Goal: Task Accomplishment & Management: Manage account settings

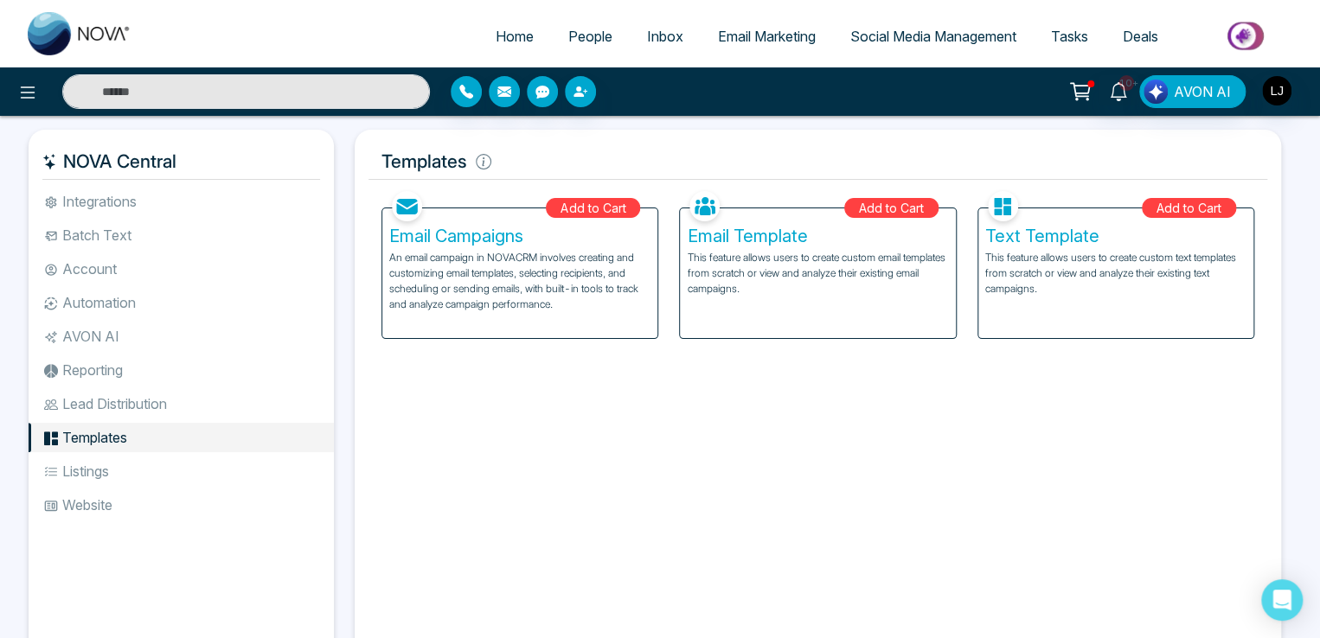
click at [1089, 88] on icon at bounding box center [1081, 90] width 15 height 8
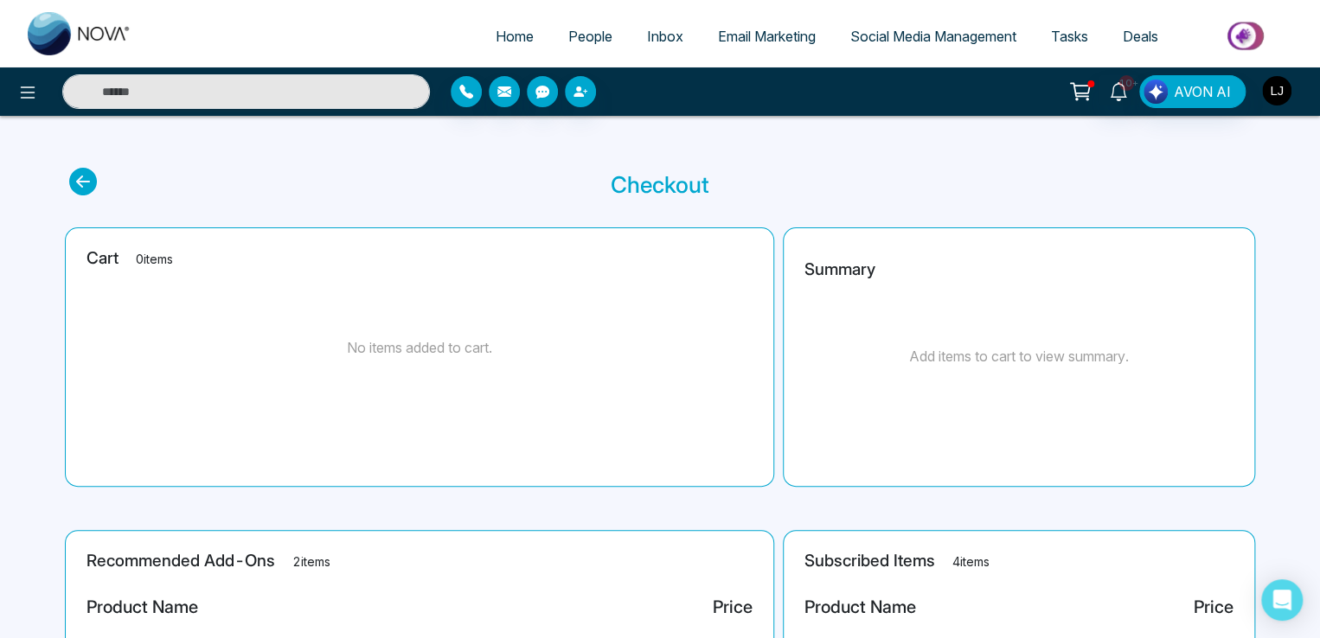
click at [1272, 87] on img "button" at bounding box center [1276, 90] width 29 height 29
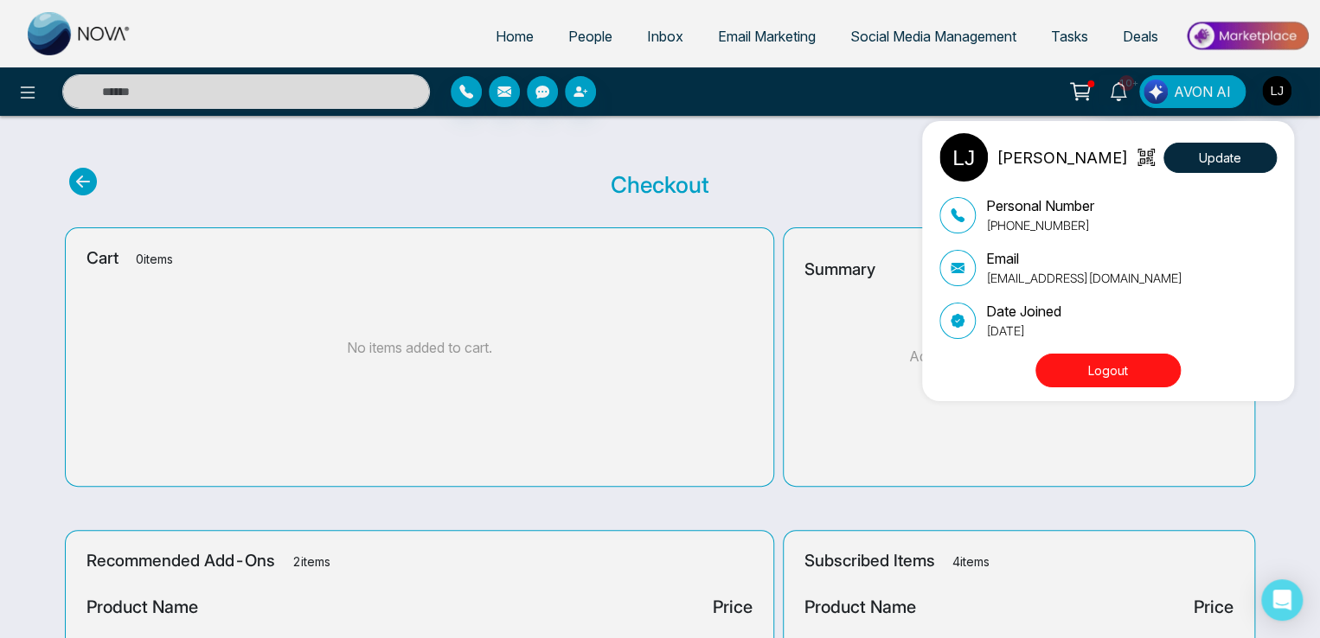
click at [24, 91] on div "Lokesh Joshi Update Personal Number +918421020309 Email lokeshjoshi6454@gmail.c…" at bounding box center [660, 319] width 1320 height 638
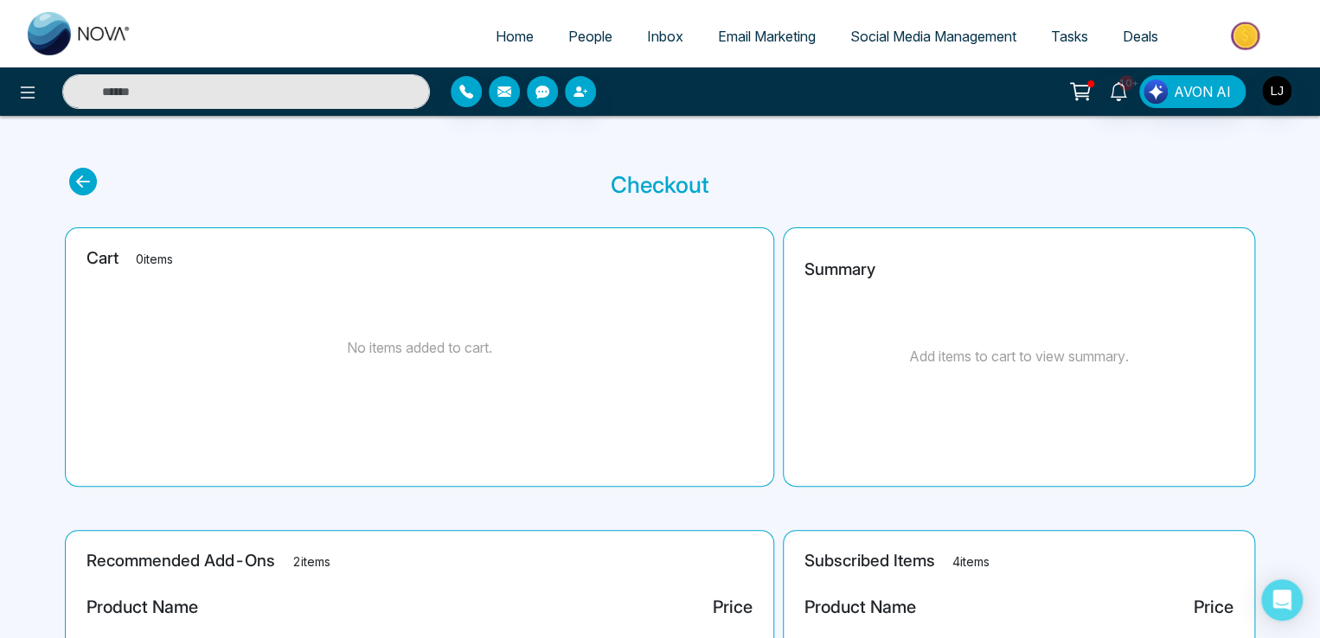
click at [24, 91] on icon at bounding box center [27, 92] width 21 height 21
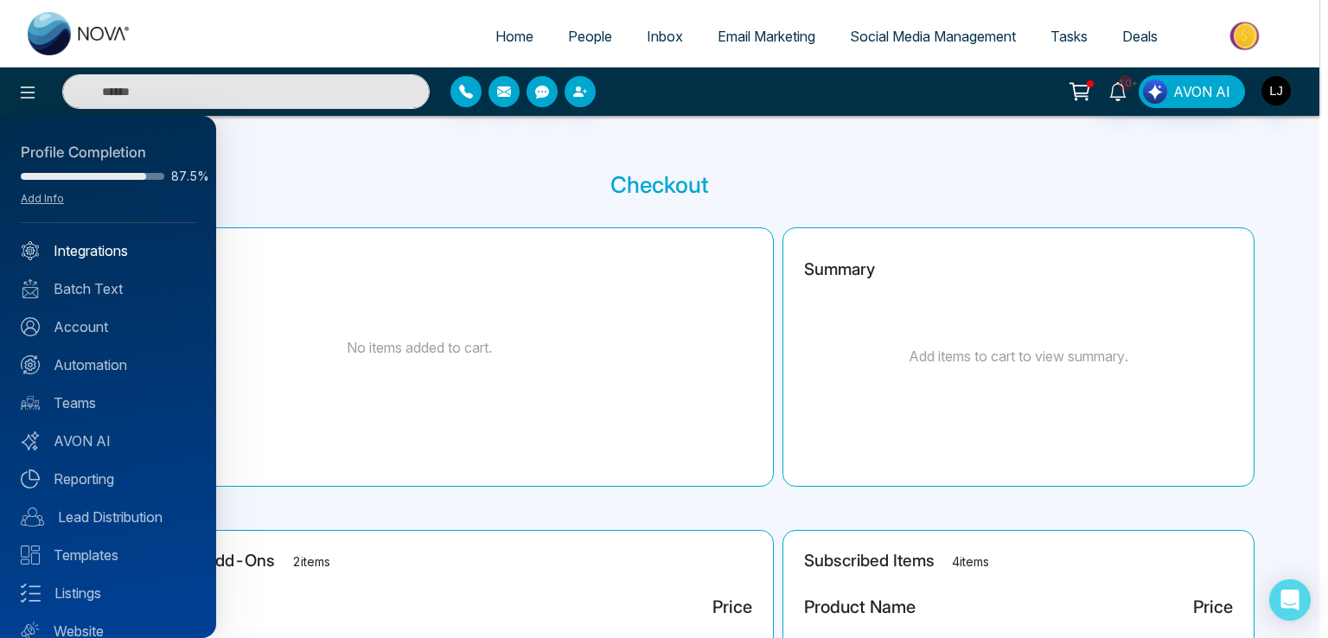
click at [76, 257] on link "Integrations" at bounding box center [108, 250] width 175 height 21
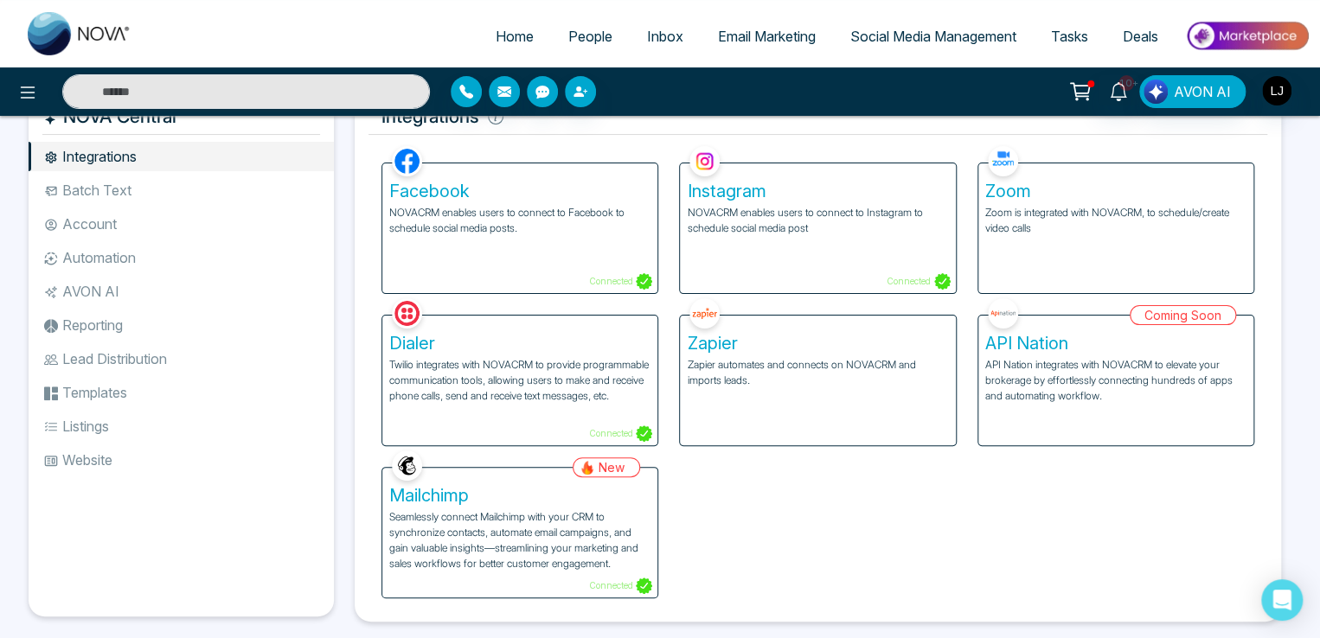
scroll to position [69, 0]
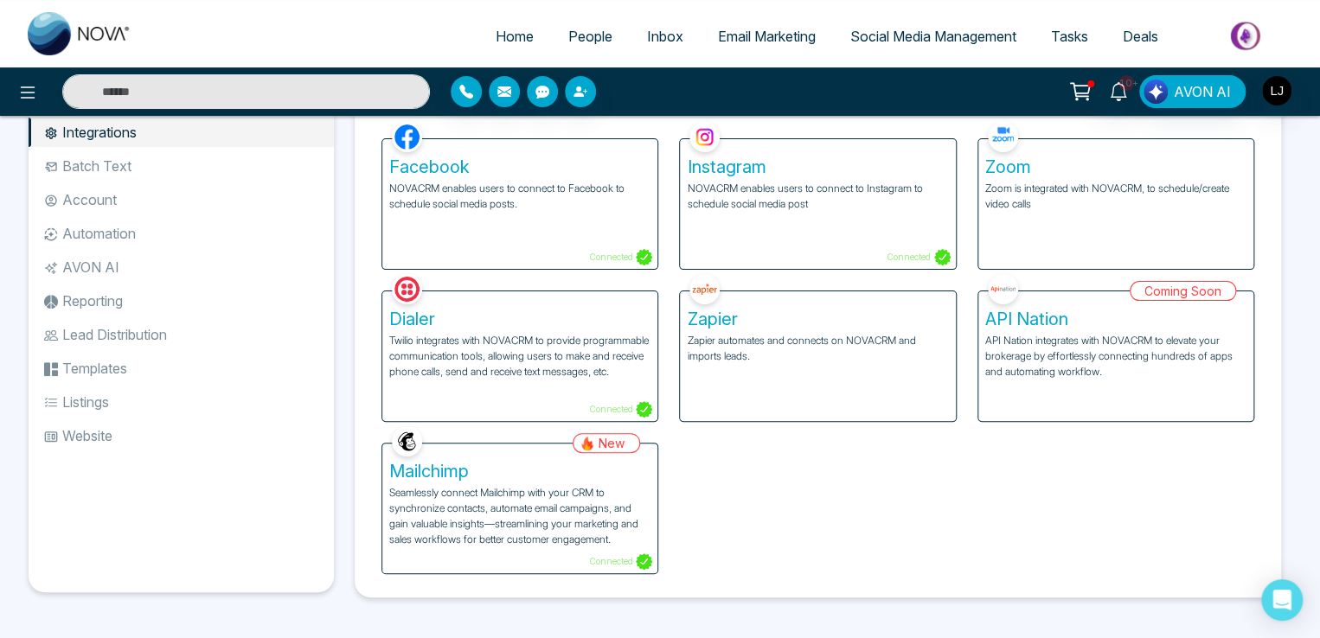
click at [508, 498] on p "Seamlessly connect Mailchimp with your CRM to synchronize contacts, automate em…" at bounding box center [519, 516] width 261 height 62
click at [539, 511] on p "Seamlessly connect Mailchimp with your CRM to synchronize contacts, automate em…" at bounding box center [519, 516] width 261 height 62
click at [537, 515] on p "Seamlessly connect Mailchimp with your CRM to synchronize contacts, automate em…" at bounding box center [519, 516] width 261 height 62
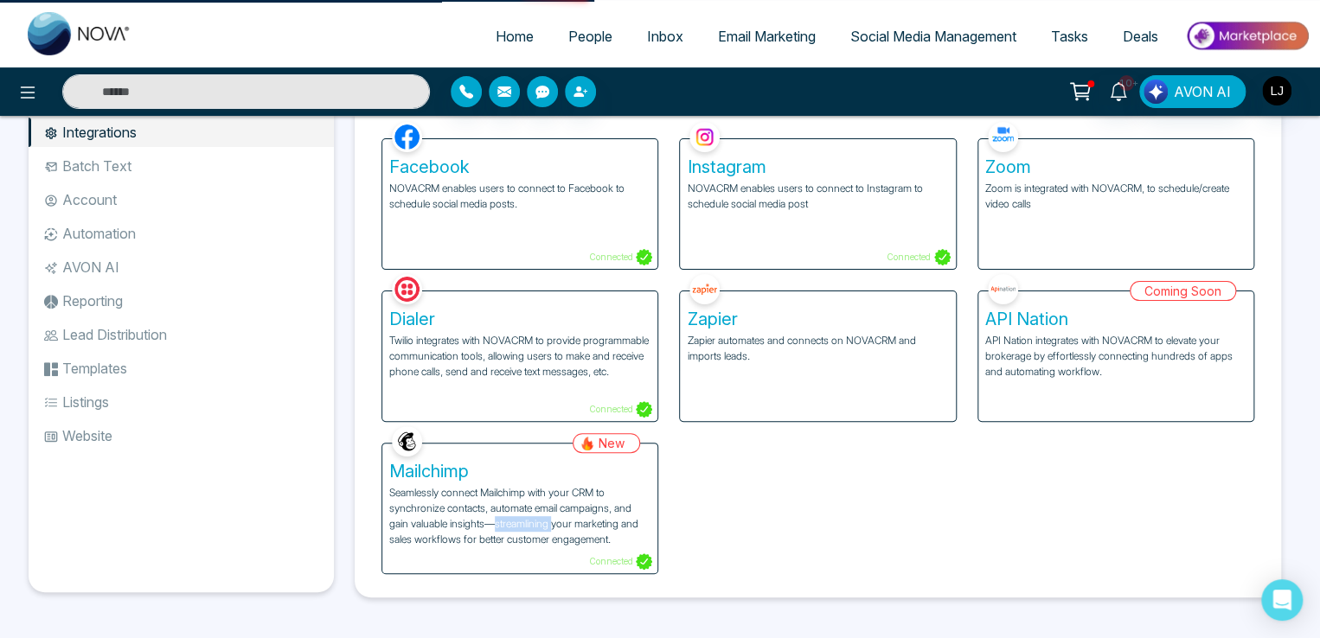
click at [537, 515] on p "Seamlessly connect Mailchimp with your CRM to synchronize contacts, automate em…" at bounding box center [519, 516] width 261 height 62
click at [432, 465] on h5 "Mailchimp" at bounding box center [519, 471] width 261 height 21
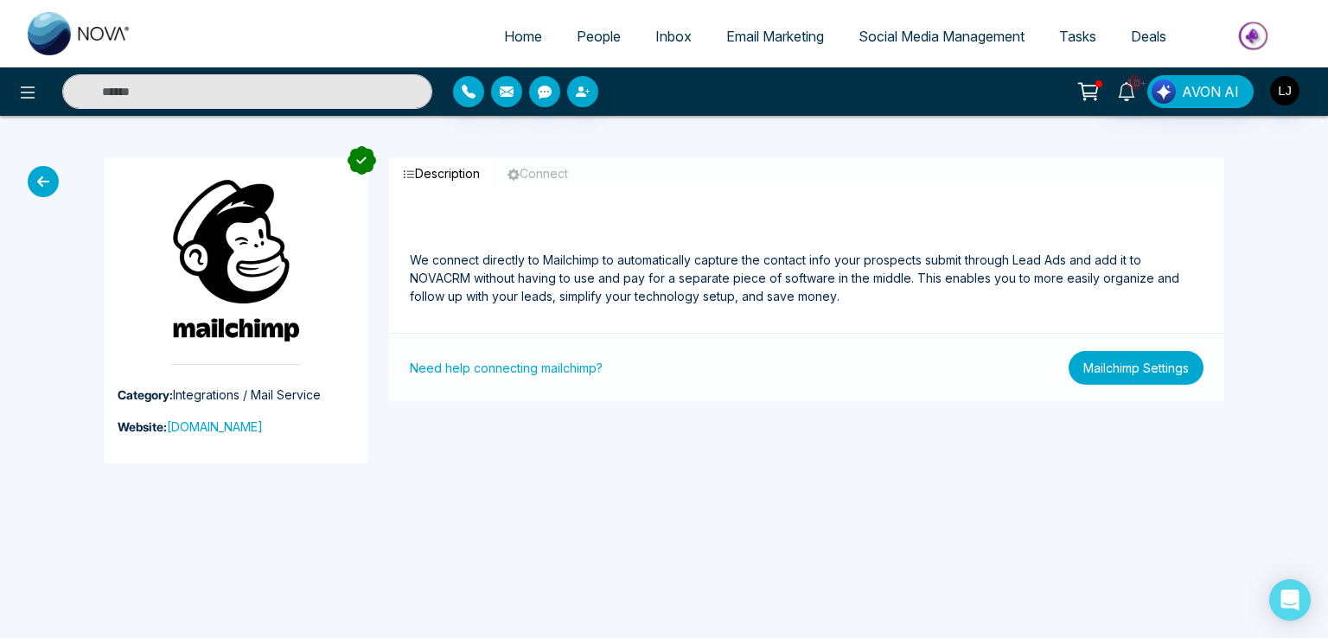
click at [1107, 371] on button "Mailchimp Settings" at bounding box center [1136, 368] width 135 height 34
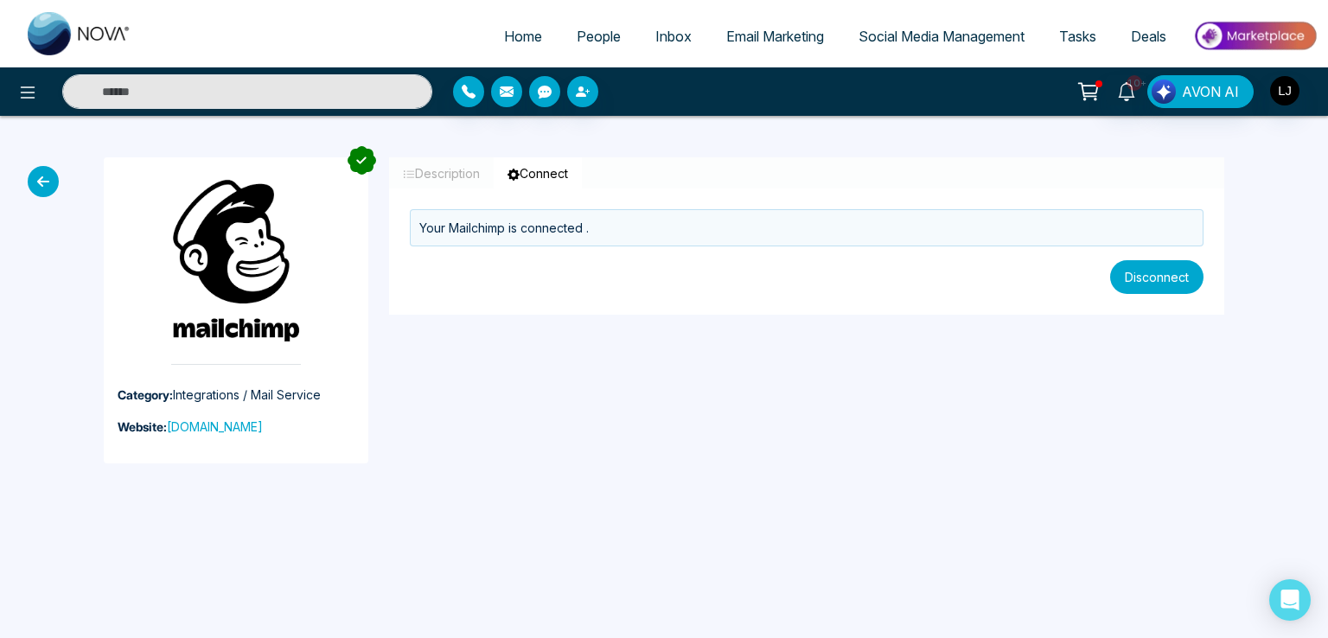
click at [1162, 271] on button "Disconnect" at bounding box center [1156, 277] width 93 height 34
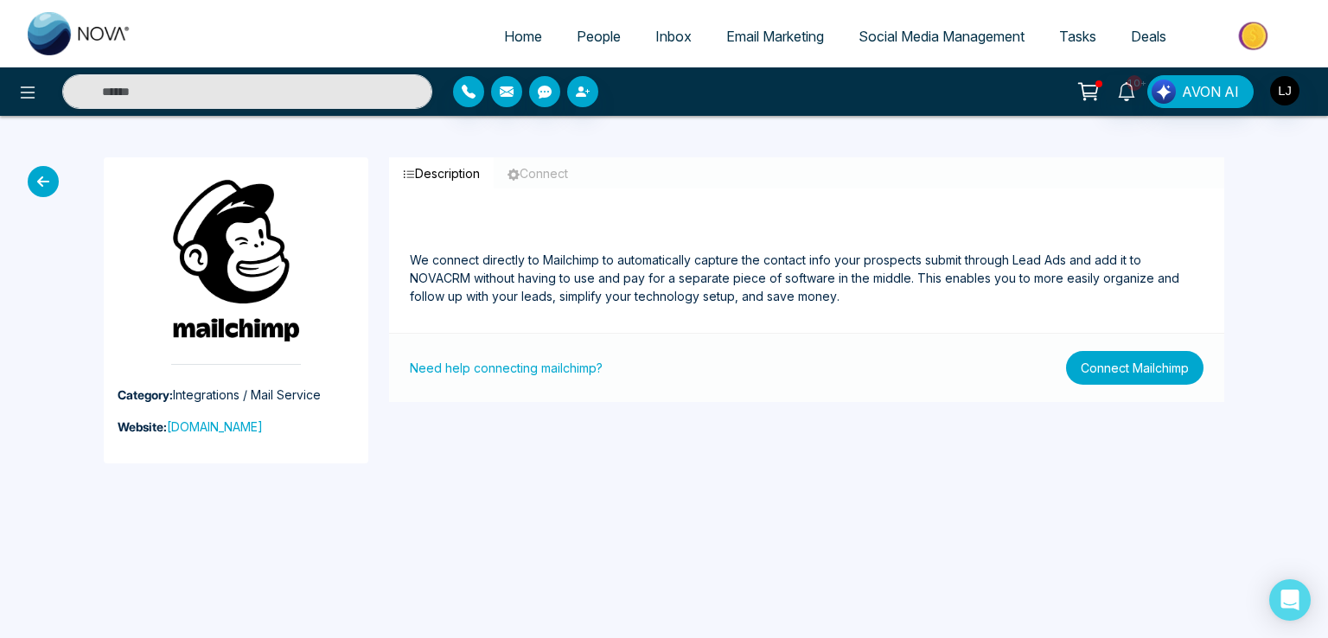
click at [1116, 366] on button "Connect Mailchimp" at bounding box center [1134, 368] width 137 height 34
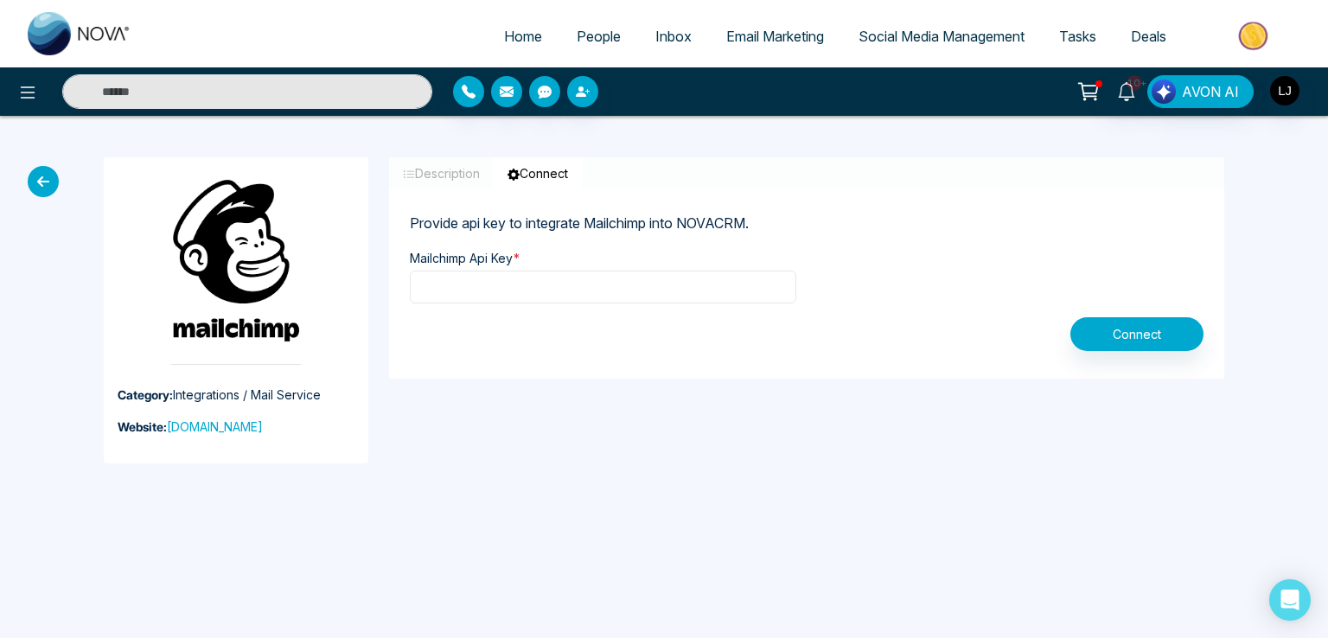
click at [495, 274] on input "text" at bounding box center [603, 287] width 387 height 33
type input "**********"
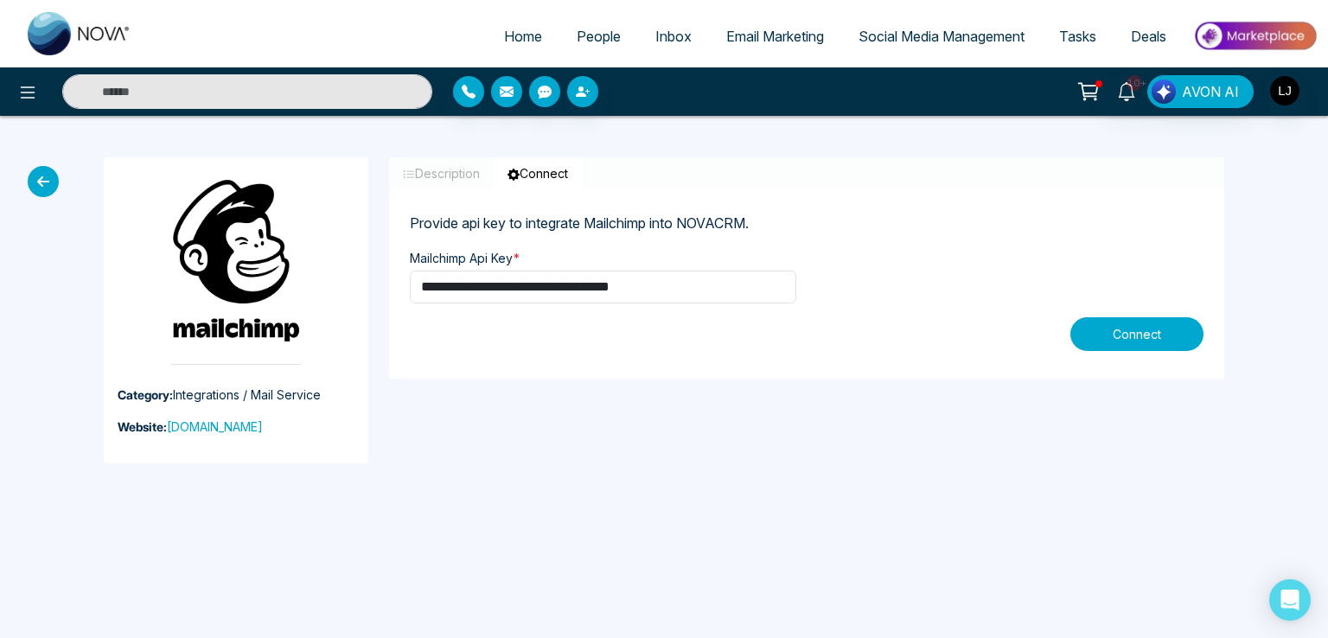
click at [1105, 333] on button "Connect" at bounding box center [1136, 334] width 133 height 34
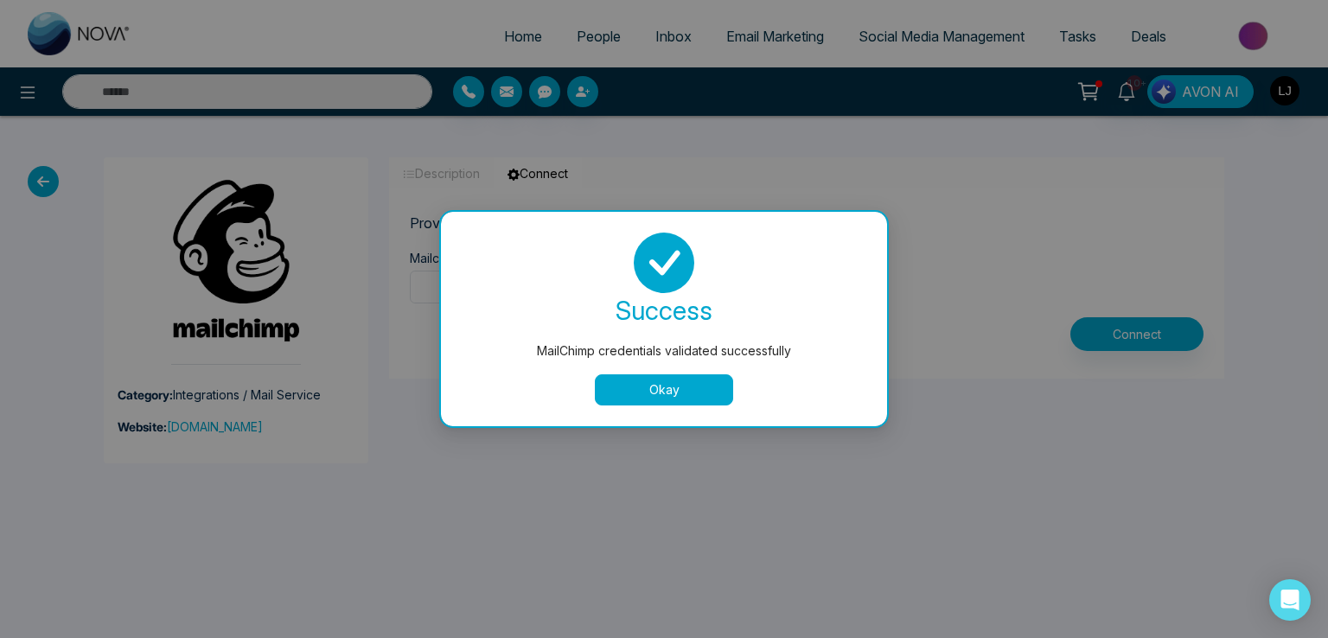
click at [655, 390] on button "Okay" at bounding box center [664, 389] width 138 height 31
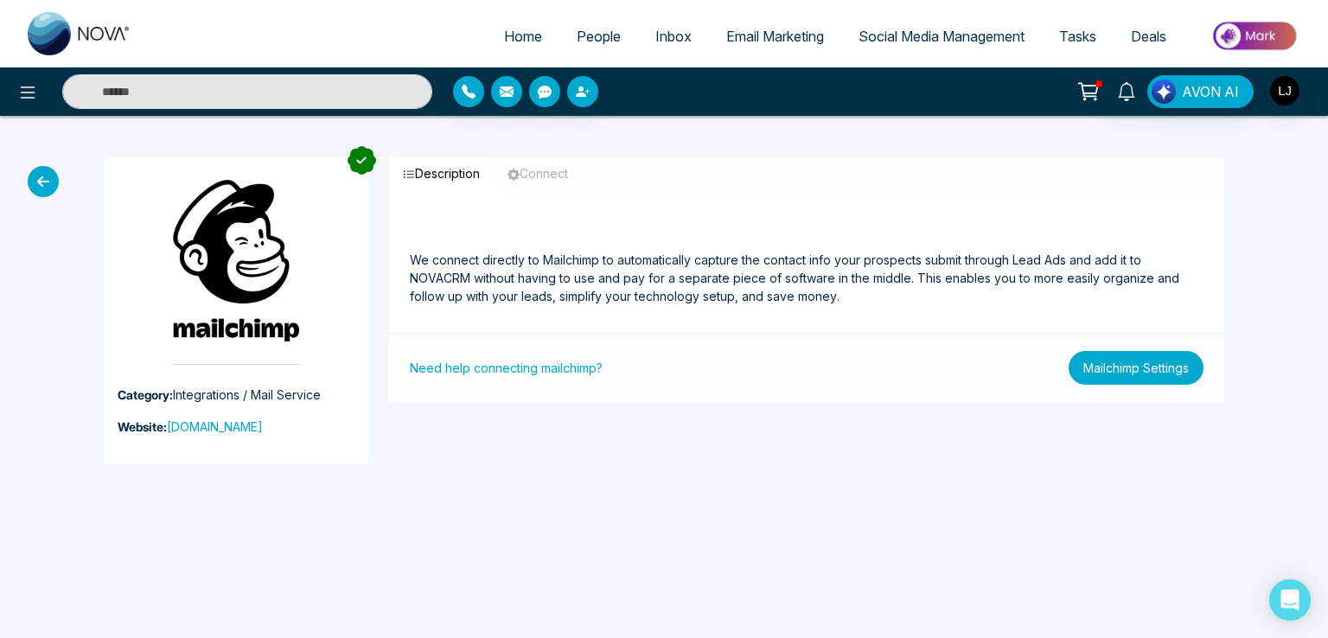
click at [1122, 381] on button "Mailchimp Settings" at bounding box center [1136, 368] width 135 height 34
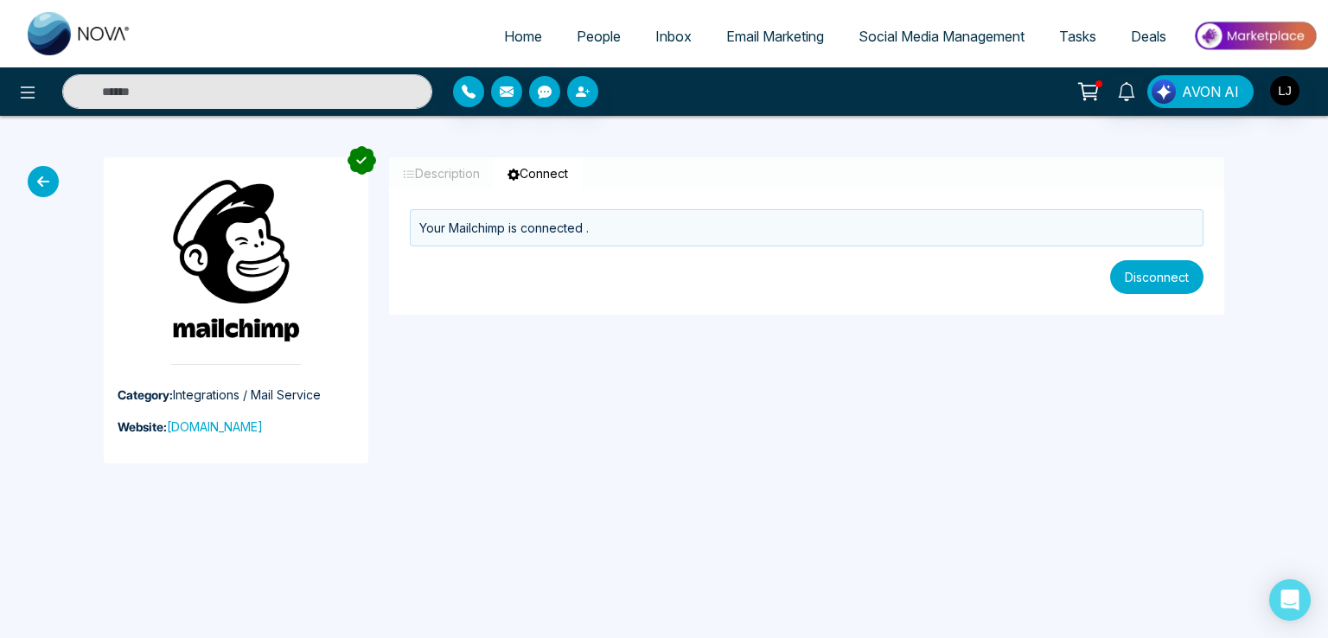
click at [1138, 291] on button "Disconnect" at bounding box center [1156, 277] width 93 height 34
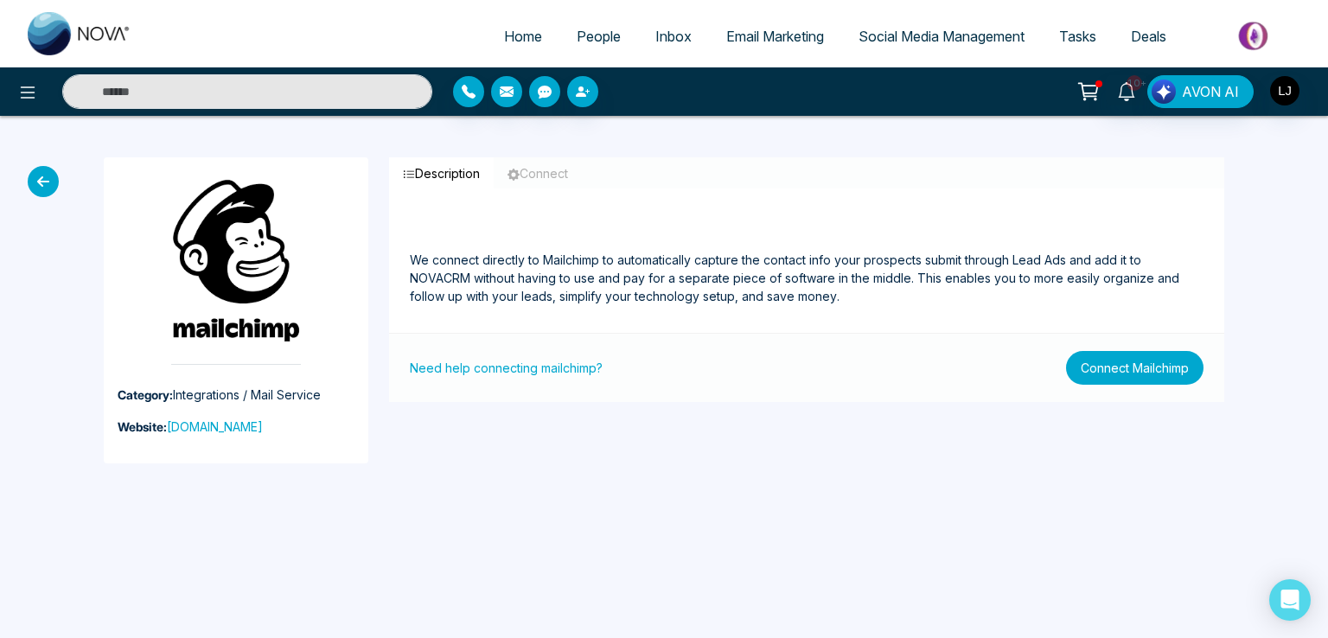
click at [1163, 367] on button "Connect Mailchimp" at bounding box center [1134, 368] width 137 height 34
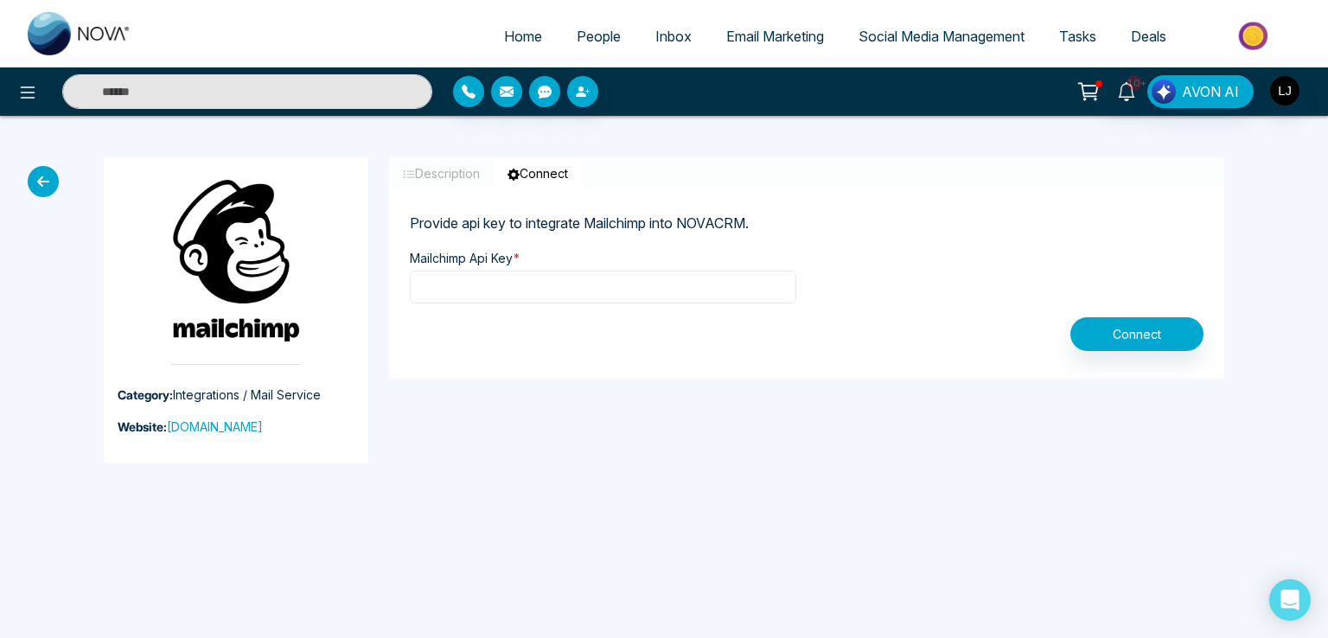
click at [608, 295] on input "text" at bounding box center [603, 287] width 387 height 33
paste input "**********"
type input "**********"
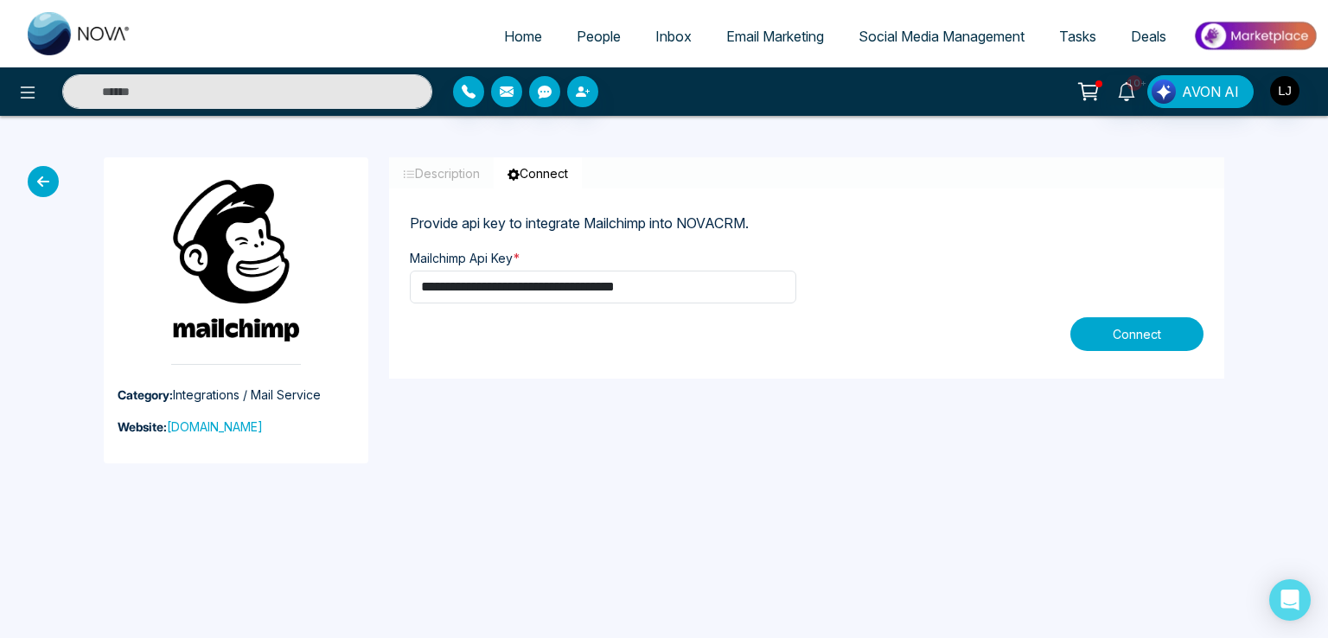
click at [1124, 337] on button "Connect" at bounding box center [1136, 334] width 133 height 34
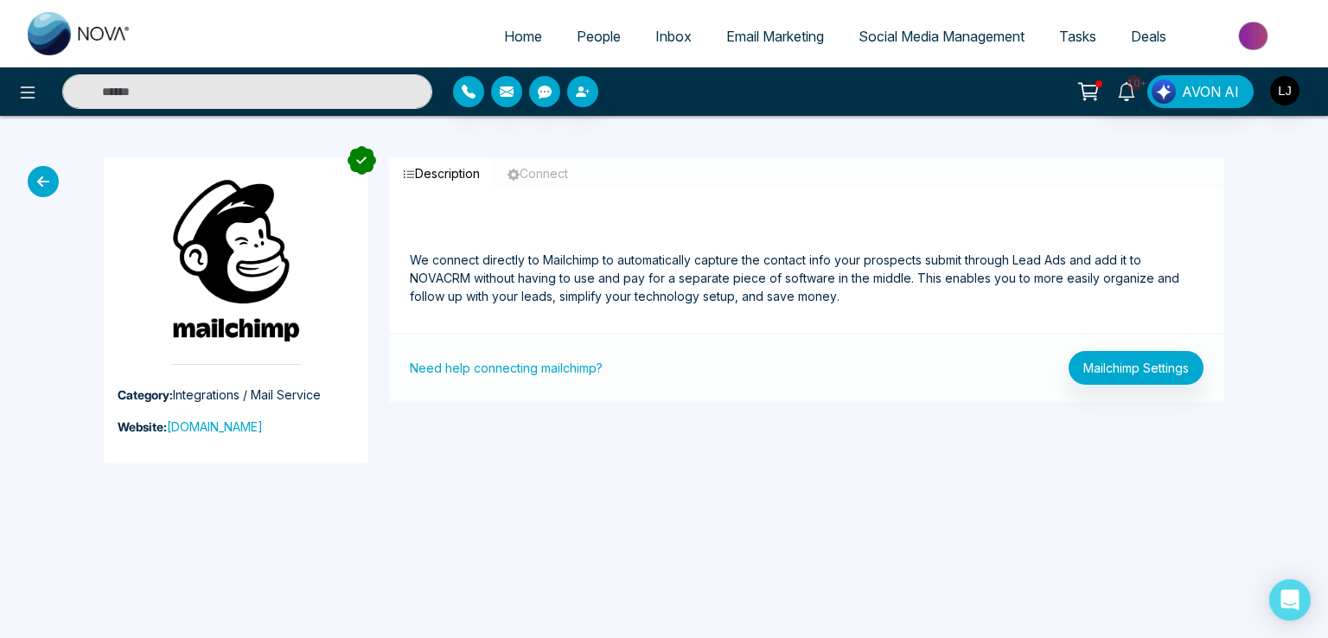
click at [589, 34] on span "People" at bounding box center [599, 36] width 44 height 17
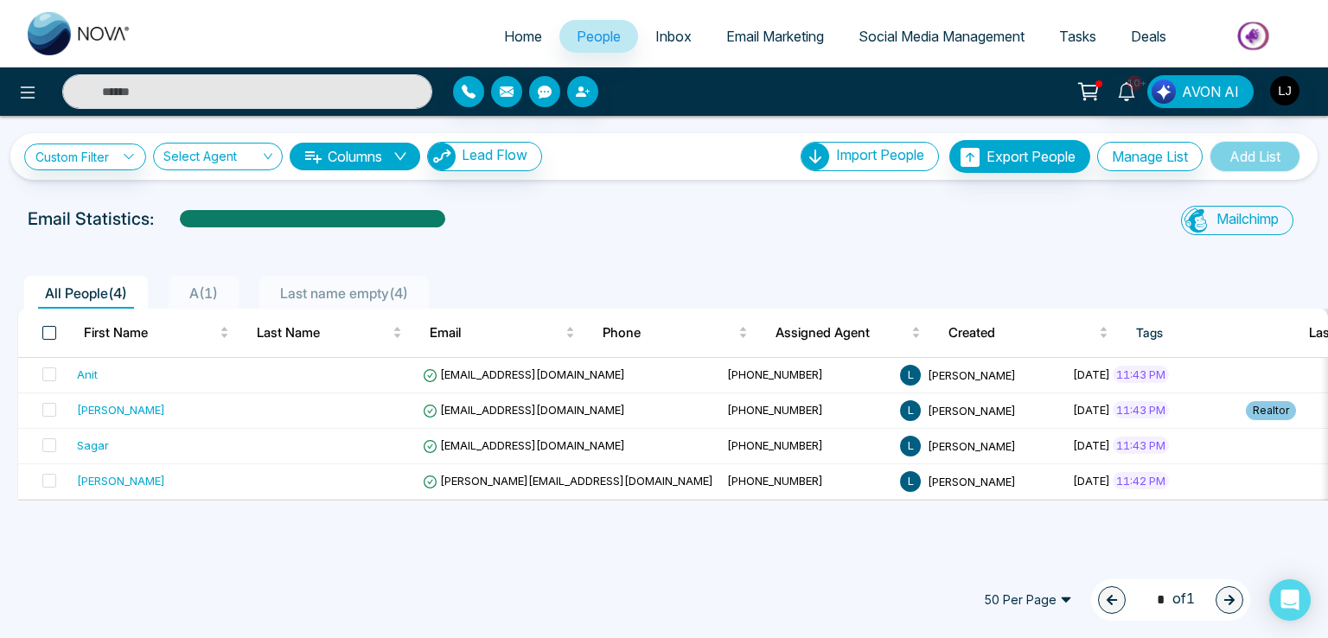
click at [48, 329] on span at bounding box center [49, 333] width 14 height 14
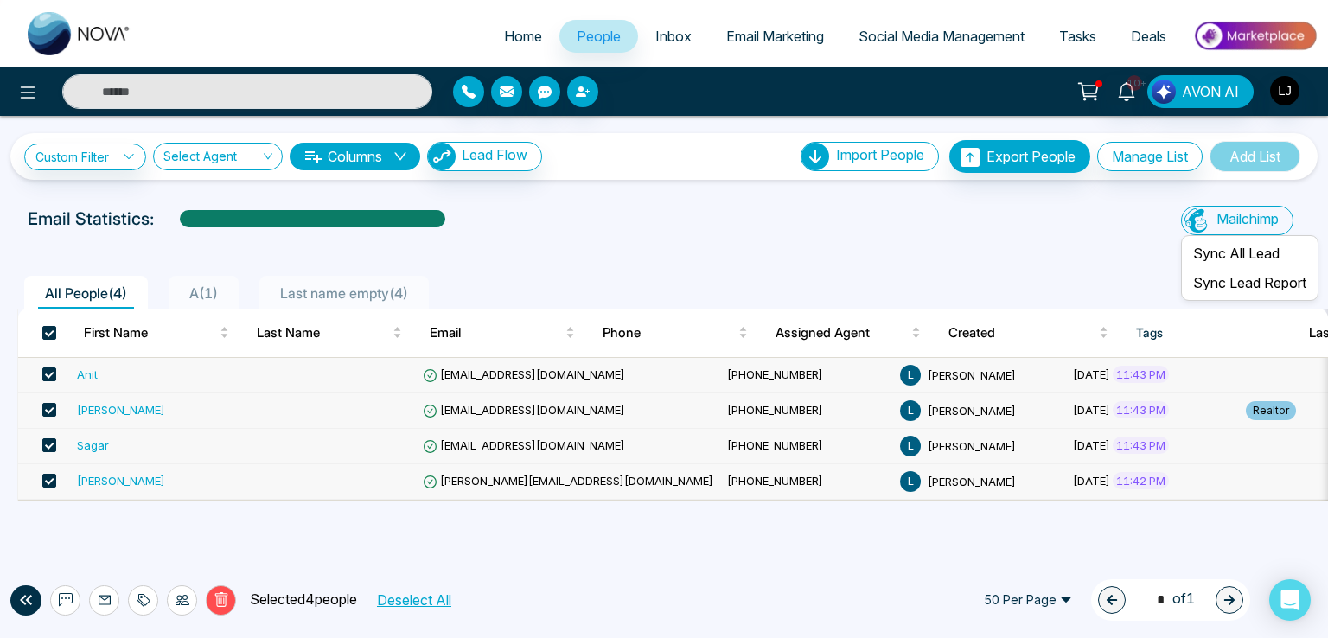
click at [1227, 222] on span "Mailchimp" at bounding box center [1248, 218] width 62 height 17
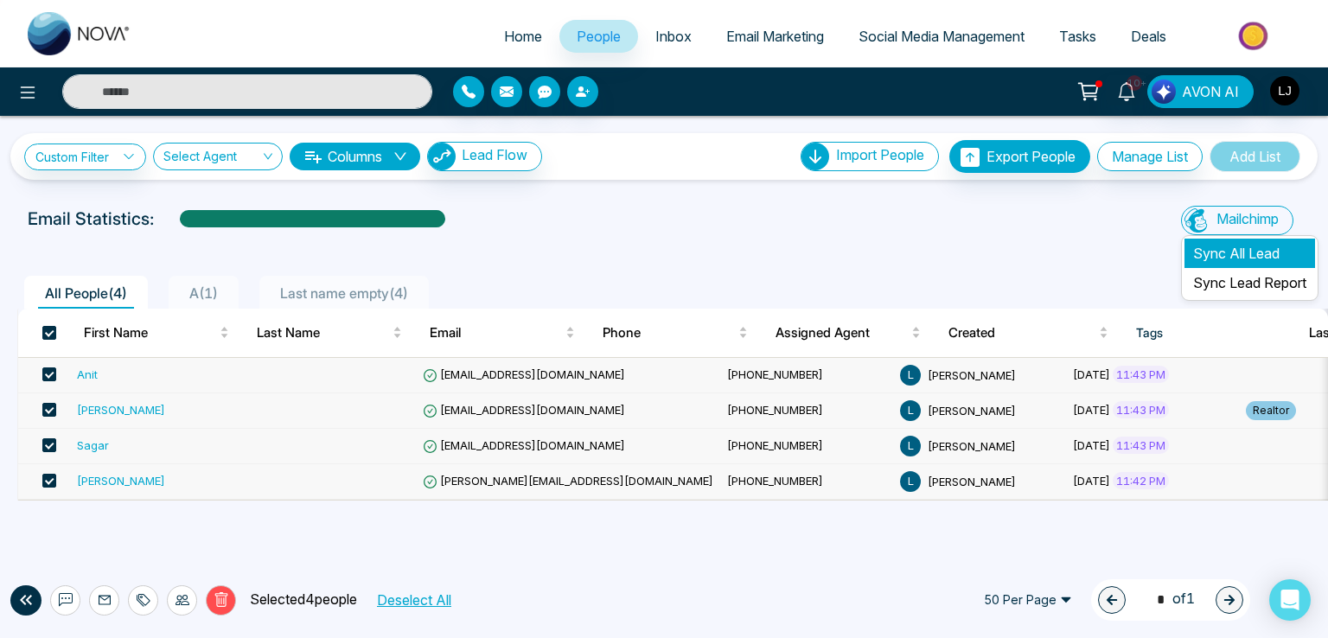
click at [1211, 259] on li "Sync All Lead" at bounding box center [1250, 253] width 131 height 29
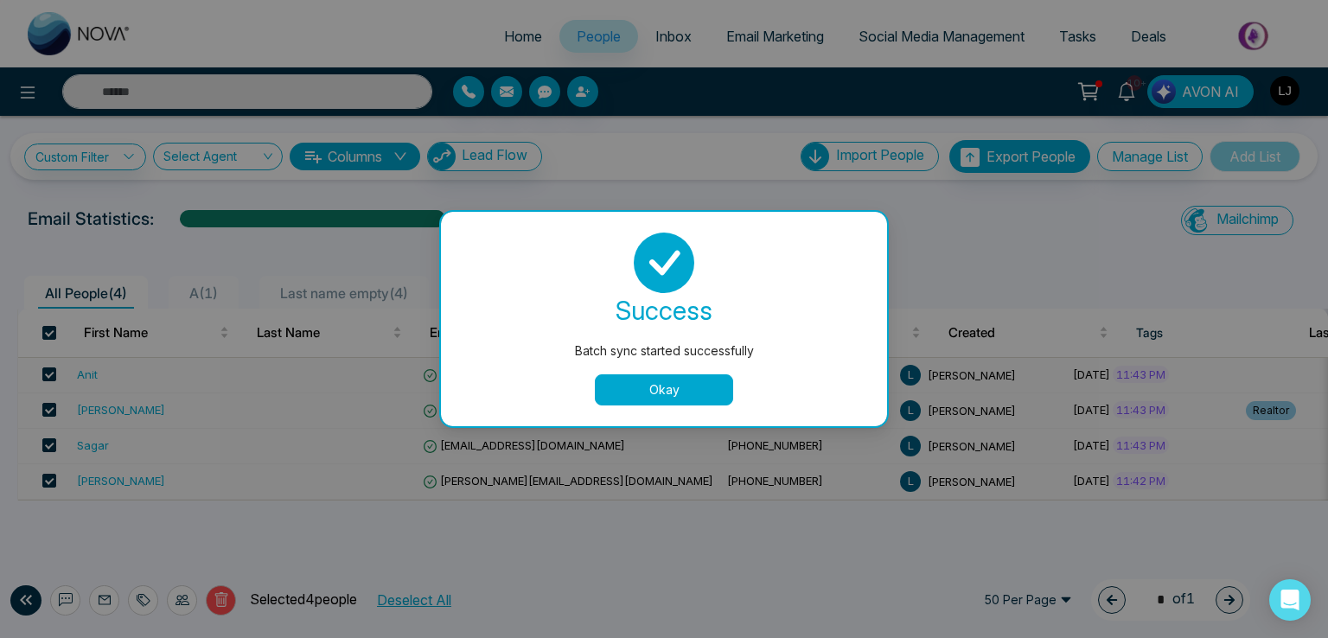
click at [614, 390] on button "Okay" at bounding box center [664, 389] width 138 height 31
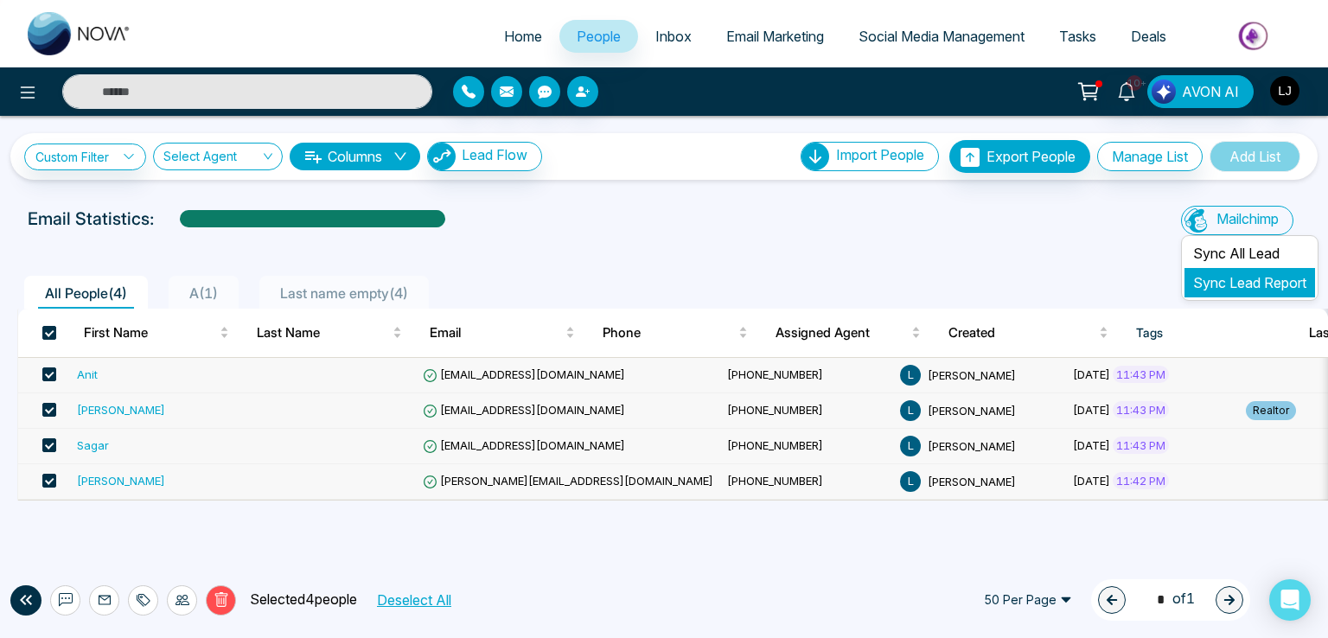
click at [1224, 276] on link "Sync Lead Report" at bounding box center [1249, 282] width 113 height 17
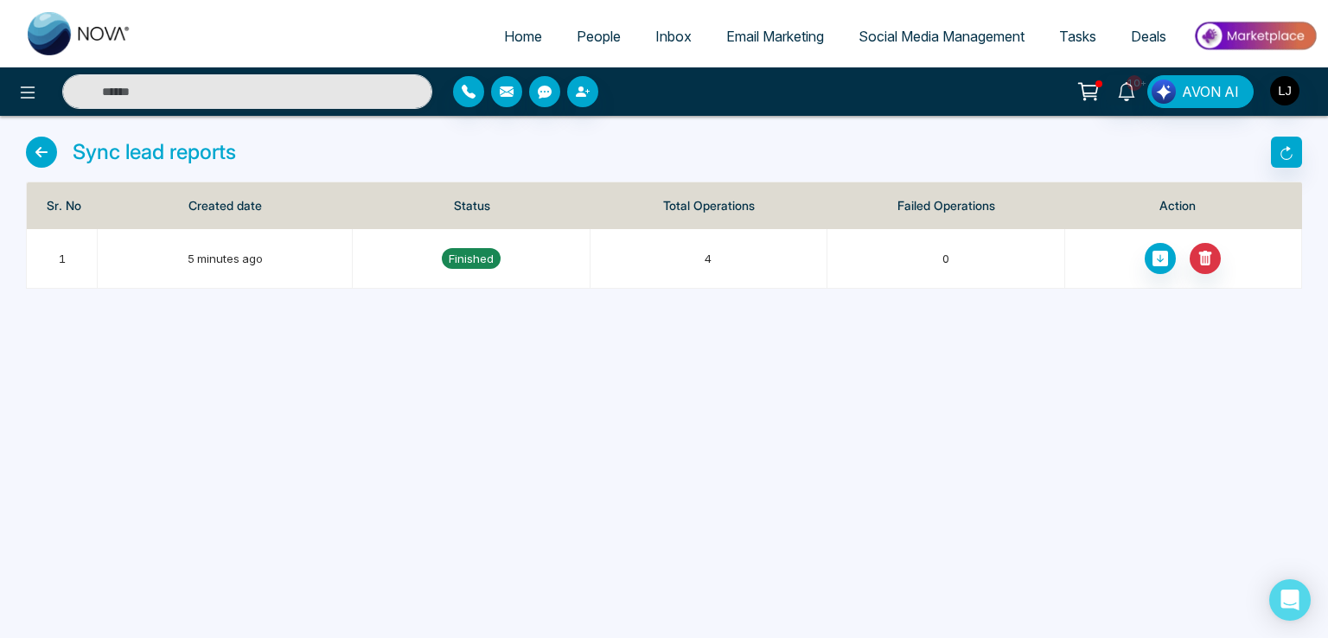
click at [577, 42] on span "People" at bounding box center [599, 36] width 44 height 17
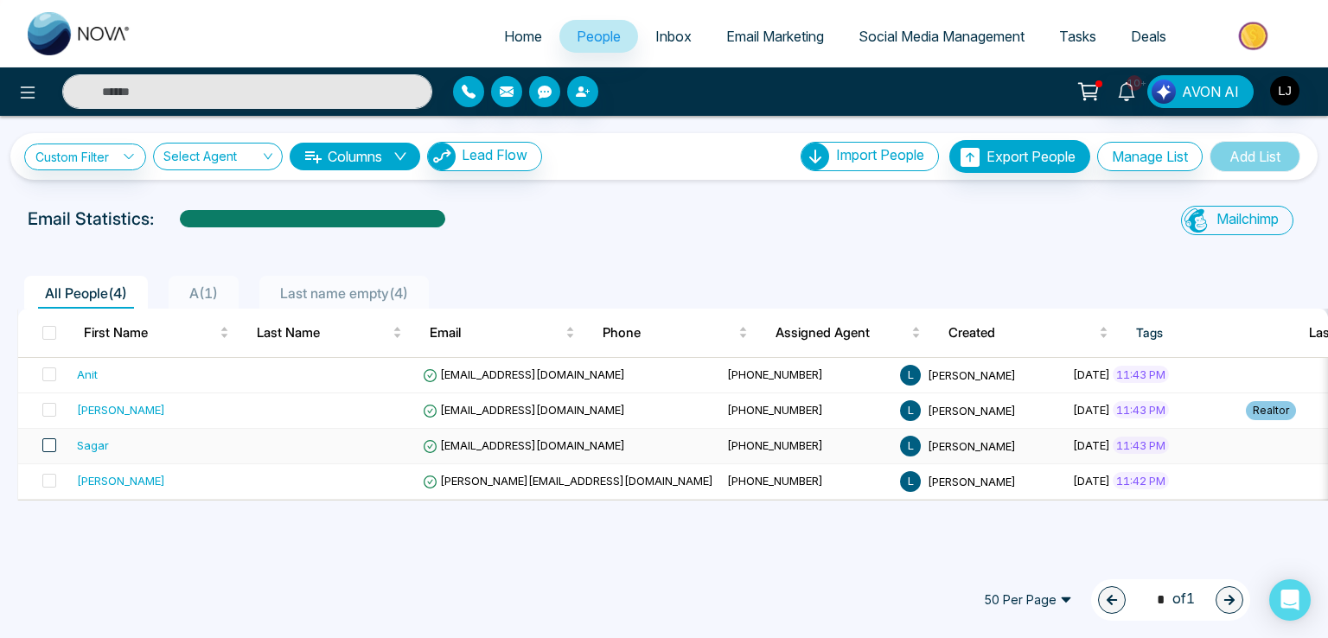
click at [51, 440] on span at bounding box center [49, 445] width 14 height 14
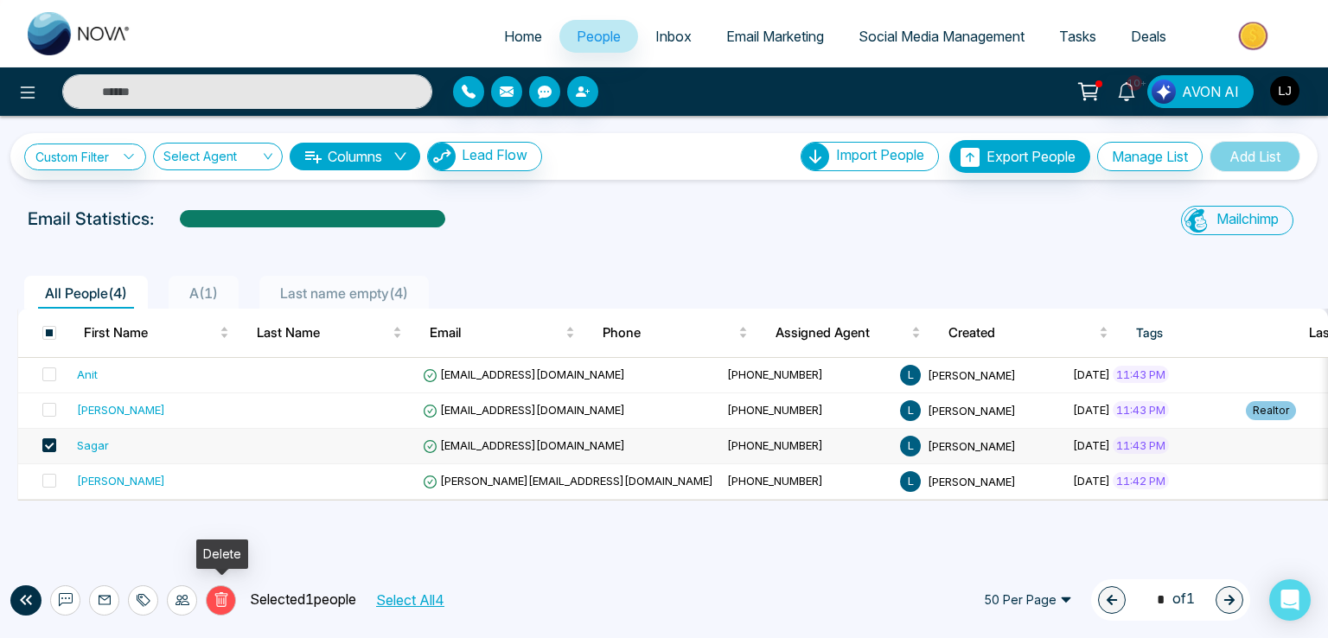
click at [223, 601] on icon at bounding box center [221, 601] width 6 height 7
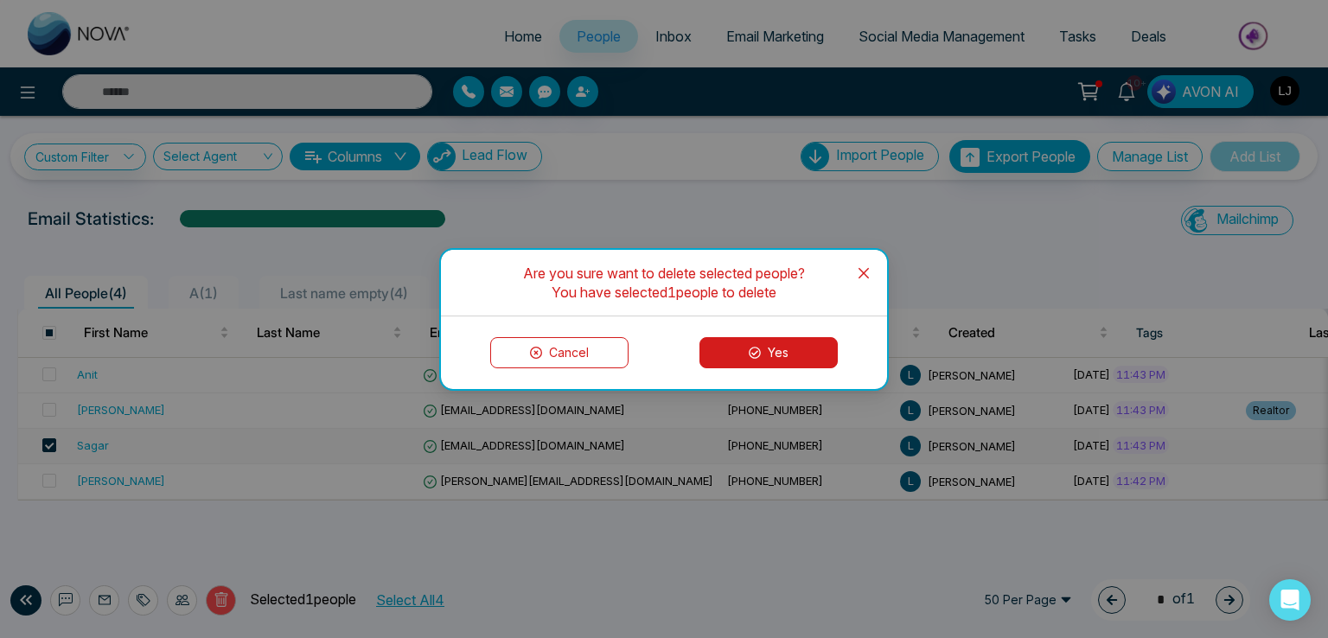
click at [765, 350] on button "Yes" at bounding box center [769, 352] width 138 height 31
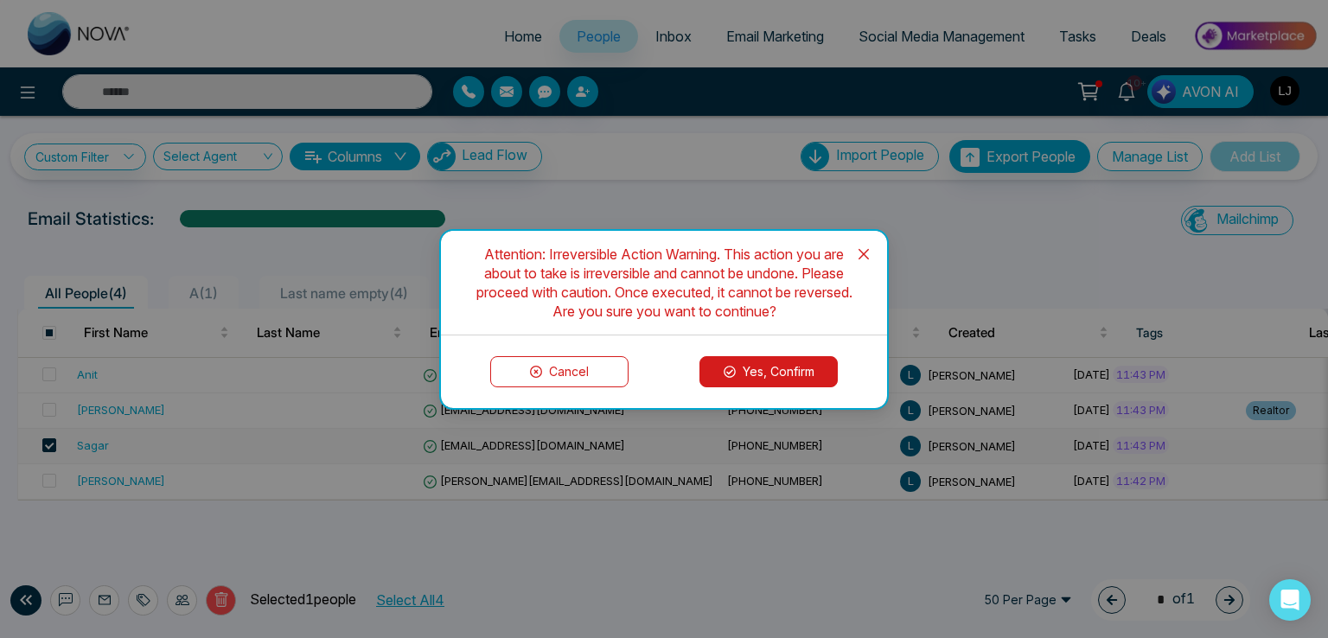
click at [747, 361] on button "Yes, Confirm" at bounding box center [769, 371] width 138 height 31
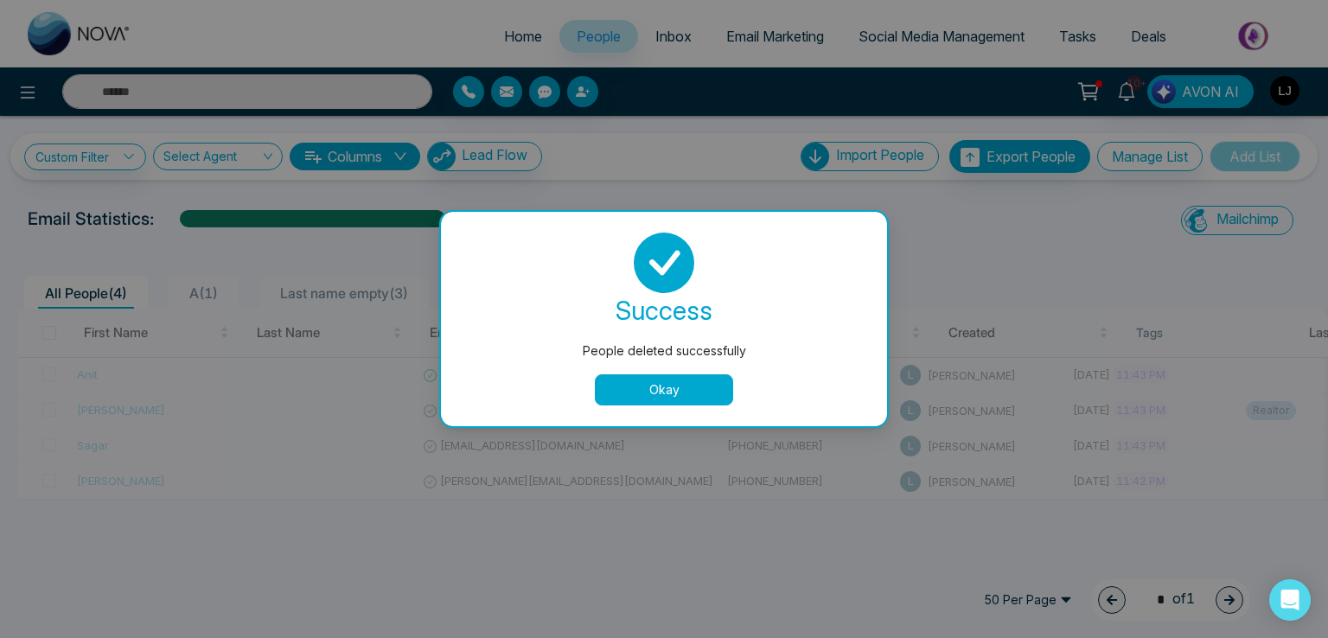
click at [623, 385] on button "Okay" at bounding box center [664, 389] width 138 height 31
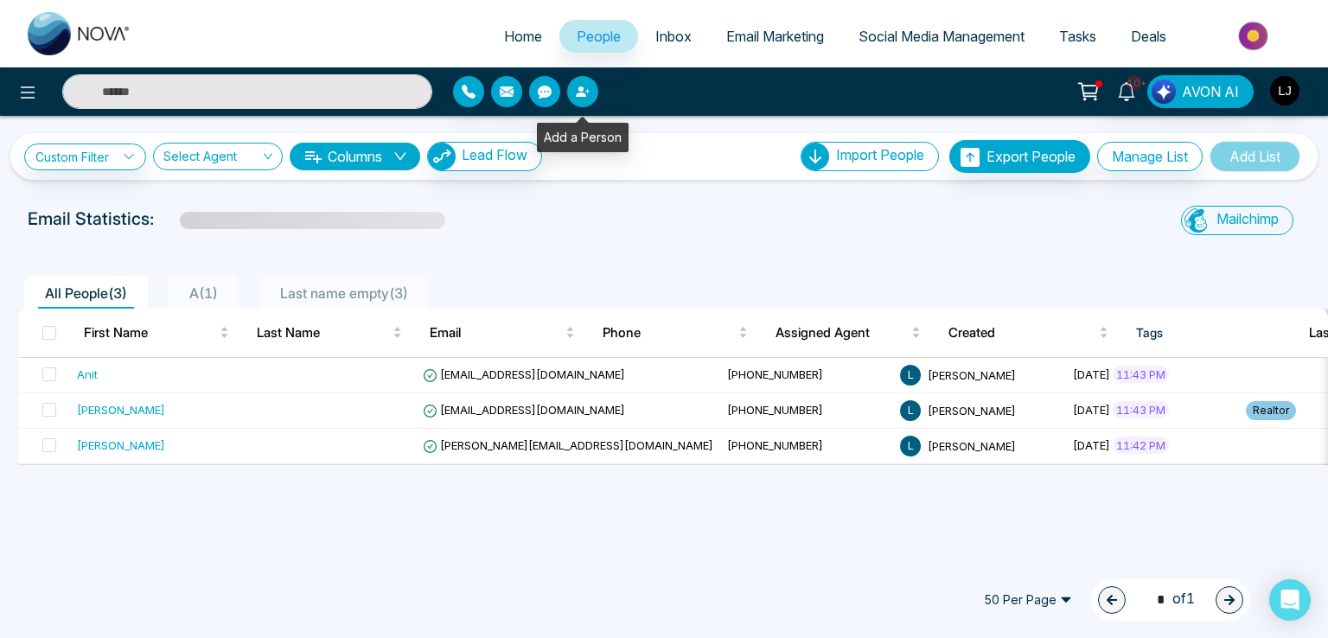
click at [588, 94] on icon "button" at bounding box center [583, 92] width 14 height 14
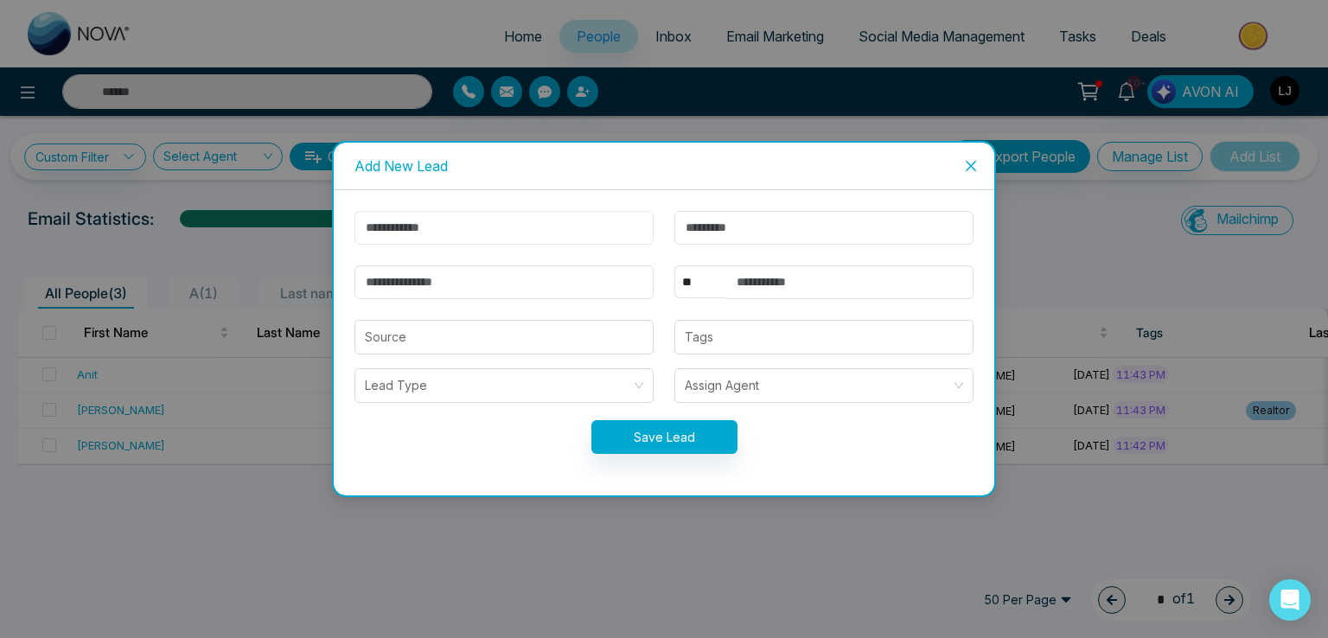
click at [380, 233] on input "text" at bounding box center [504, 228] width 299 height 34
type input "******"
click at [400, 287] on input "email" at bounding box center [504, 282] width 299 height 34
drag, startPoint x: 406, startPoint y: 278, endPoint x: 290, endPoint y: 283, distance: 116.8
click at [290, 283] on div "**********" at bounding box center [664, 319] width 1328 height 638
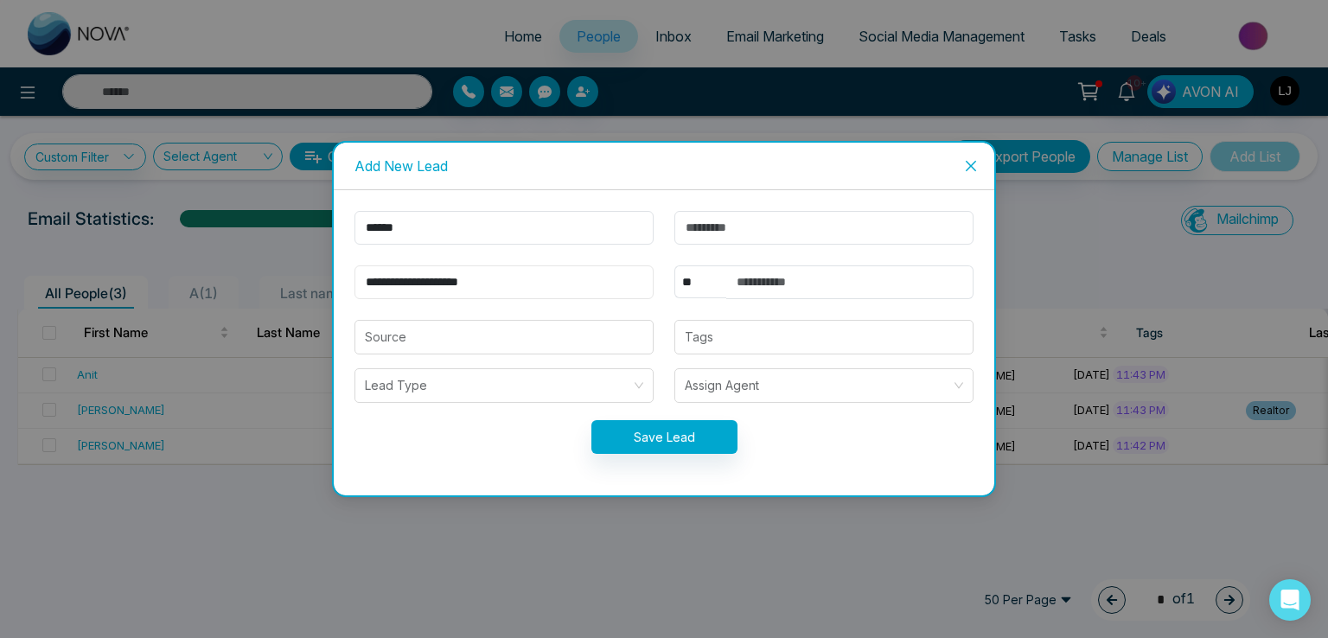
type input "**********"
click at [708, 287] on select "** **** *** *** *** **** ***" at bounding box center [700, 281] width 52 height 33
select select "***"
click at [674, 265] on select "** **** *** *** *** **** ***" at bounding box center [700, 281] width 52 height 33
click at [799, 284] on input "text" at bounding box center [849, 282] width 247 height 34
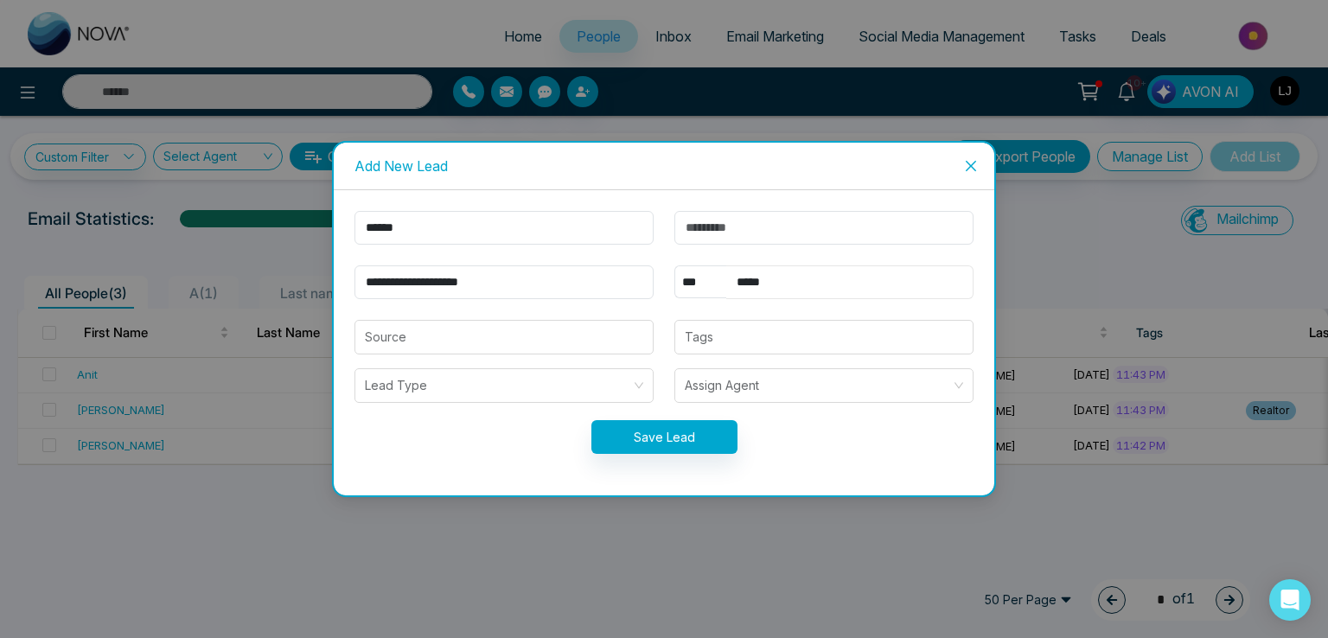
type input "**********"
click at [668, 423] on button "Save Lead" at bounding box center [664, 437] width 146 height 34
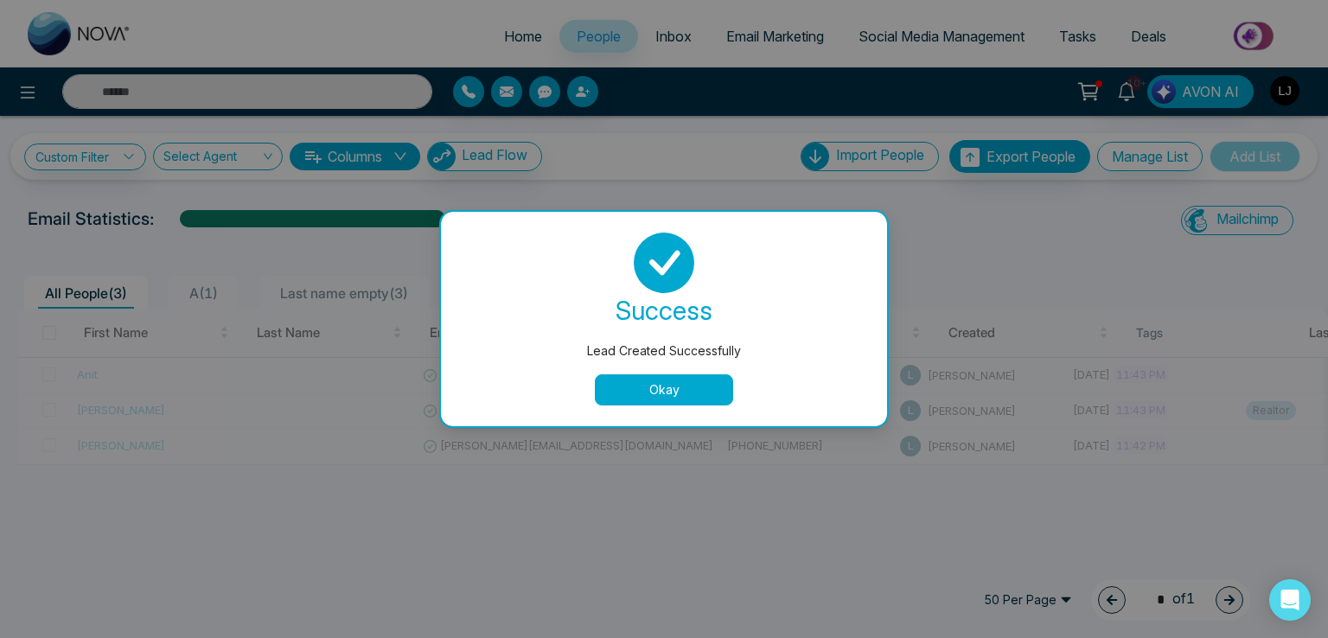
click at [636, 387] on button "Okay" at bounding box center [664, 389] width 138 height 31
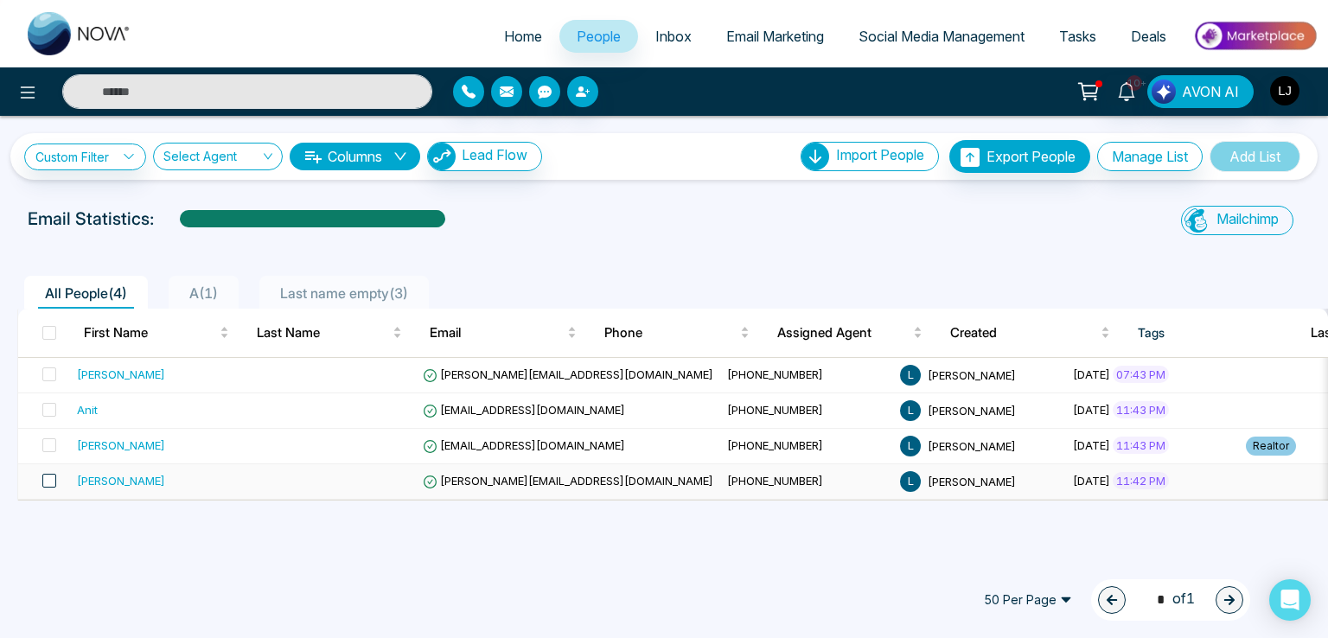
click at [53, 482] on span at bounding box center [49, 481] width 14 height 14
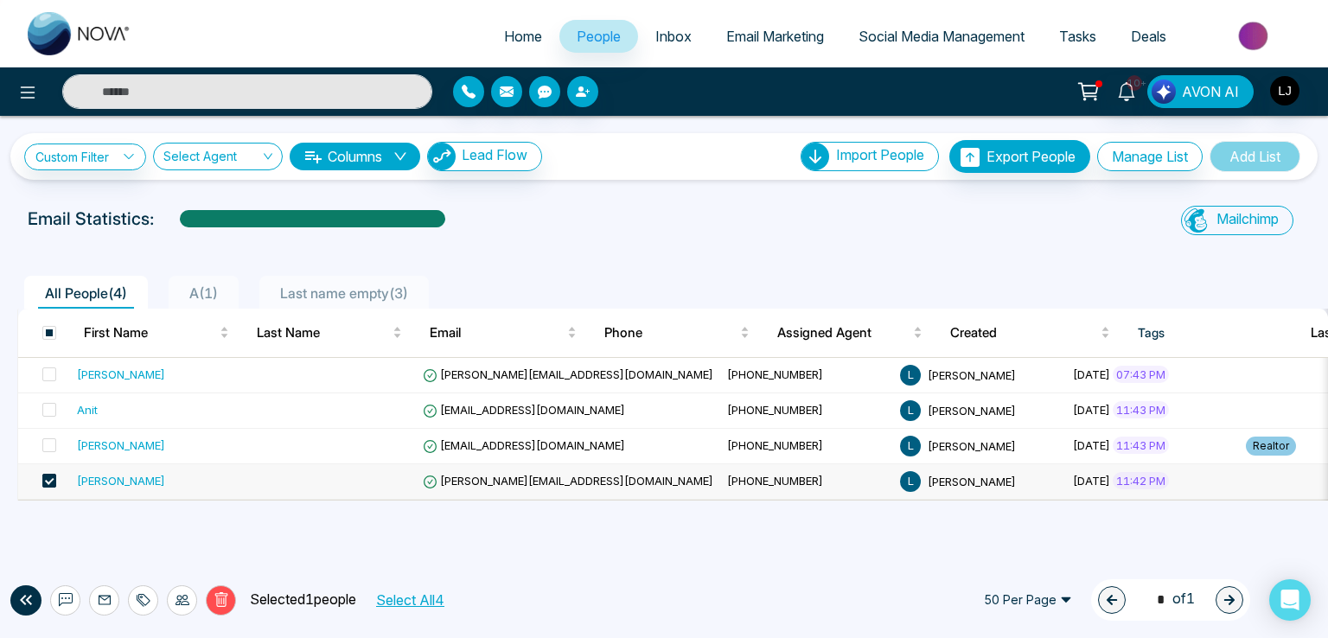
click at [48, 476] on span at bounding box center [49, 481] width 14 height 14
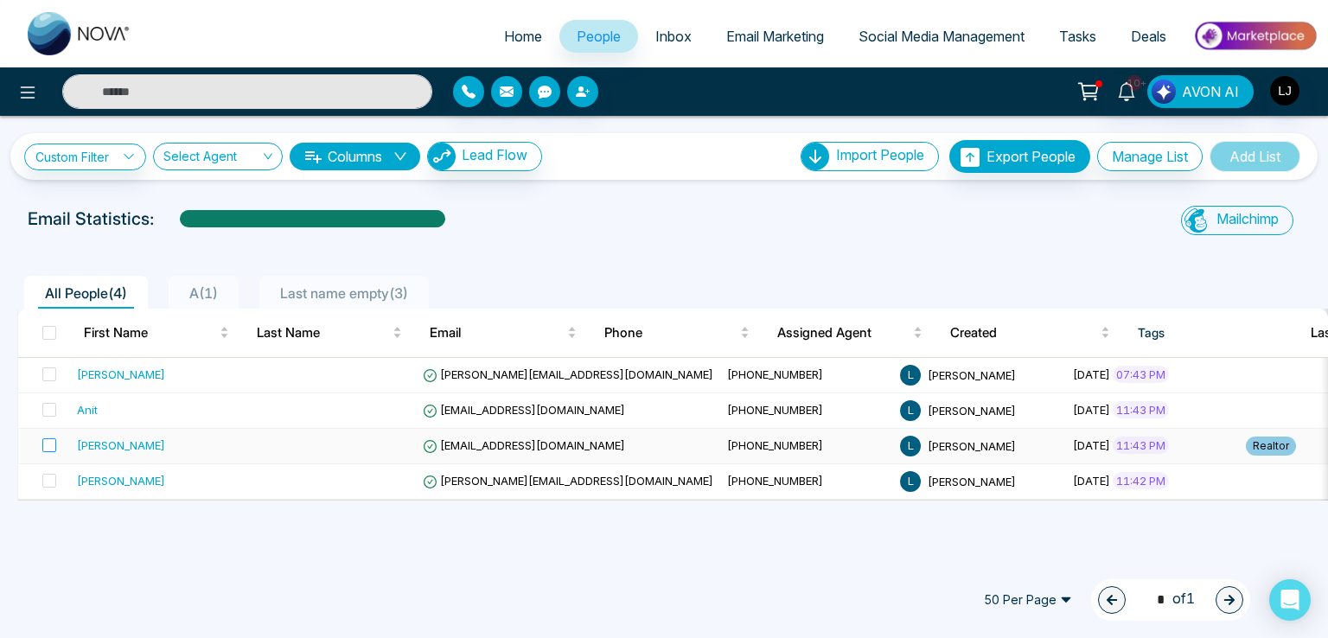
click at [49, 437] on label at bounding box center [44, 446] width 24 height 19
click at [220, 599] on icon at bounding box center [222, 600] width 16 height 16
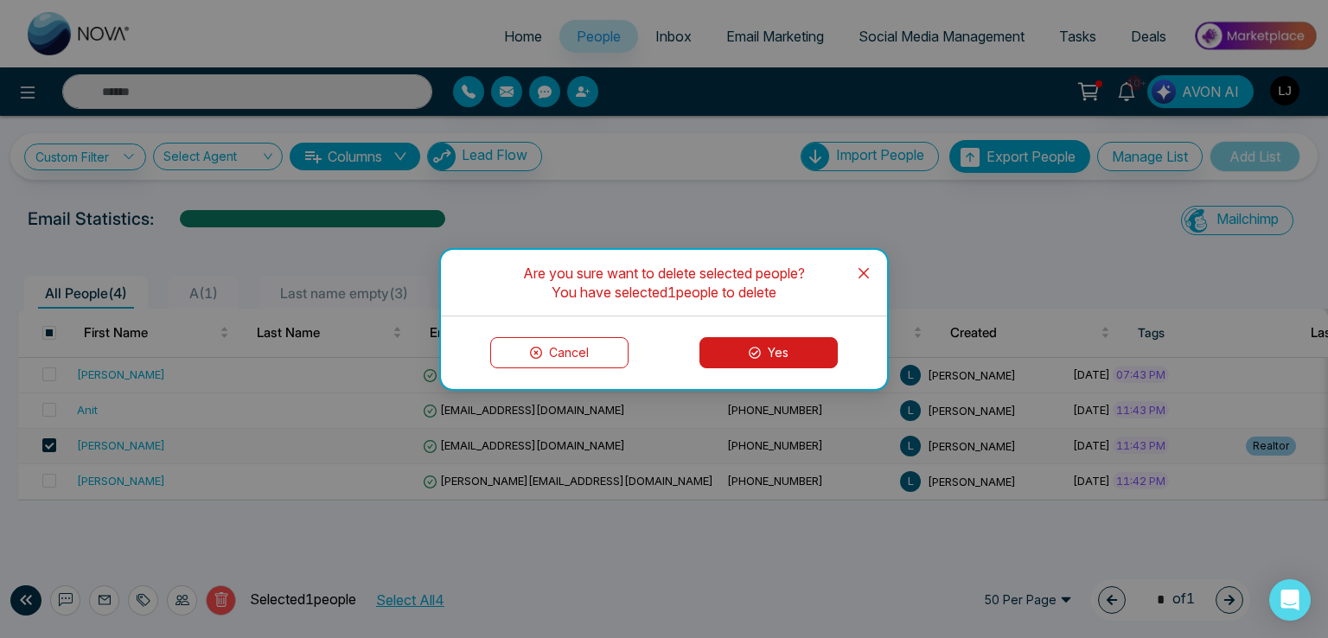
click at [222, 597] on div "Are you sure want to delete selected people? You have selected 1 people to dele…" at bounding box center [664, 319] width 1328 height 638
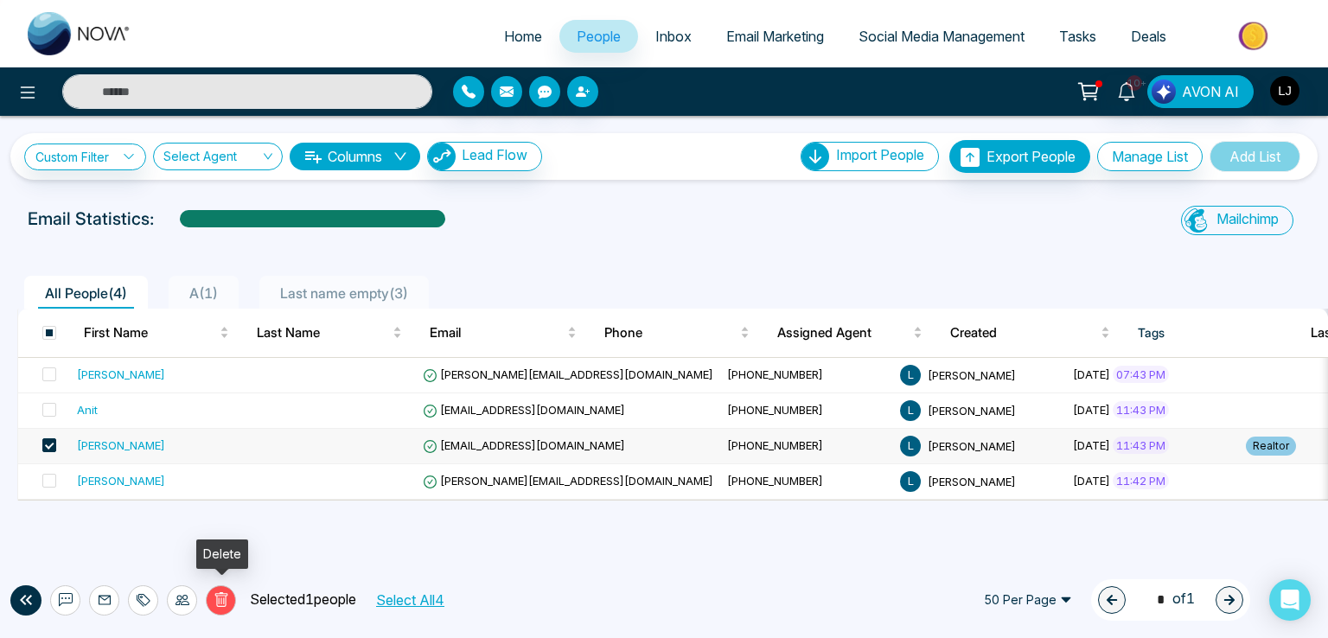
click at [222, 597] on icon at bounding box center [222, 600] width 16 height 16
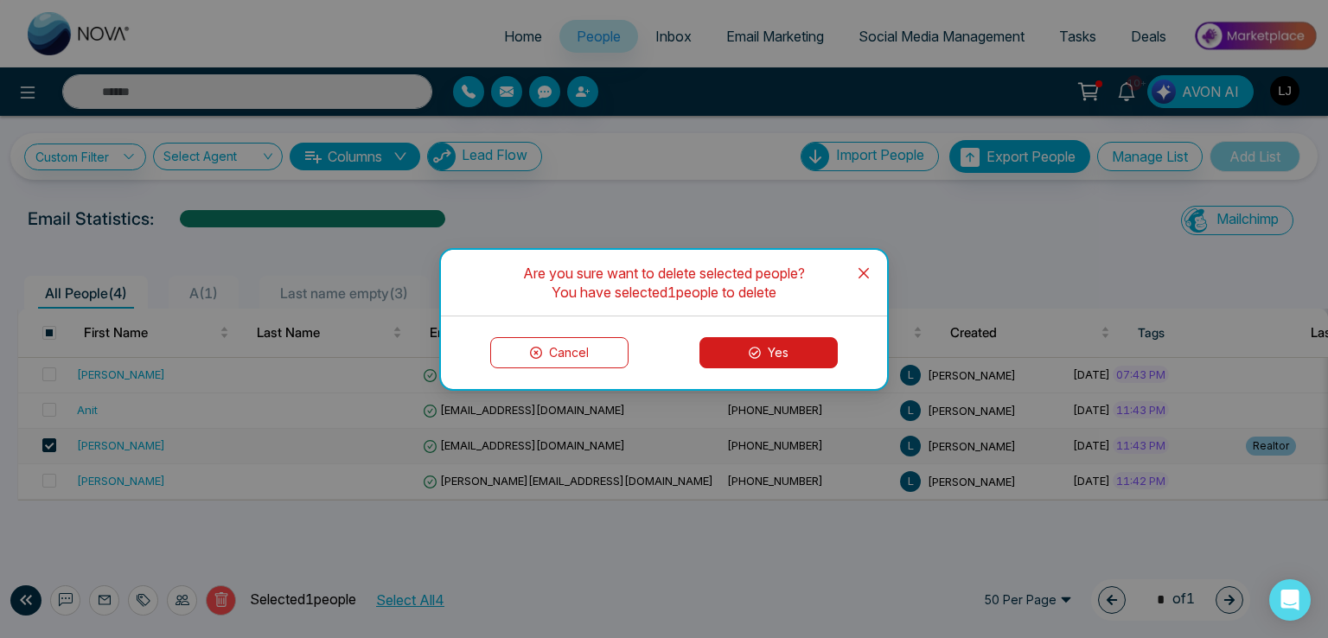
click at [768, 351] on button "Yes" at bounding box center [769, 352] width 138 height 31
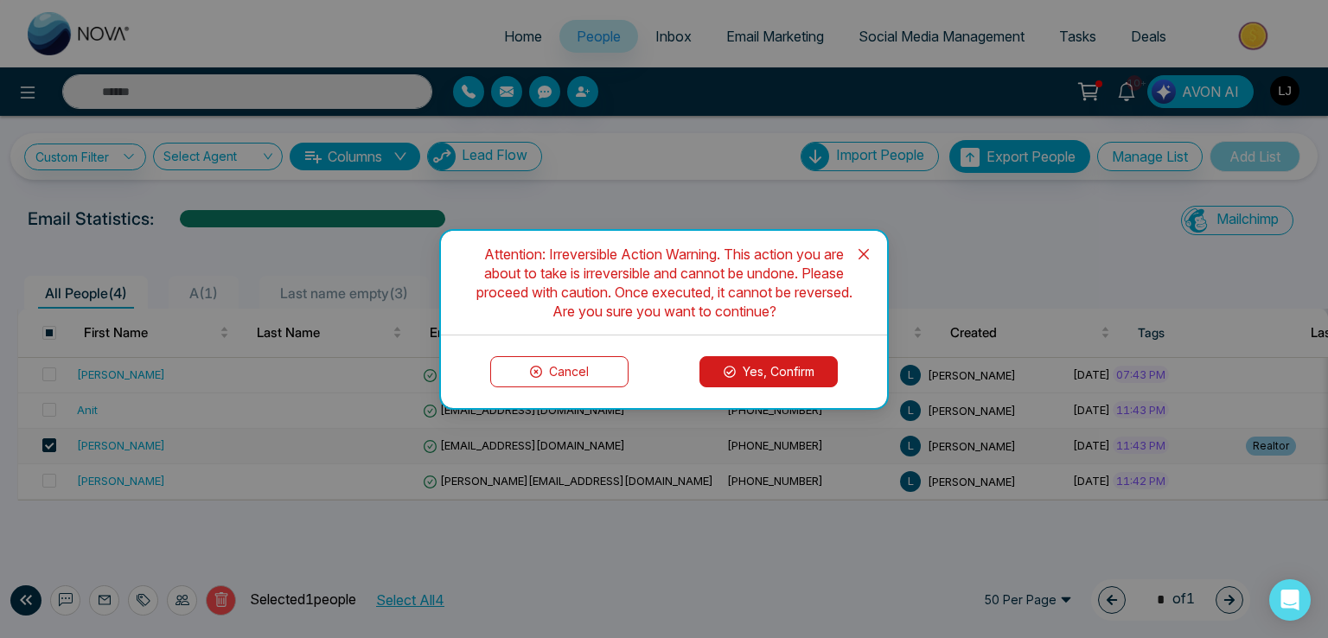
click at [768, 385] on button "Yes, Confirm" at bounding box center [769, 371] width 138 height 31
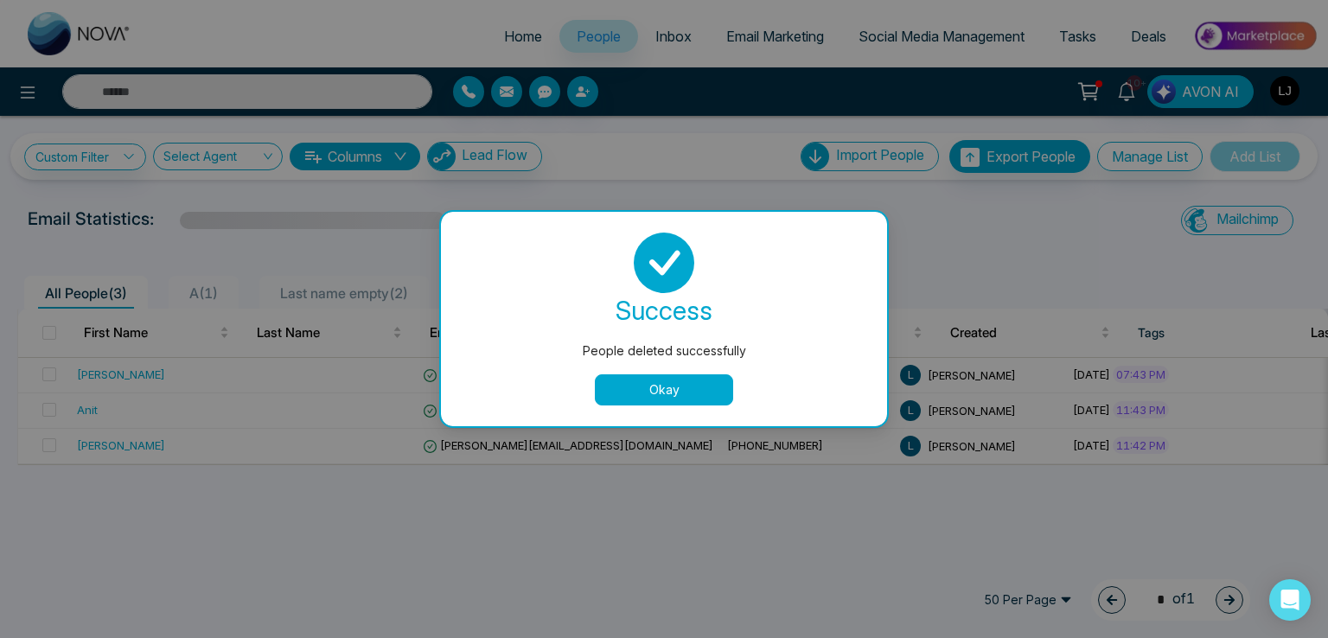
click at [668, 387] on button "Okay" at bounding box center [664, 389] width 138 height 31
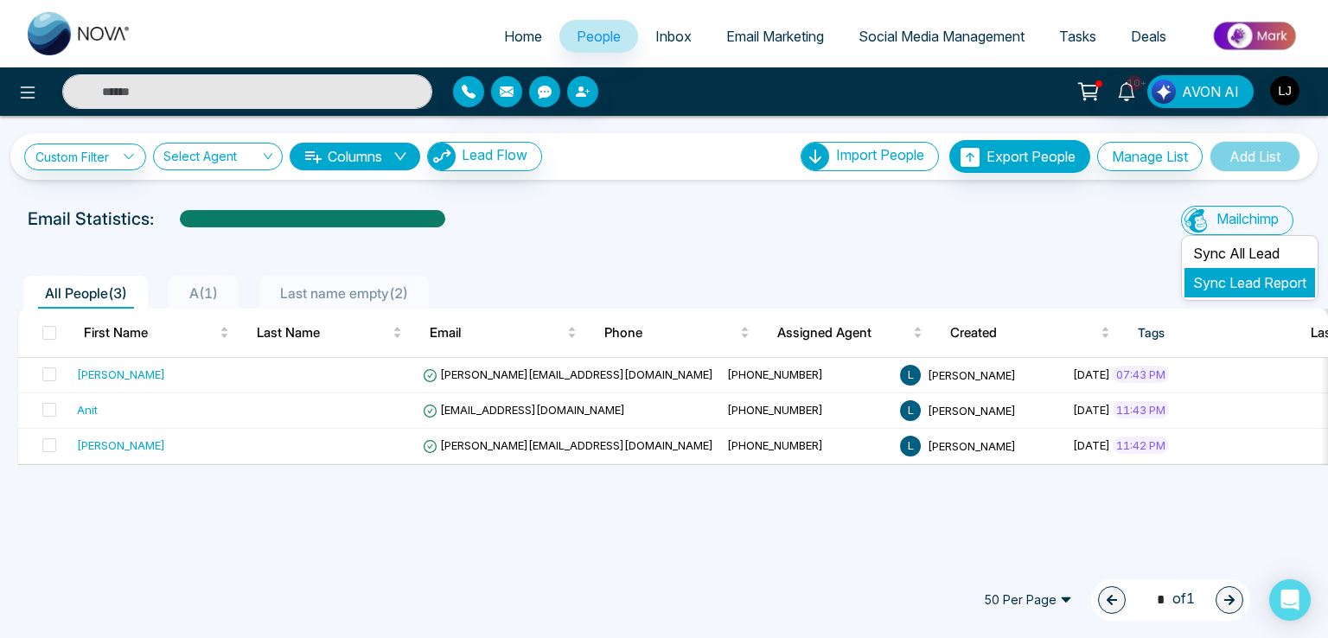
click at [1205, 290] on link "Sync Lead Report" at bounding box center [1249, 282] width 113 height 17
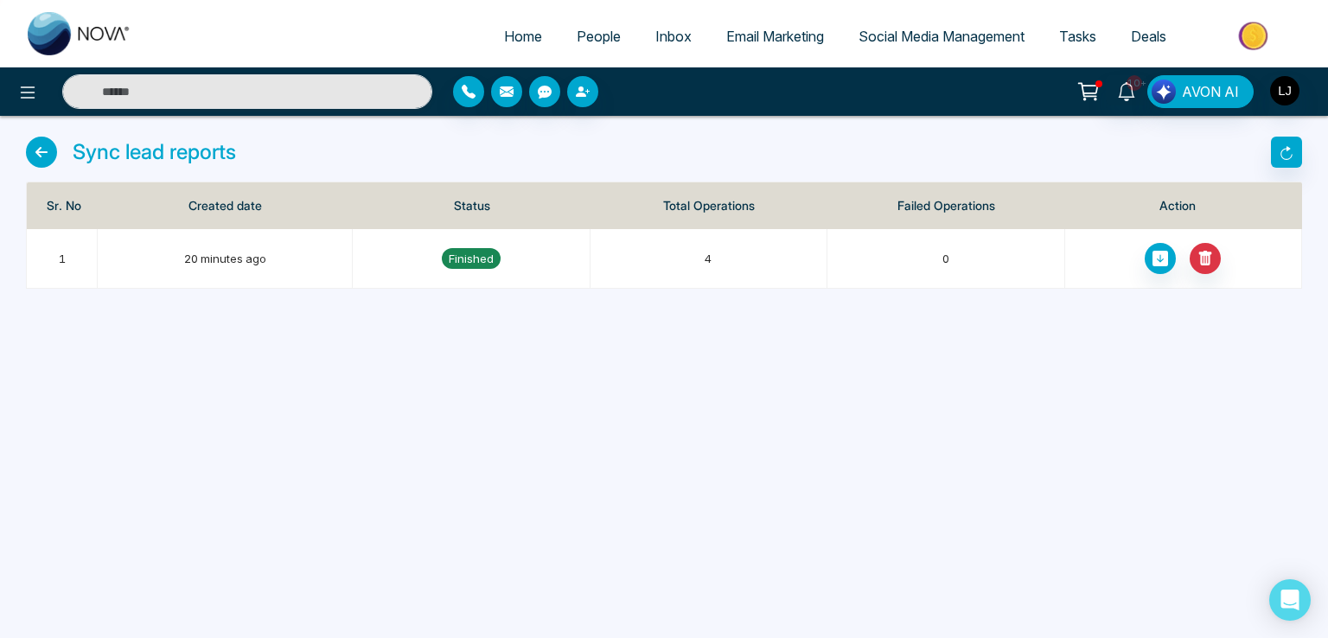
click at [31, 150] on icon at bounding box center [41, 152] width 31 height 31
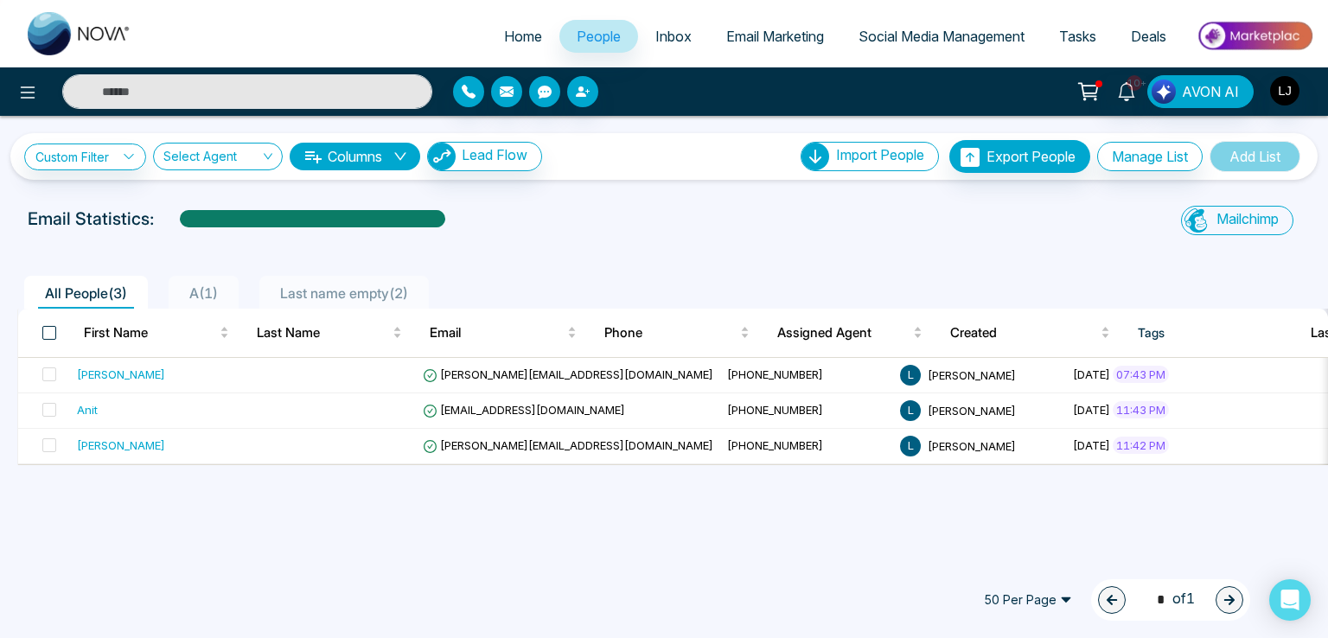
click at [47, 336] on span at bounding box center [49, 333] width 14 height 14
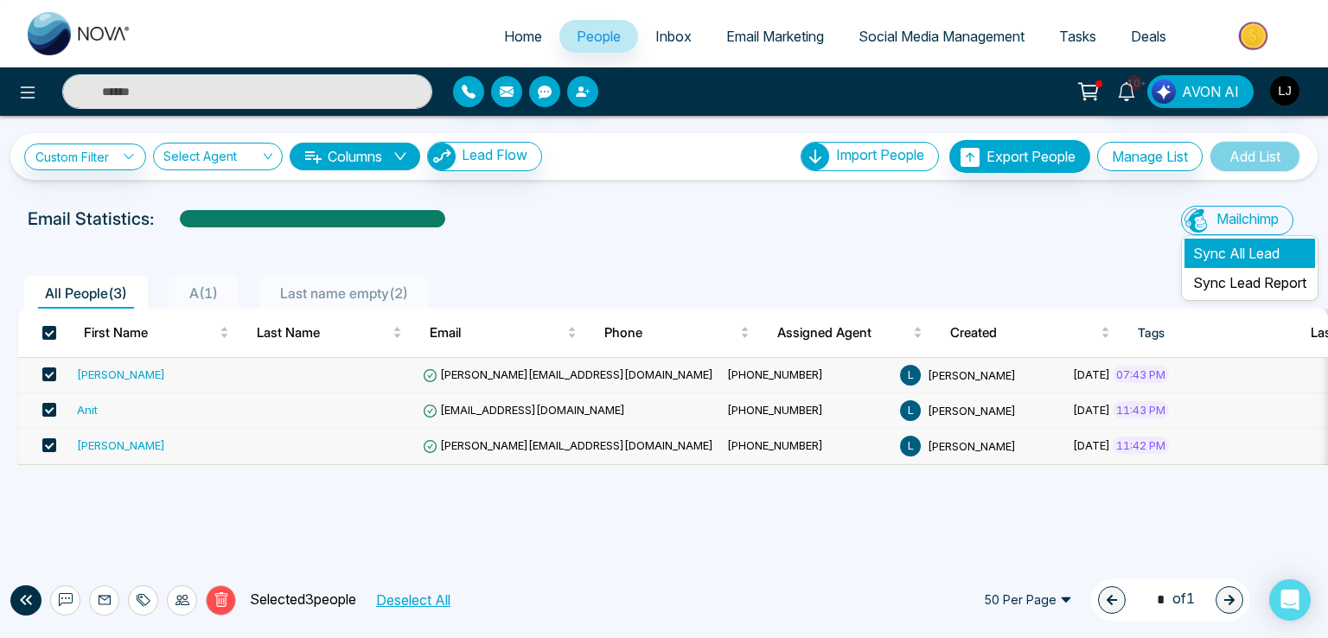
click at [1209, 246] on li "Sync All Lead" at bounding box center [1250, 253] width 131 height 29
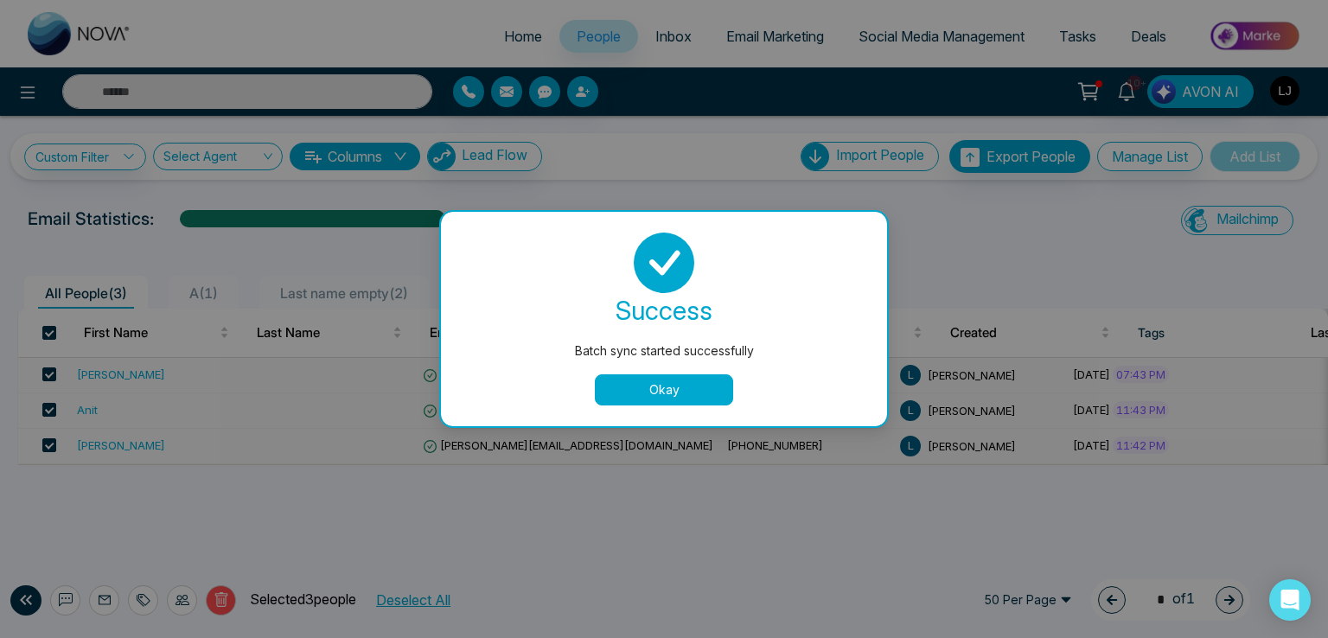
click at [625, 395] on button "Okay" at bounding box center [664, 389] width 138 height 31
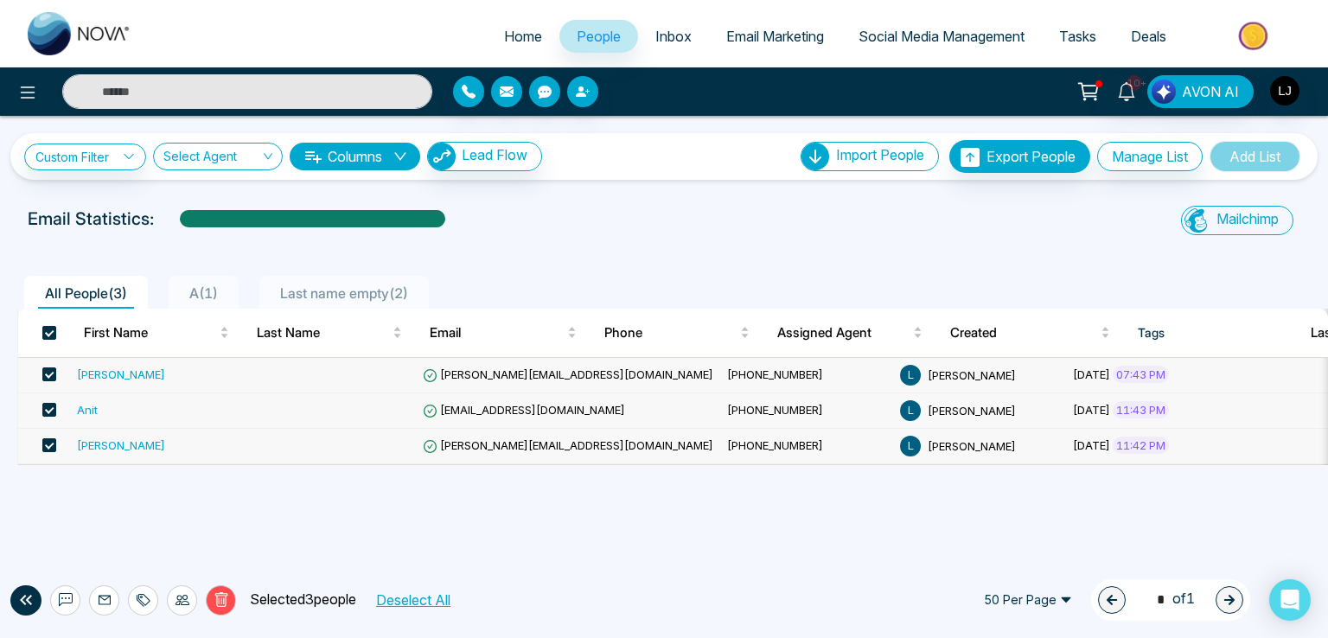
click at [752, 44] on span "Email Marketing" at bounding box center [775, 36] width 98 height 17
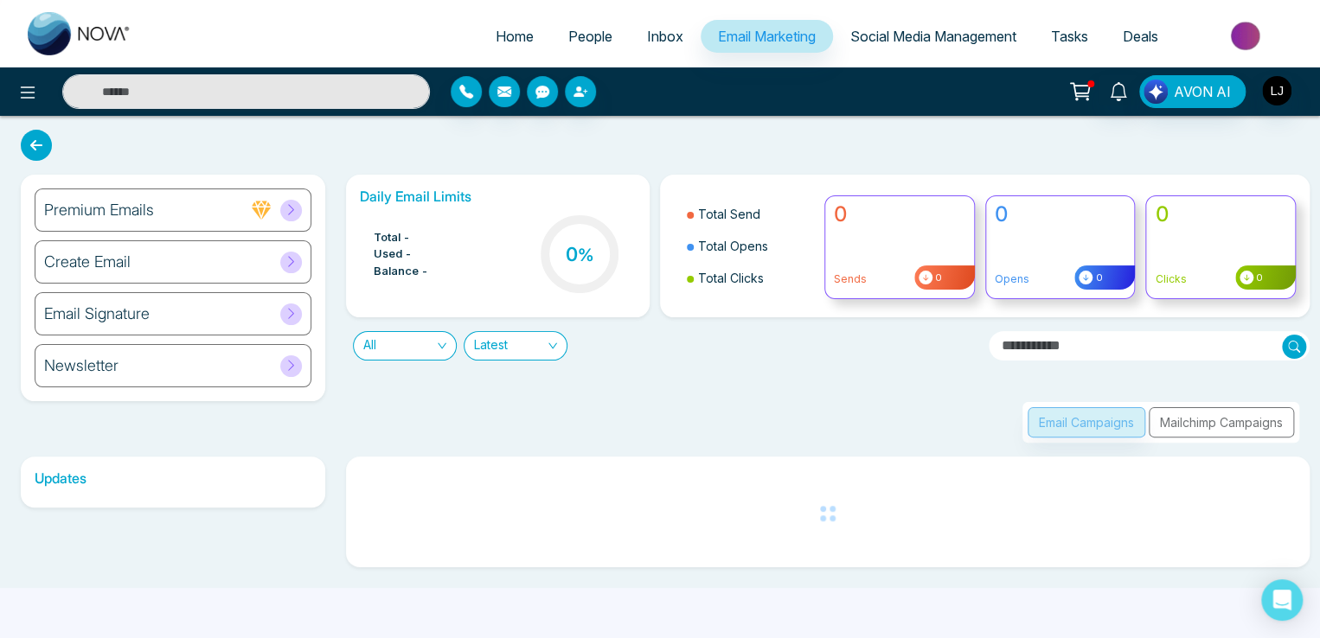
click at [1210, 426] on div "Email Campaigns Mailchimp Campaigns" at bounding box center [1160, 422] width 277 height 41
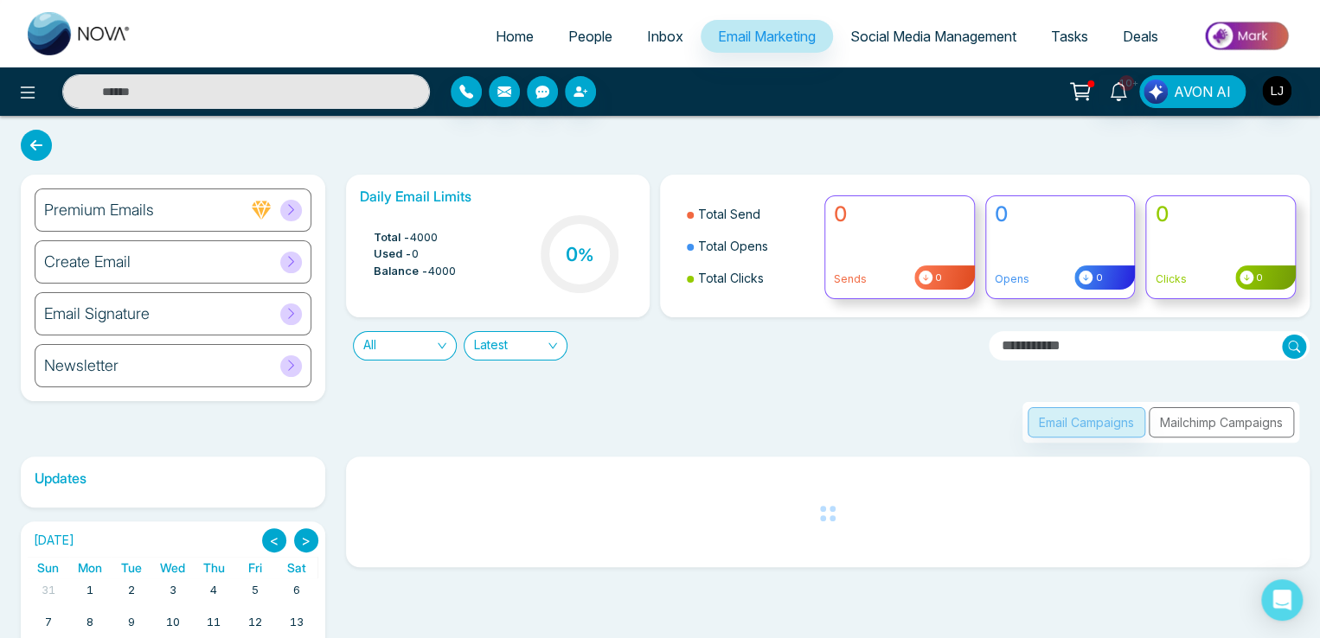
click at [1210, 426] on div "Email Campaigns Mailchimp Campaigns" at bounding box center [1160, 422] width 277 height 41
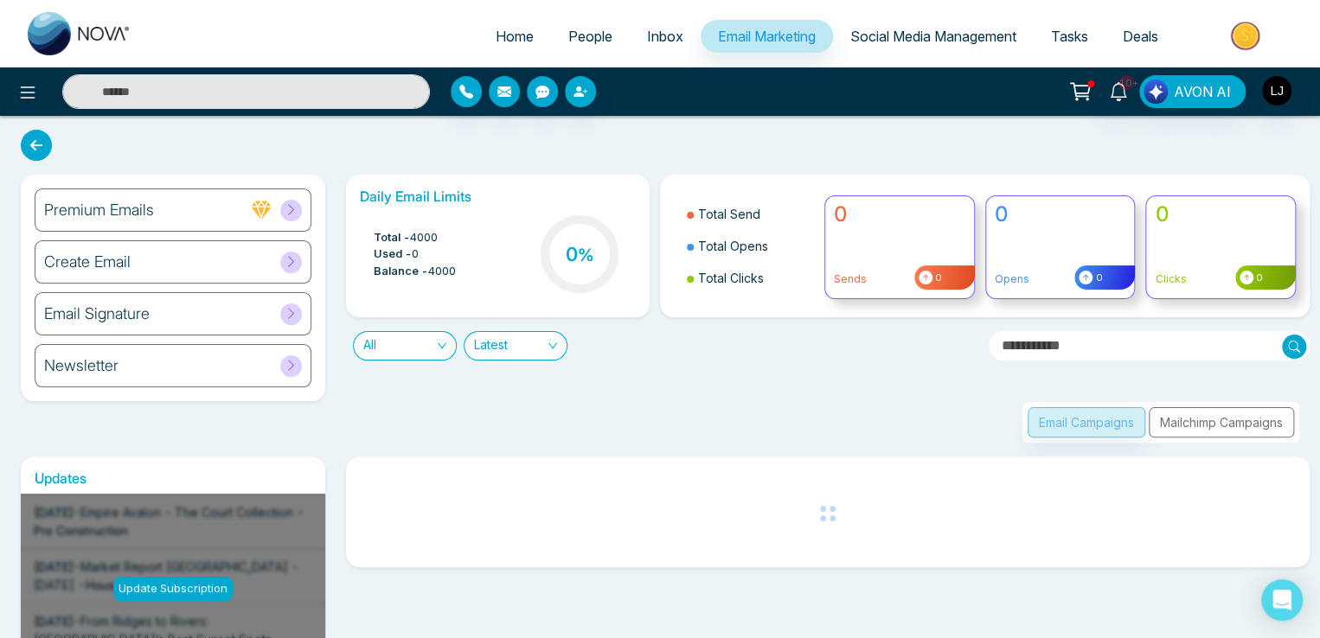
click at [1210, 426] on div "Email Campaigns Mailchimp Campaigns" at bounding box center [1160, 422] width 277 height 41
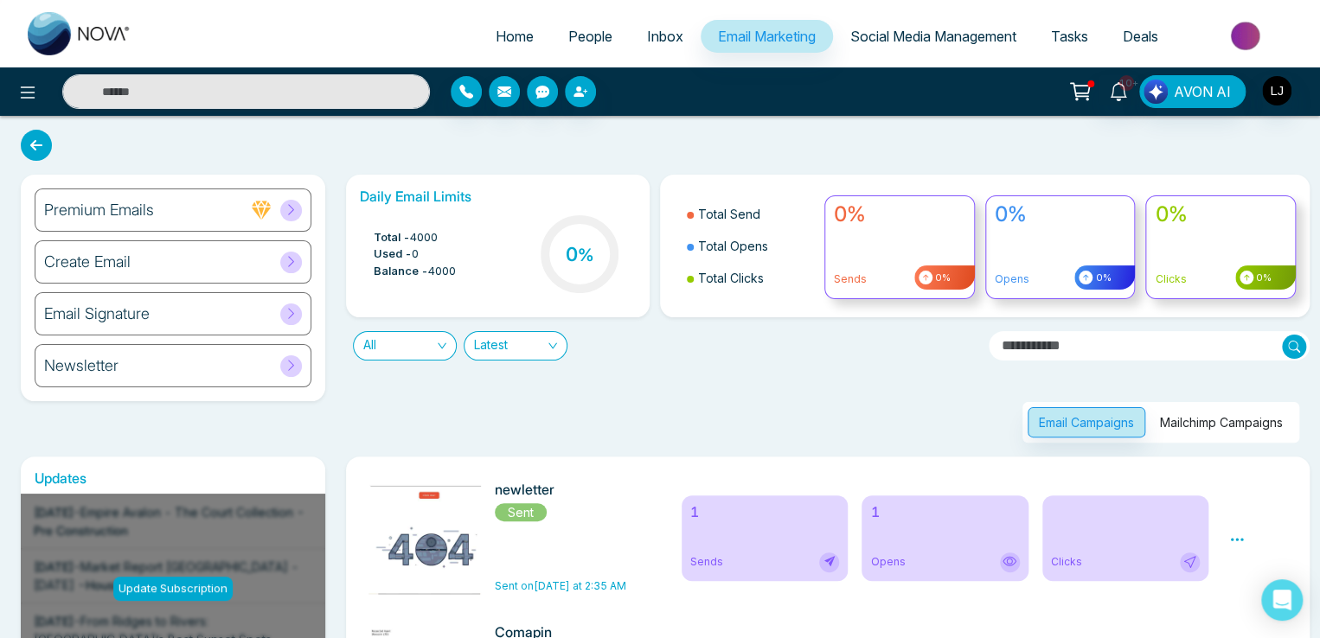
click at [1210, 426] on button "Mailchimp Campaigns" at bounding box center [1220, 422] width 145 height 30
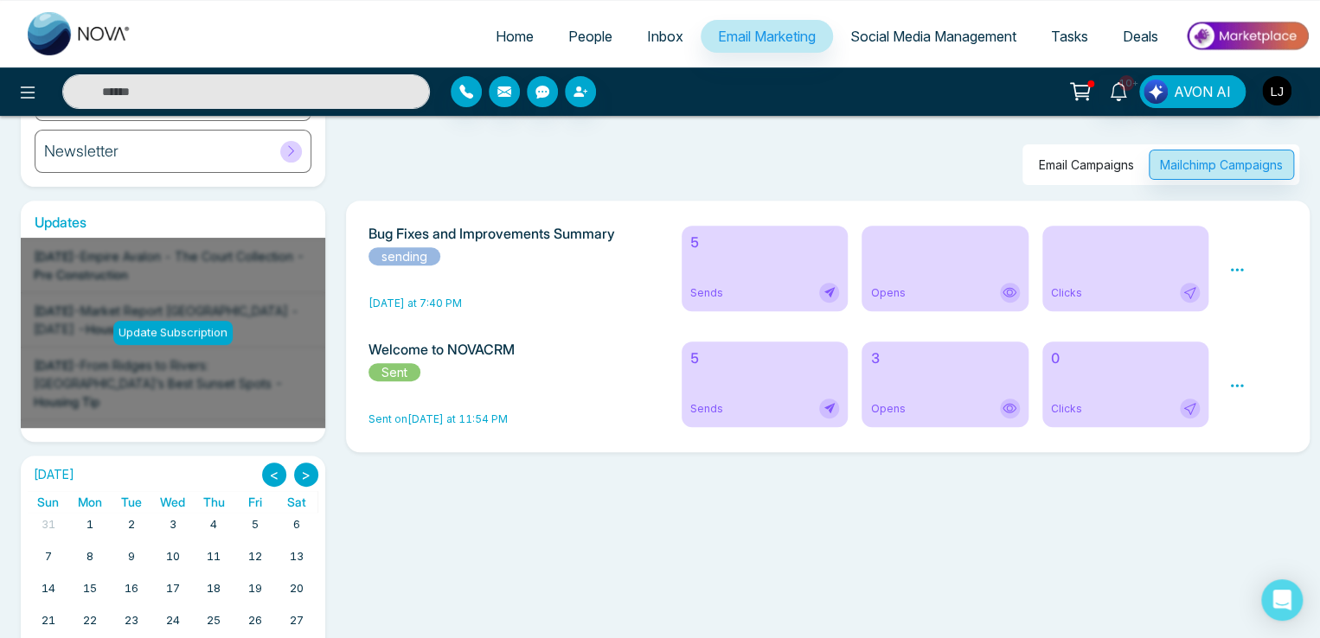
scroll to position [259, 0]
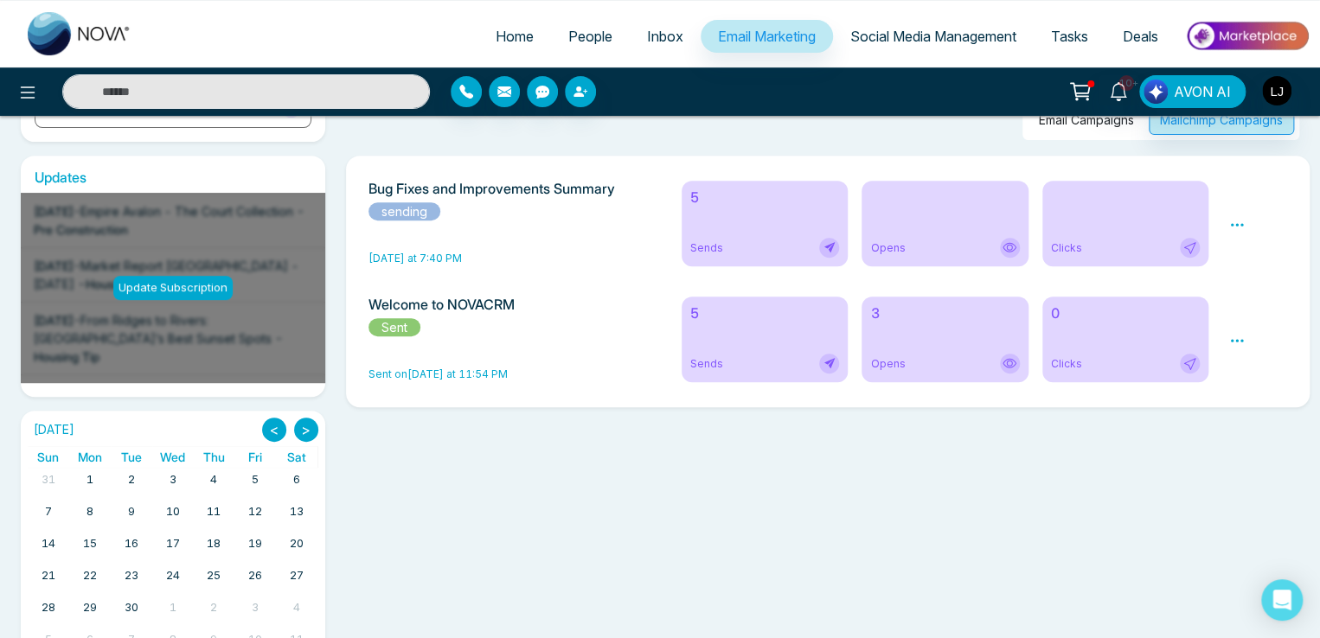
click at [1234, 232] on icon at bounding box center [1237, 225] width 16 height 16
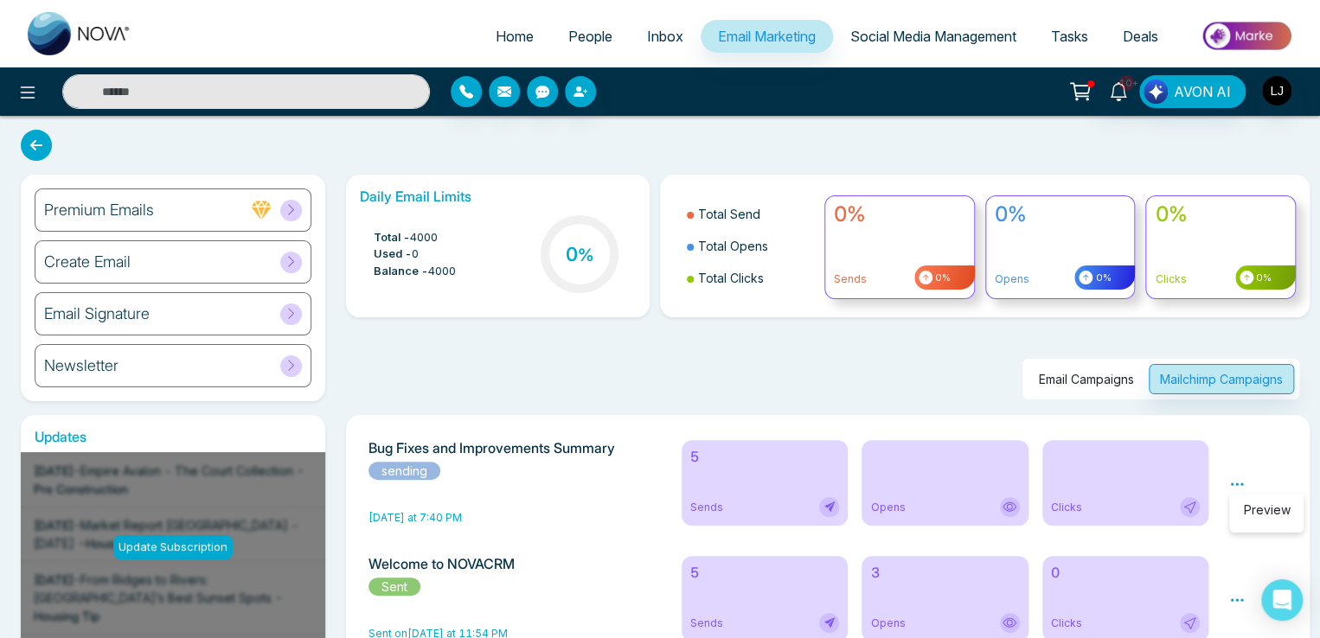
scroll to position [0, 0]
click at [1275, 508] on link "Preview" at bounding box center [1266, 509] width 47 height 15
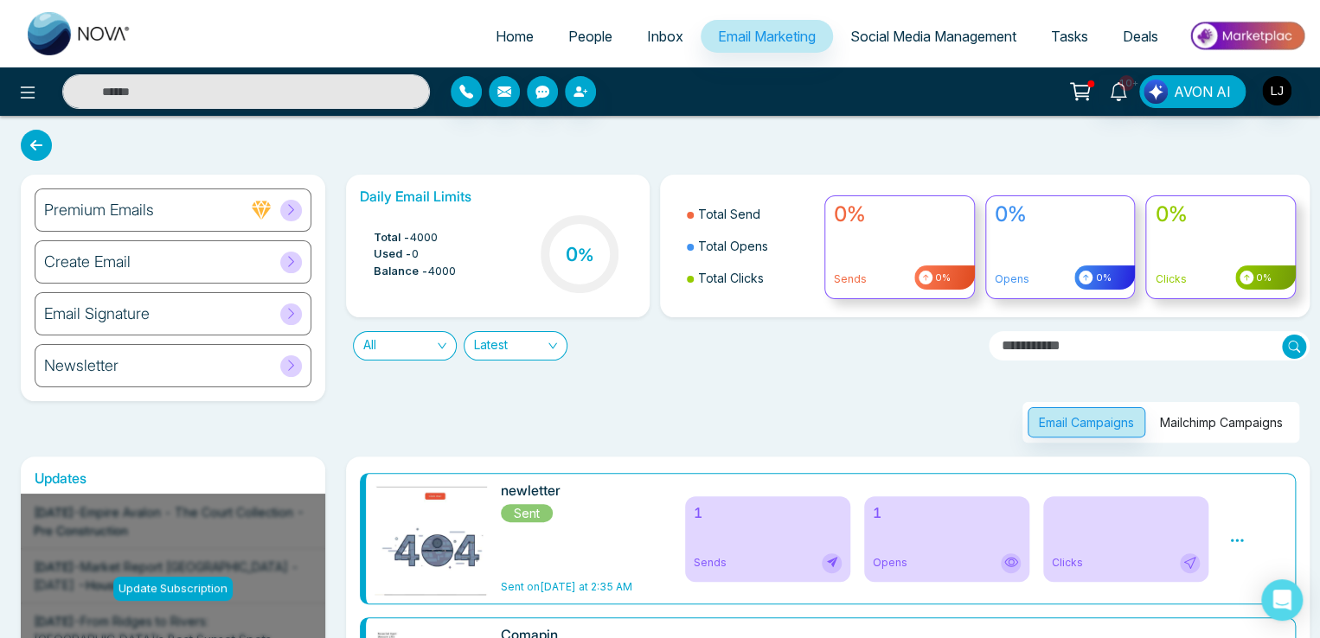
click at [1183, 423] on button "Mailchimp Campaigns" at bounding box center [1220, 422] width 145 height 30
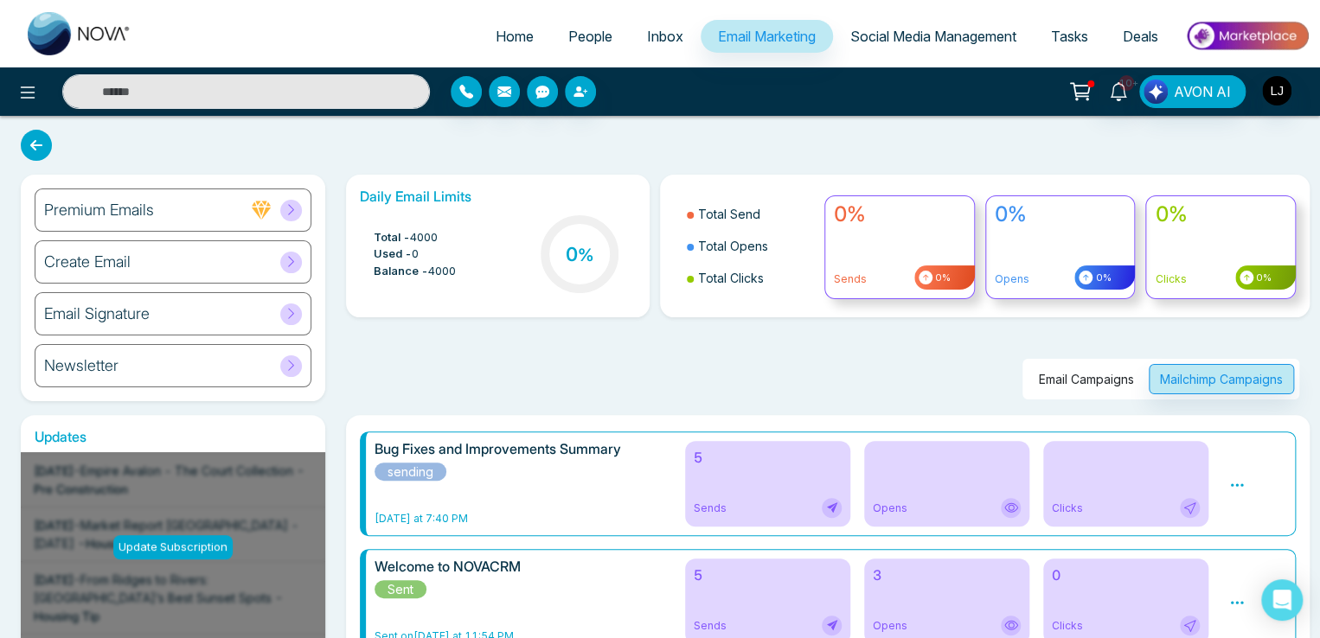
click at [583, 29] on span "People" at bounding box center [590, 36] width 44 height 17
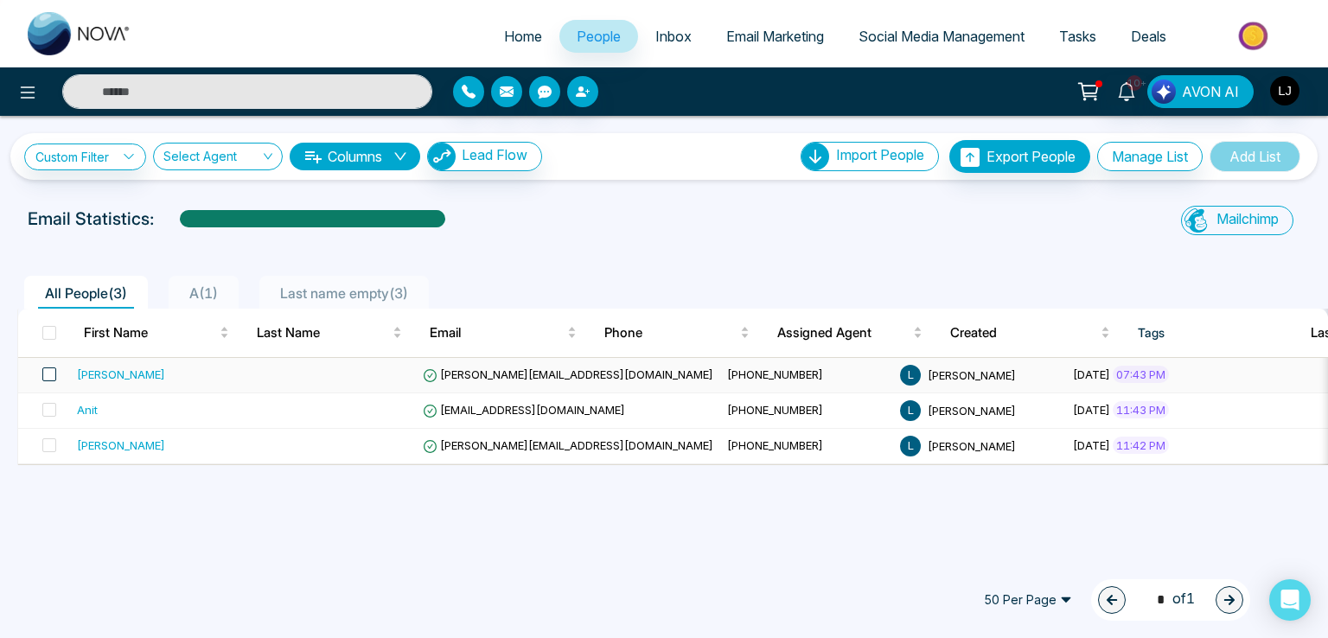
click at [45, 371] on span at bounding box center [49, 374] width 14 height 14
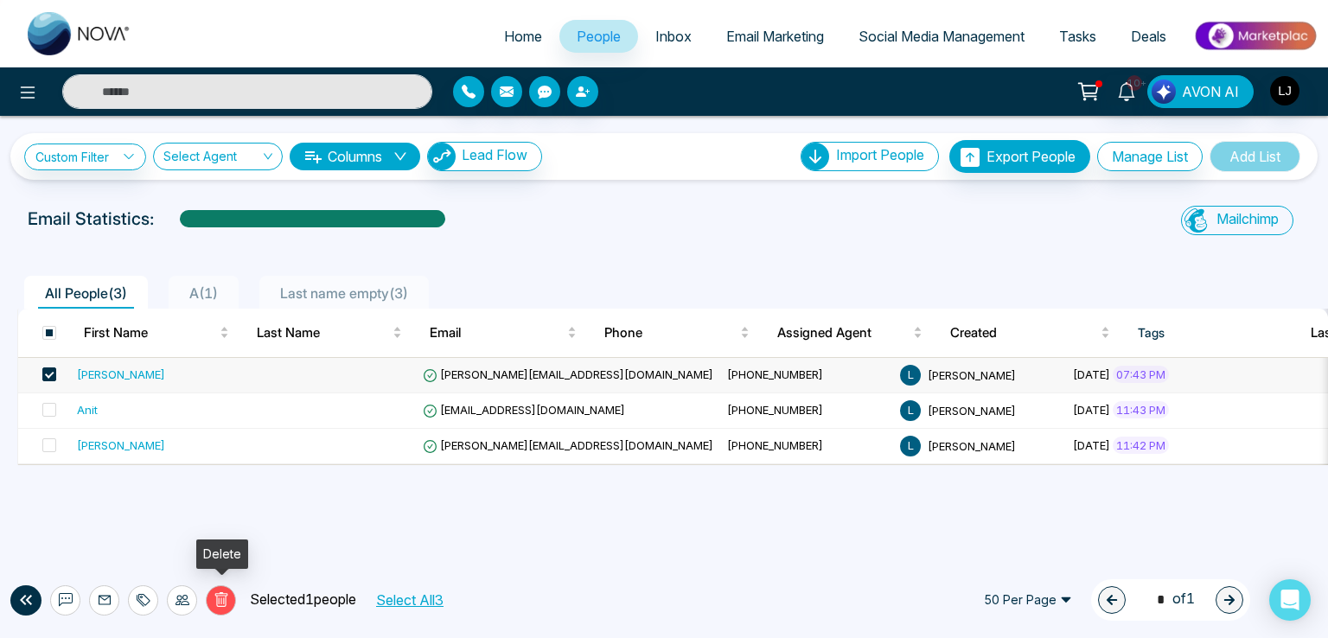
click at [214, 595] on icon at bounding box center [222, 600] width 16 height 16
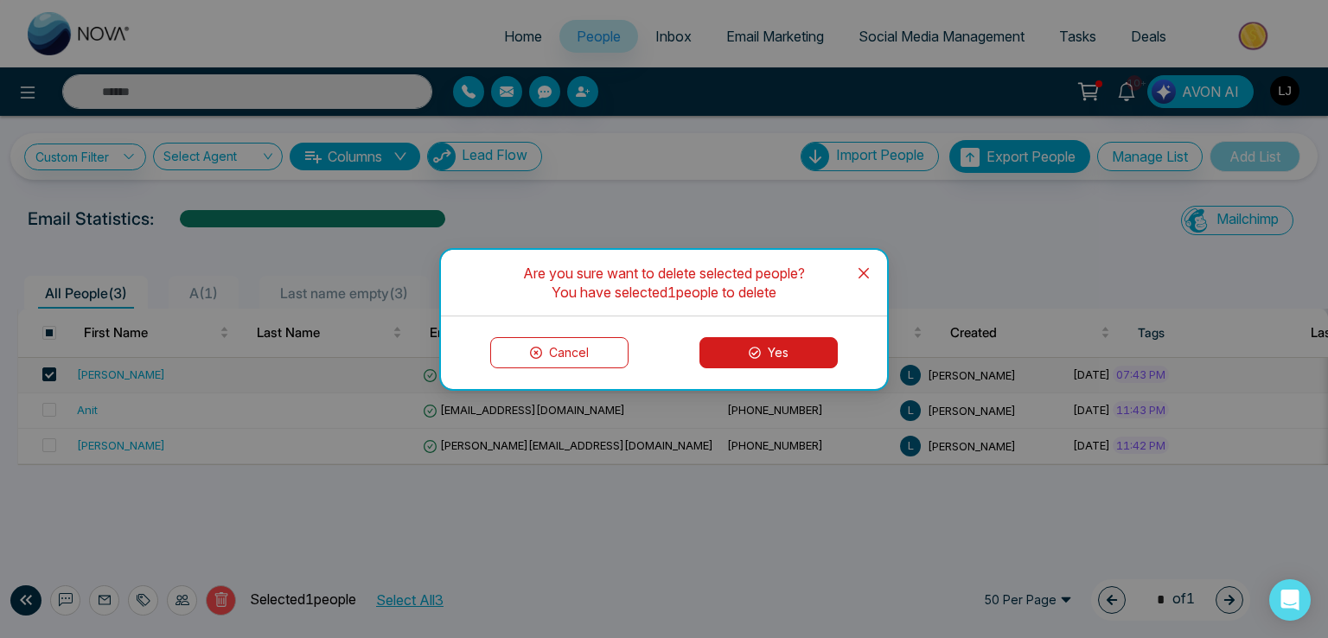
click at [785, 343] on button "Yes" at bounding box center [769, 352] width 138 height 31
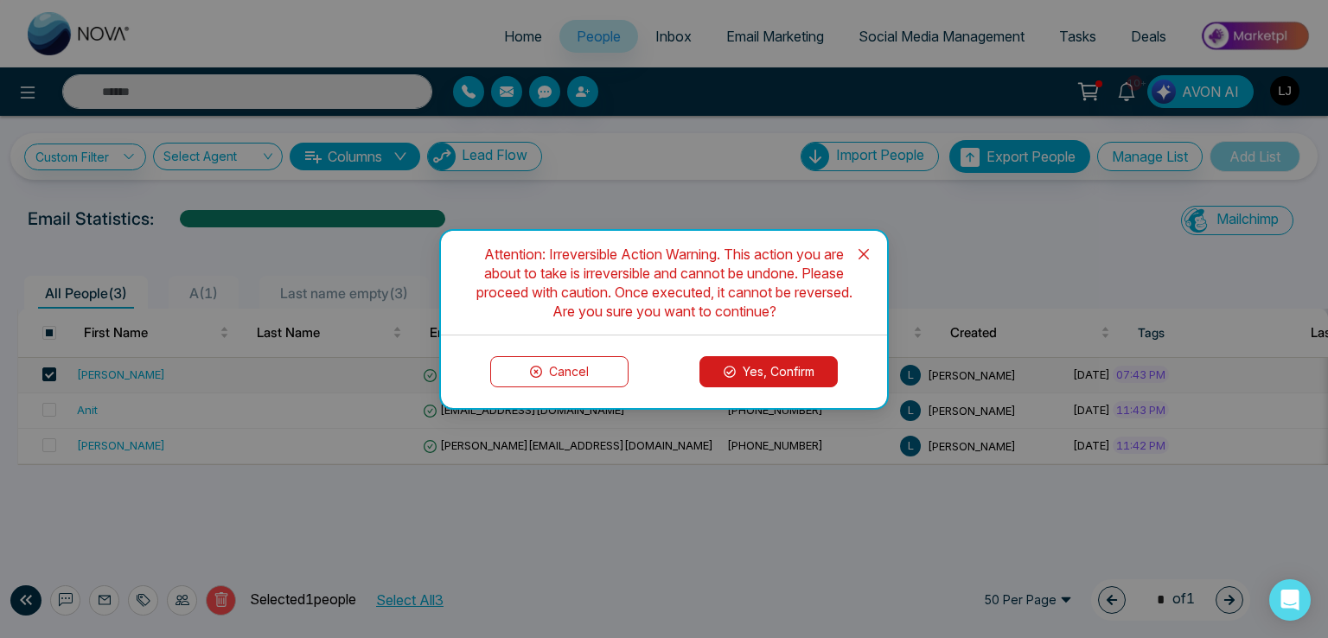
click at [785, 361] on button "Yes, Confirm" at bounding box center [769, 371] width 138 height 31
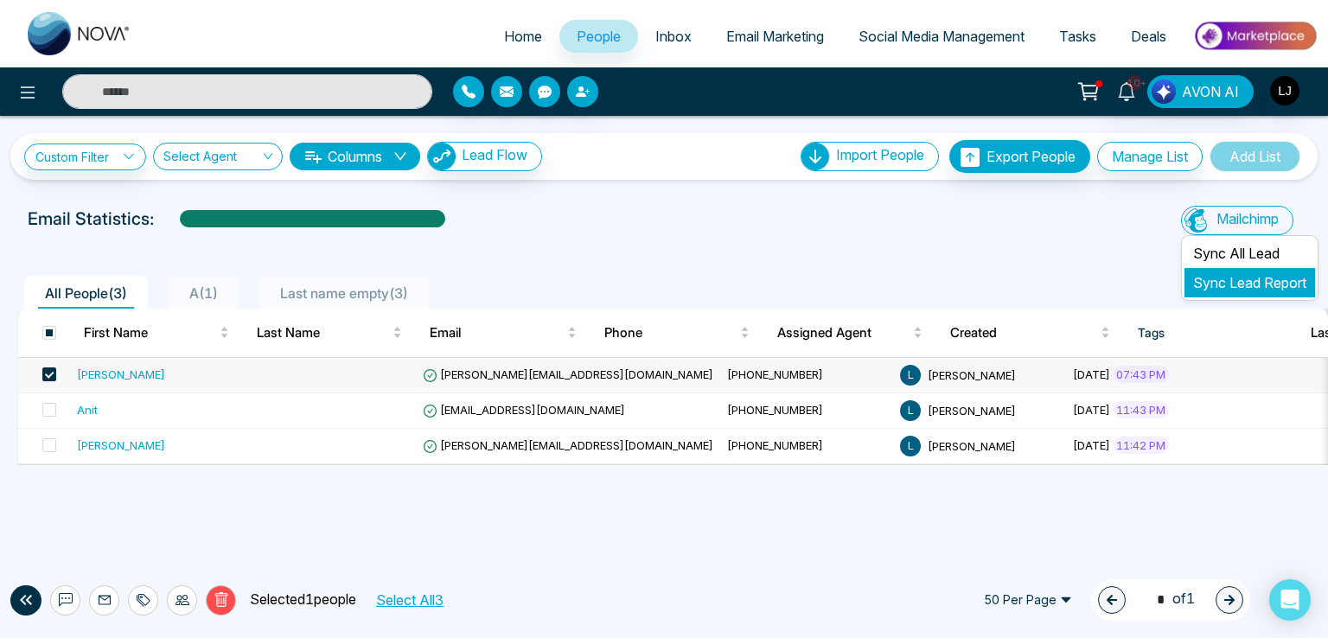
click at [1229, 274] on link "Sync Lead Report" at bounding box center [1249, 282] width 113 height 17
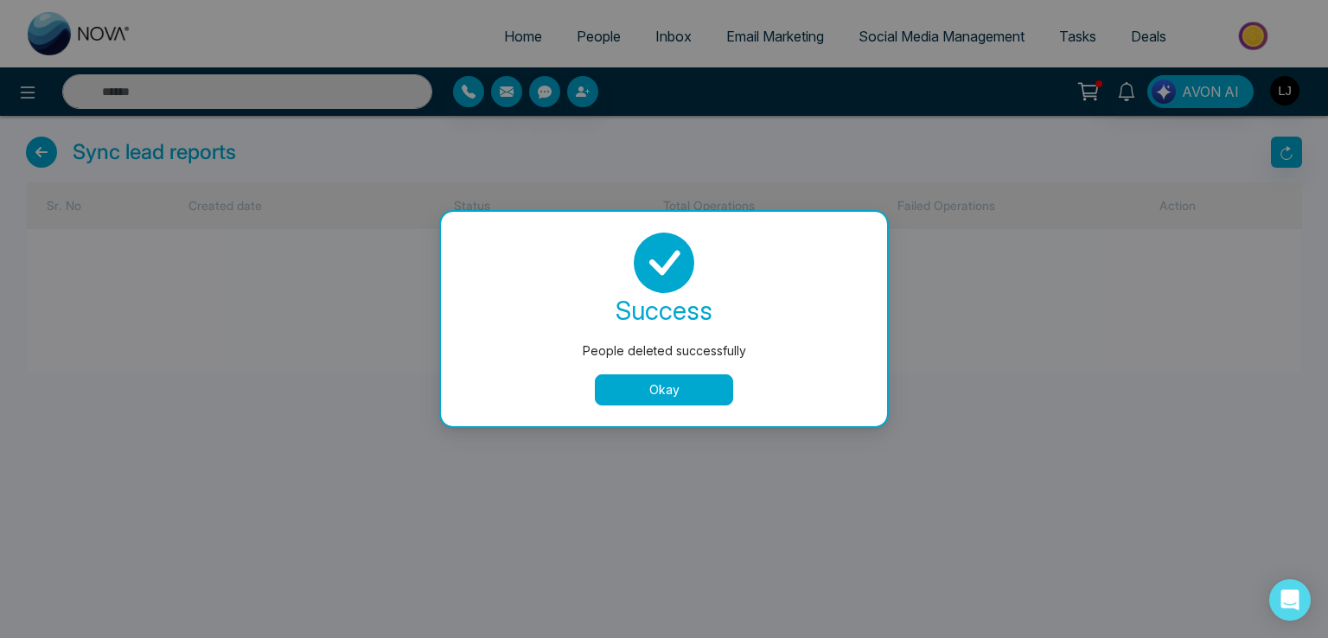
click at [685, 392] on button "Okay" at bounding box center [664, 389] width 138 height 31
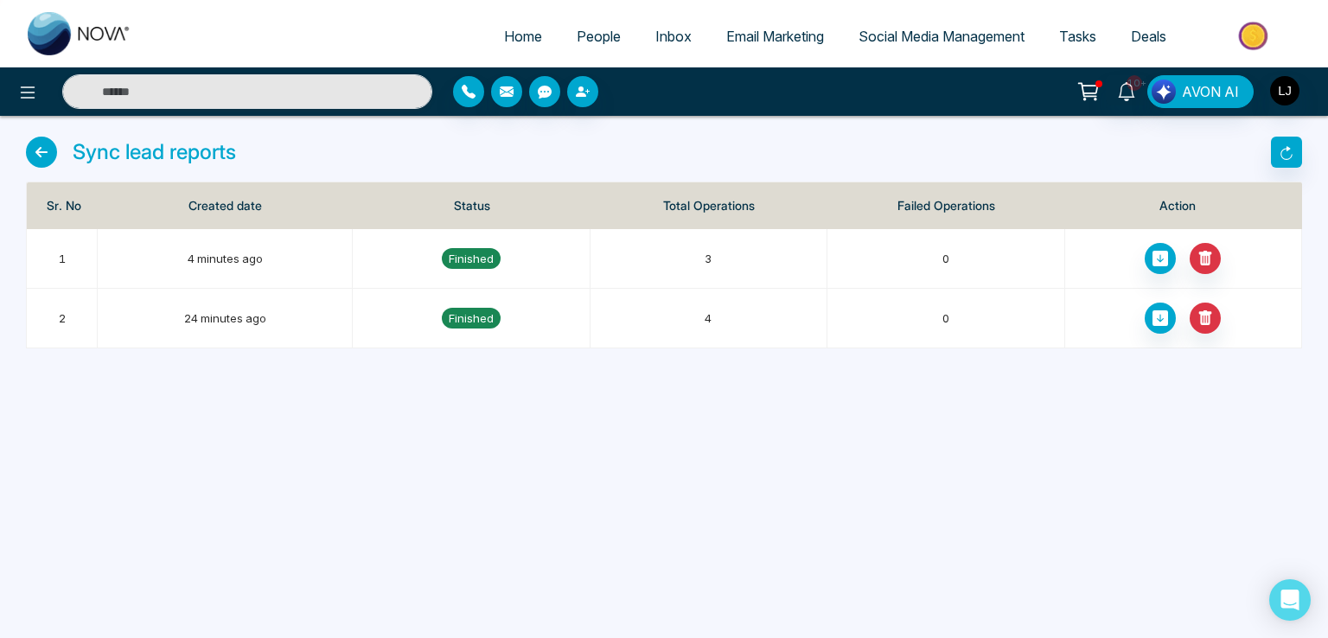
click at [726, 35] on span "Email Marketing" at bounding box center [775, 36] width 98 height 17
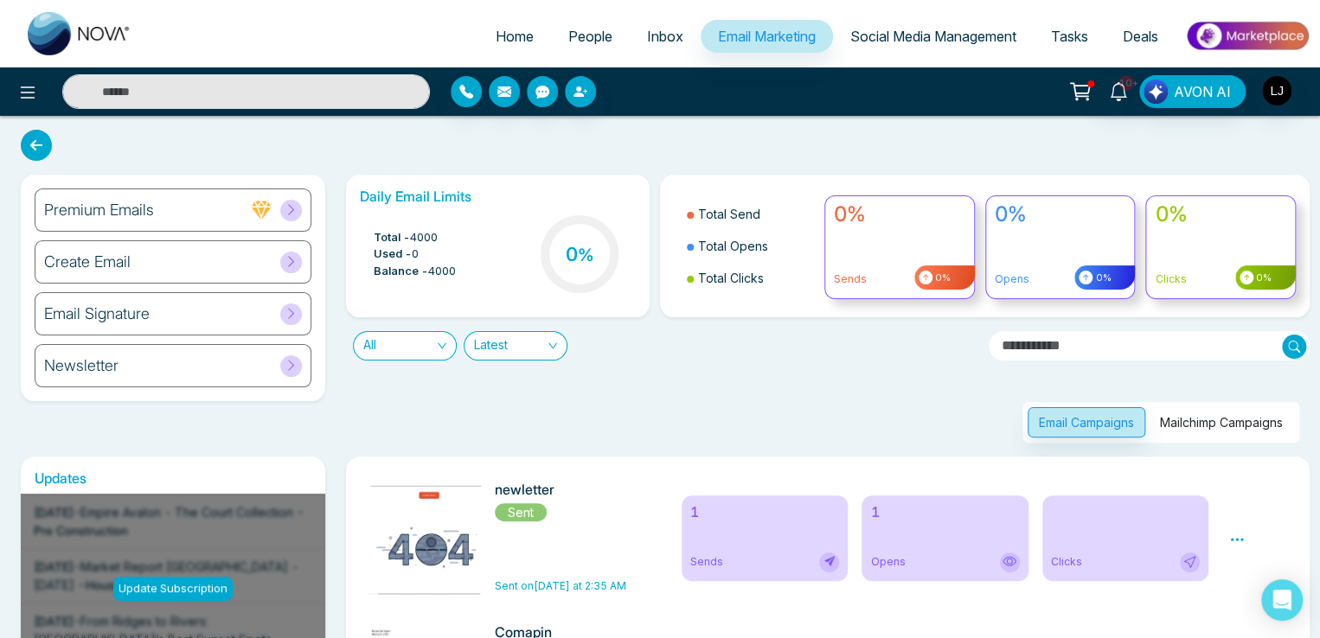
click at [1190, 419] on button "Mailchimp Campaigns" at bounding box center [1220, 422] width 145 height 30
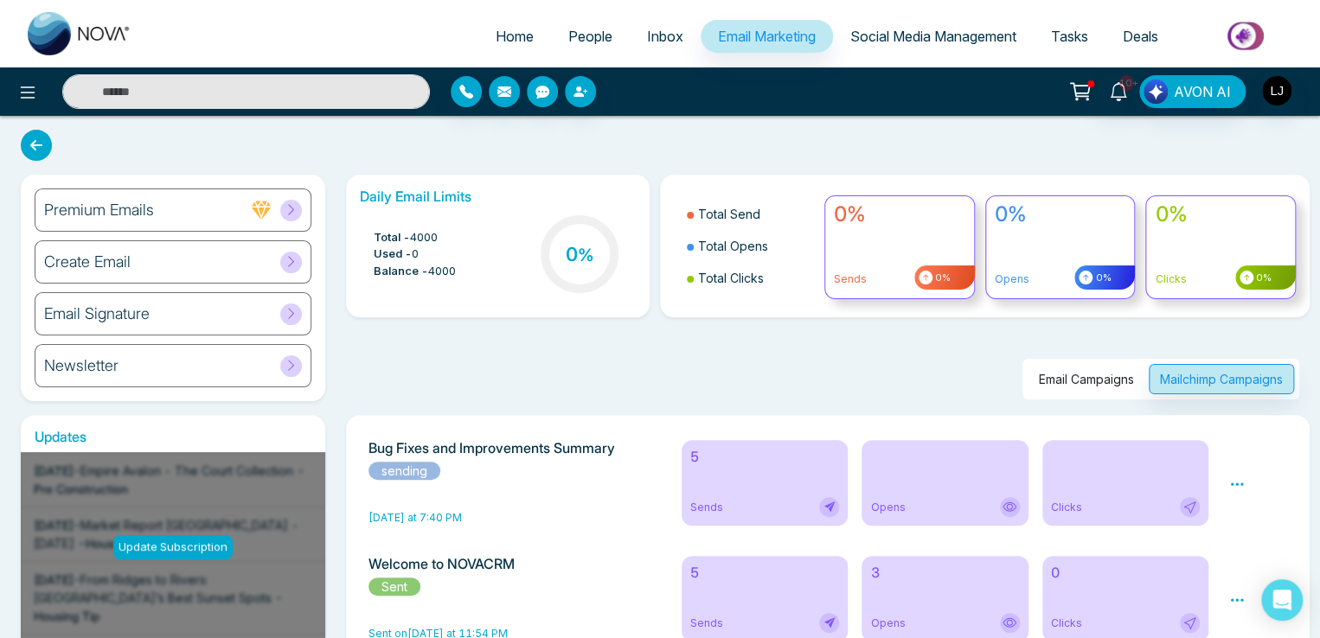
click at [1247, 480] on div "Preview" at bounding box center [1257, 483] width 79 height 86
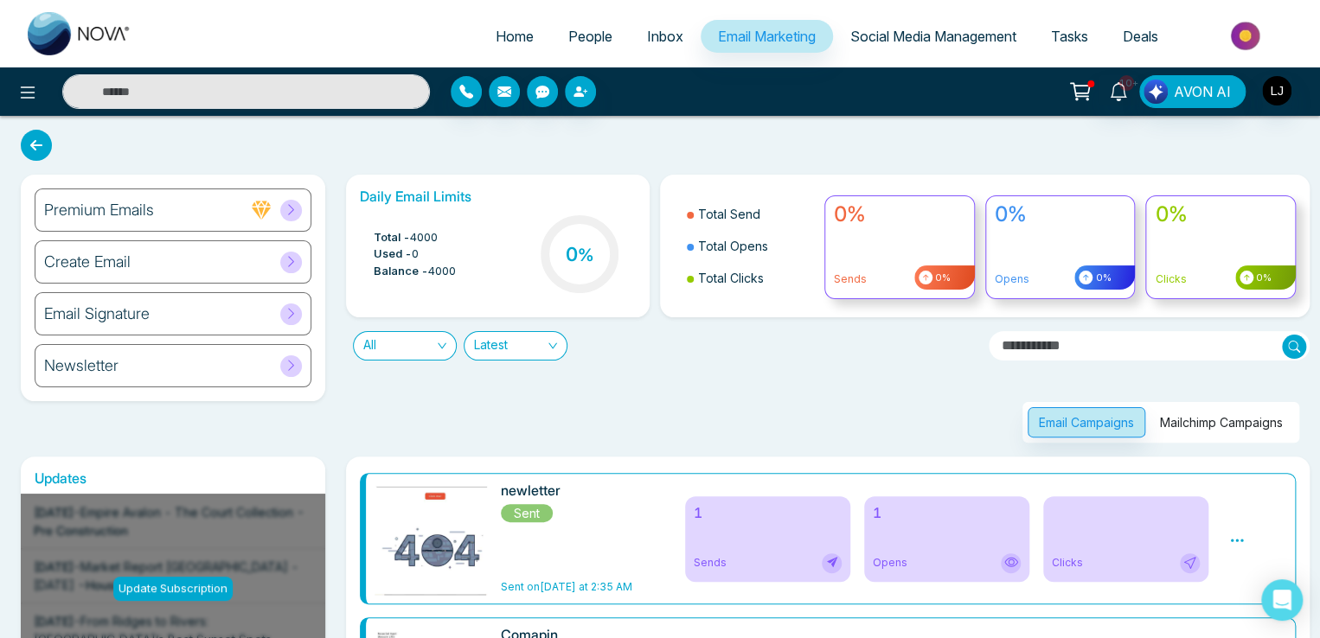
scroll to position [86, 0]
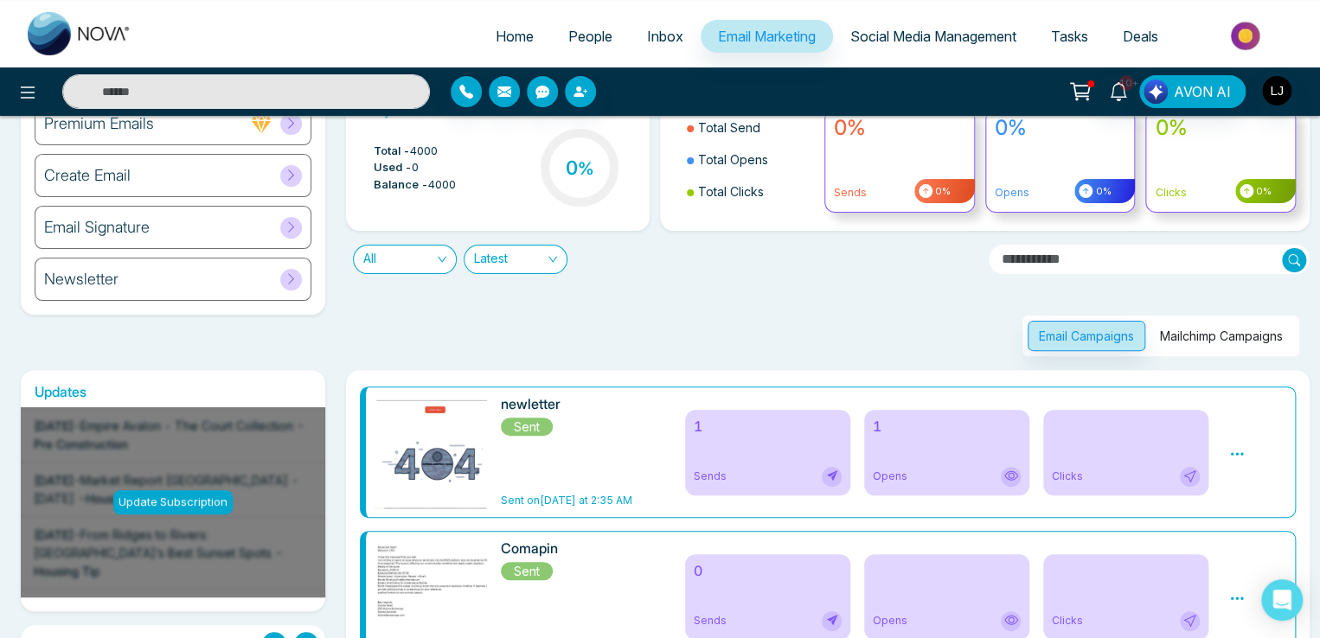
click at [1237, 350] on div "Email Campaigns Mailchimp Campaigns" at bounding box center [1160, 336] width 277 height 41
click at [1231, 327] on button "Mailchimp Campaigns" at bounding box center [1220, 336] width 145 height 30
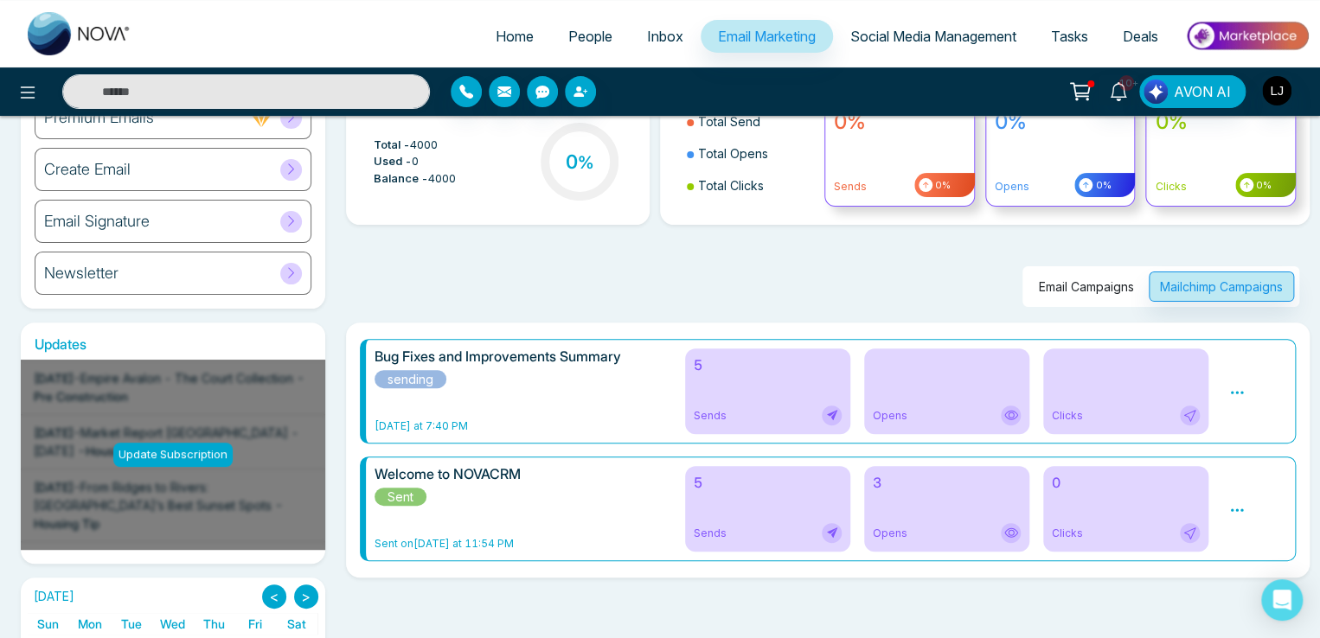
scroll to position [0, 0]
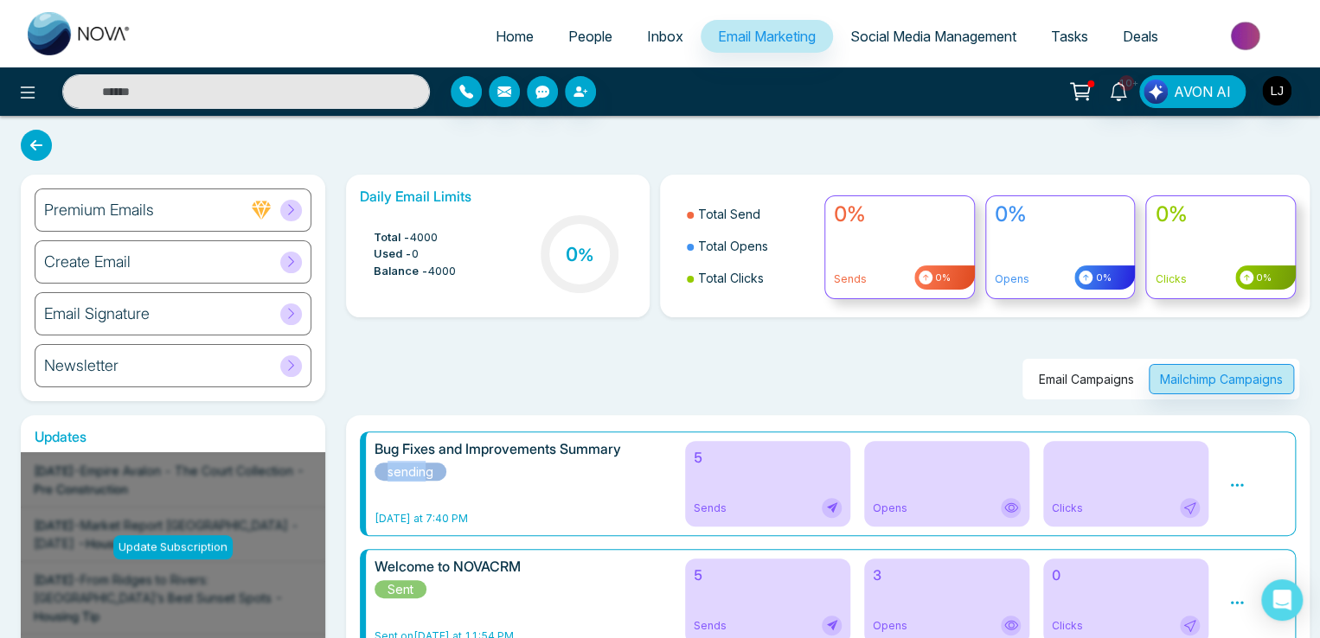
drag, startPoint x: 384, startPoint y: 472, endPoint x: 425, endPoint y: 468, distance: 41.7
click at [425, 468] on span "sending" at bounding box center [410, 472] width 72 height 18
click at [1287, 98] on img "button" at bounding box center [1276, 90] width 29 height 29
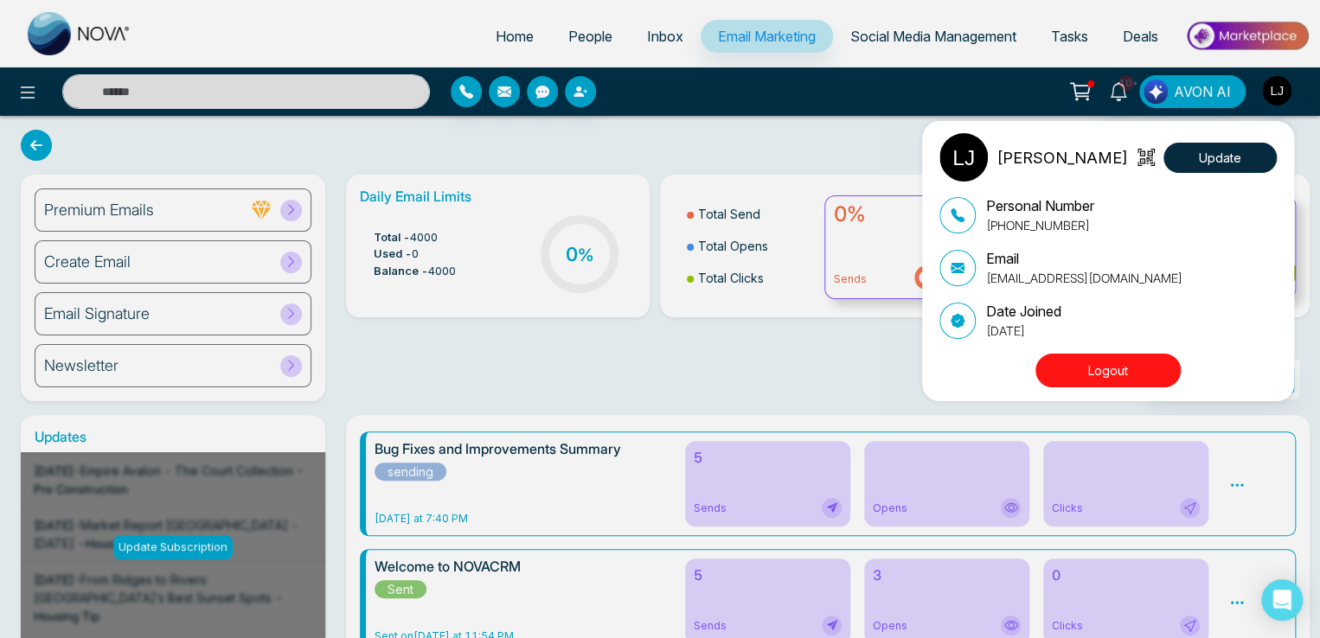
click at [708, 86] on div "Lokesh Joshi Update Personal Number +918421020309 Email lokeshjoshi6454@gmail.c…" at bounding box center [660, 319] width 1320 height 638
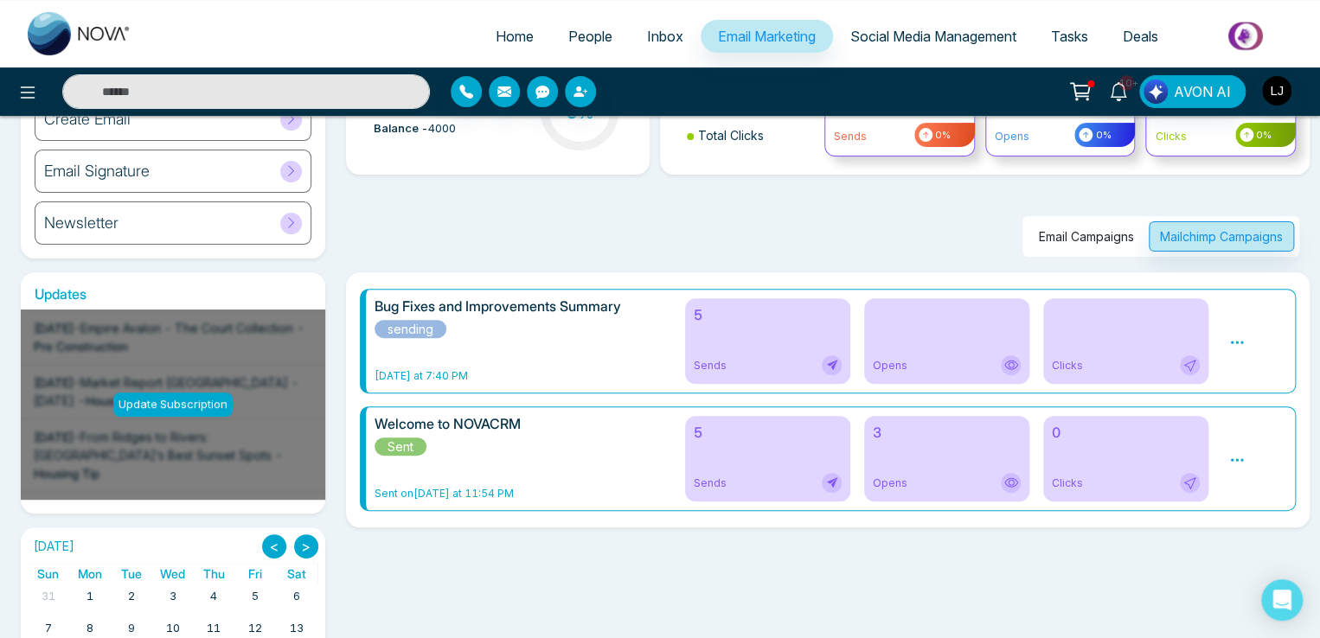
scroll to position [173, 0]
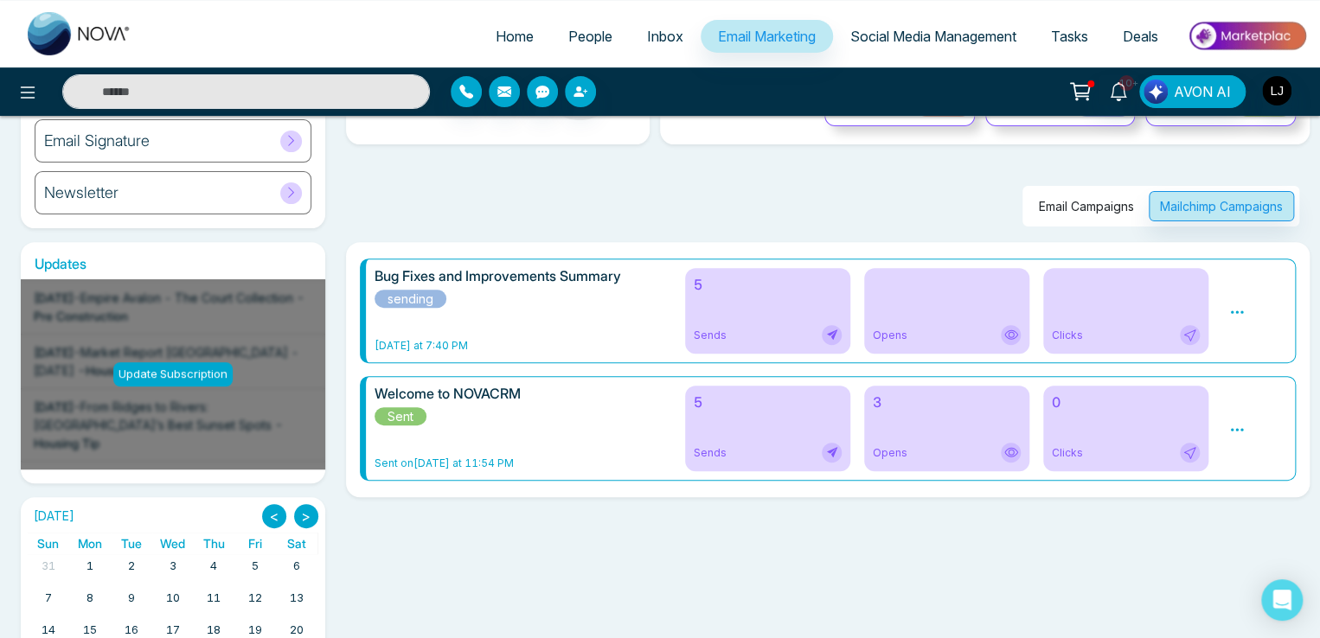
click at [1239, 428] on icon at bounding box center [1237, 430] width 16 height 16
click at [1281, 483] on link "Analytics" at bounding box center [1268, 480] width 50 height 15
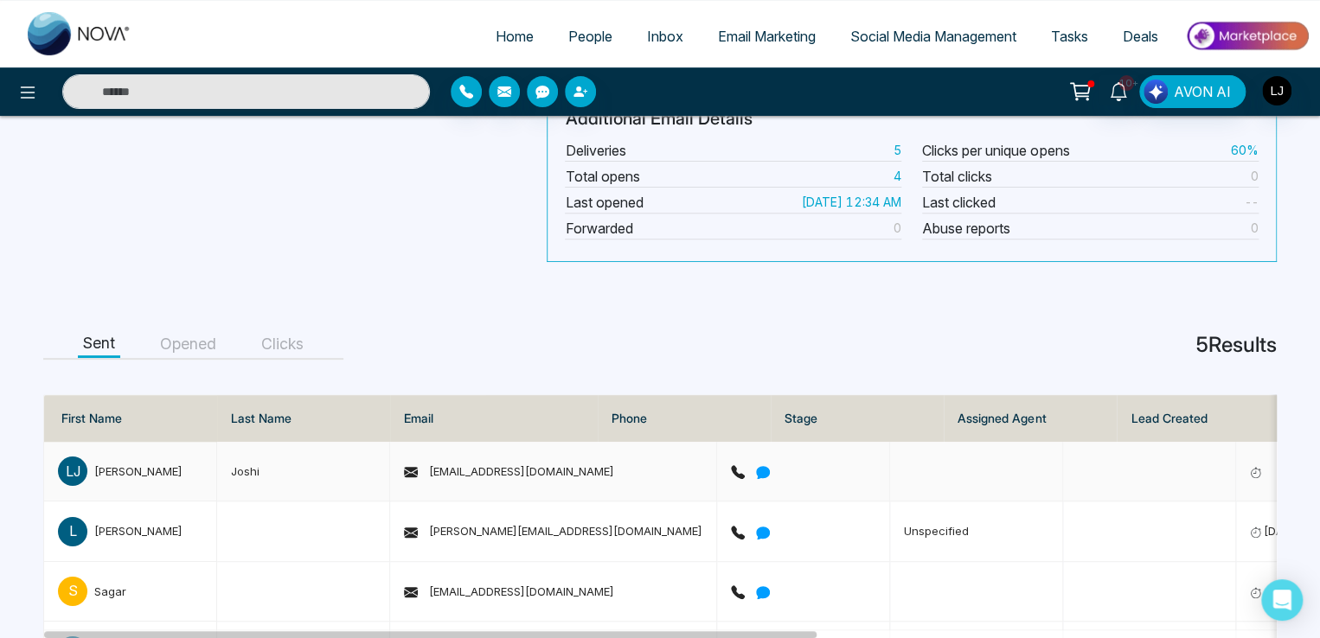
scroll to position [214, 0]
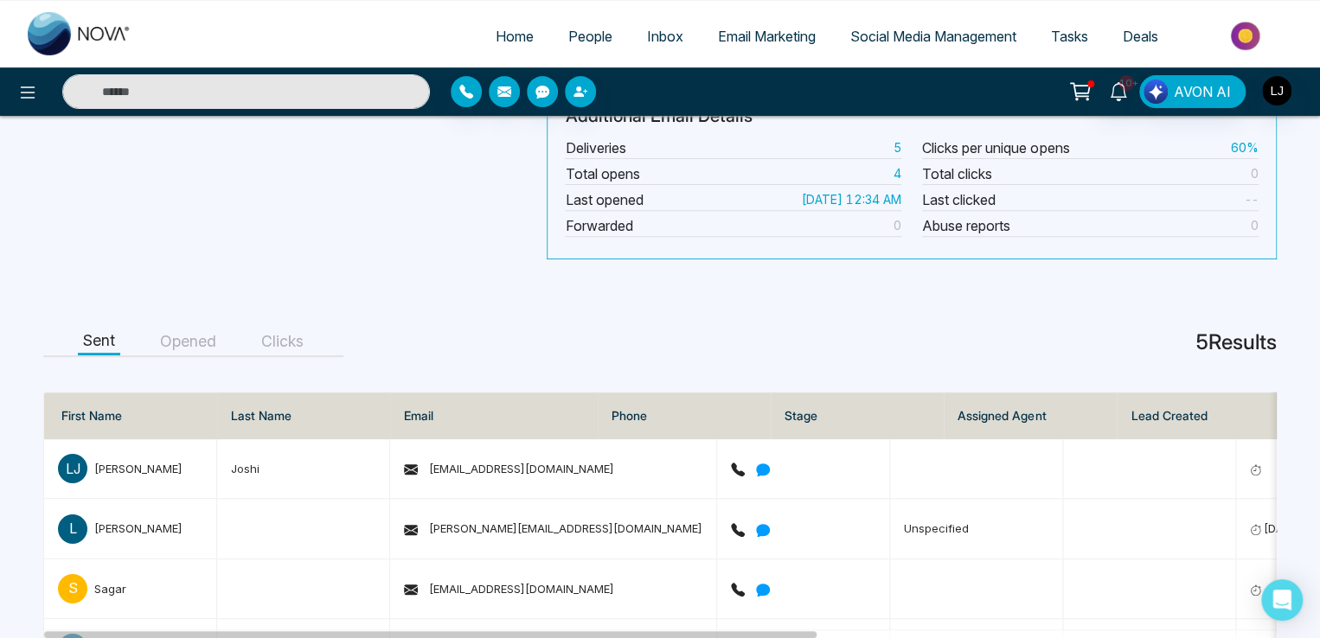
click at [179, 348] on button "Opened" at bounding box center [188, 342] width 67 height 27
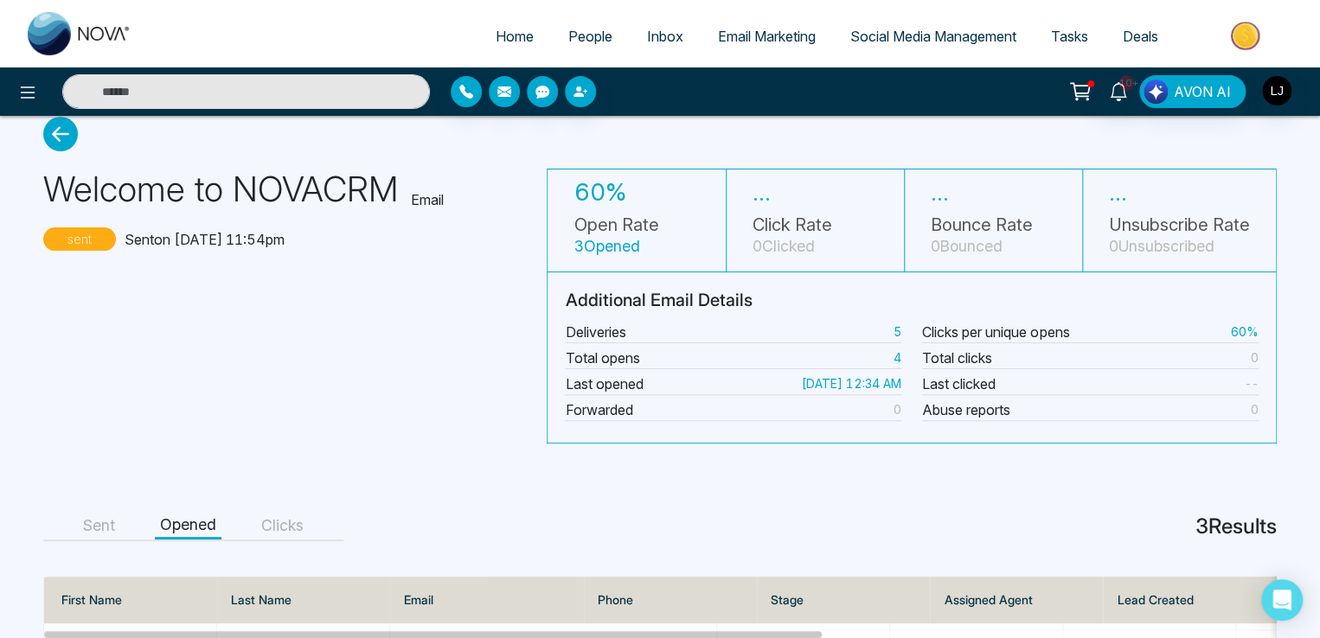
scroll to position [0, 0]
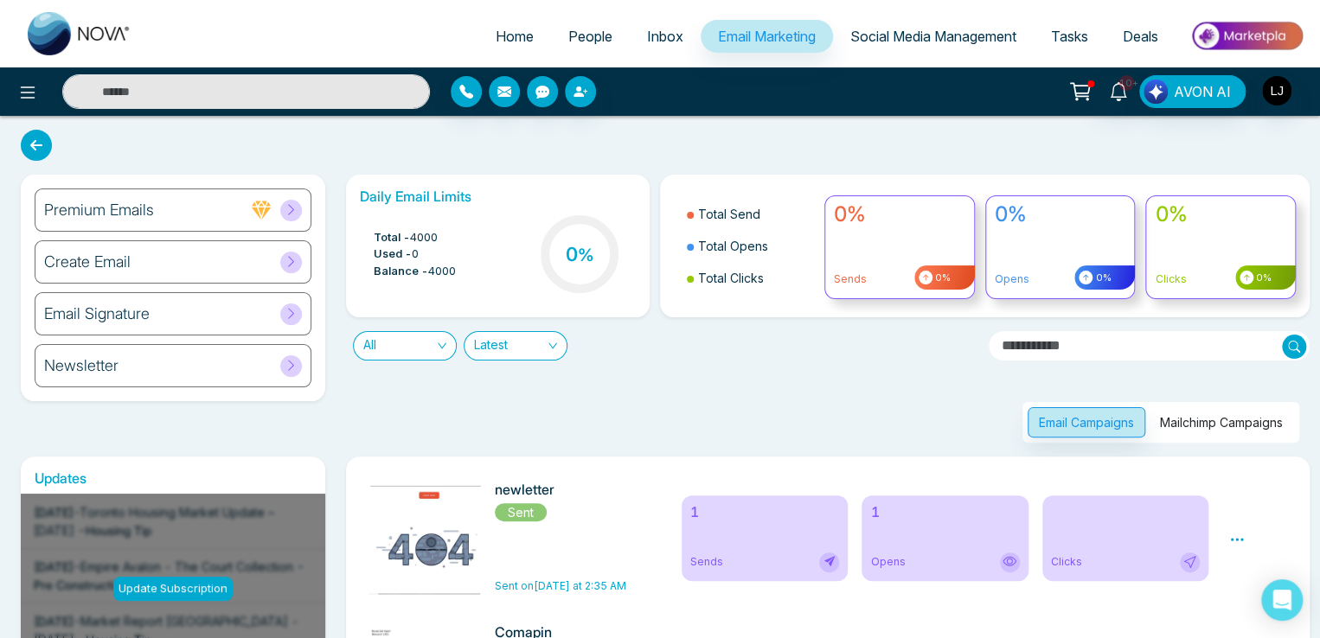
click at [1218, 431] on button "Mailchimp Campaigns" at bounding box center [1220, 422] width 145 height 30
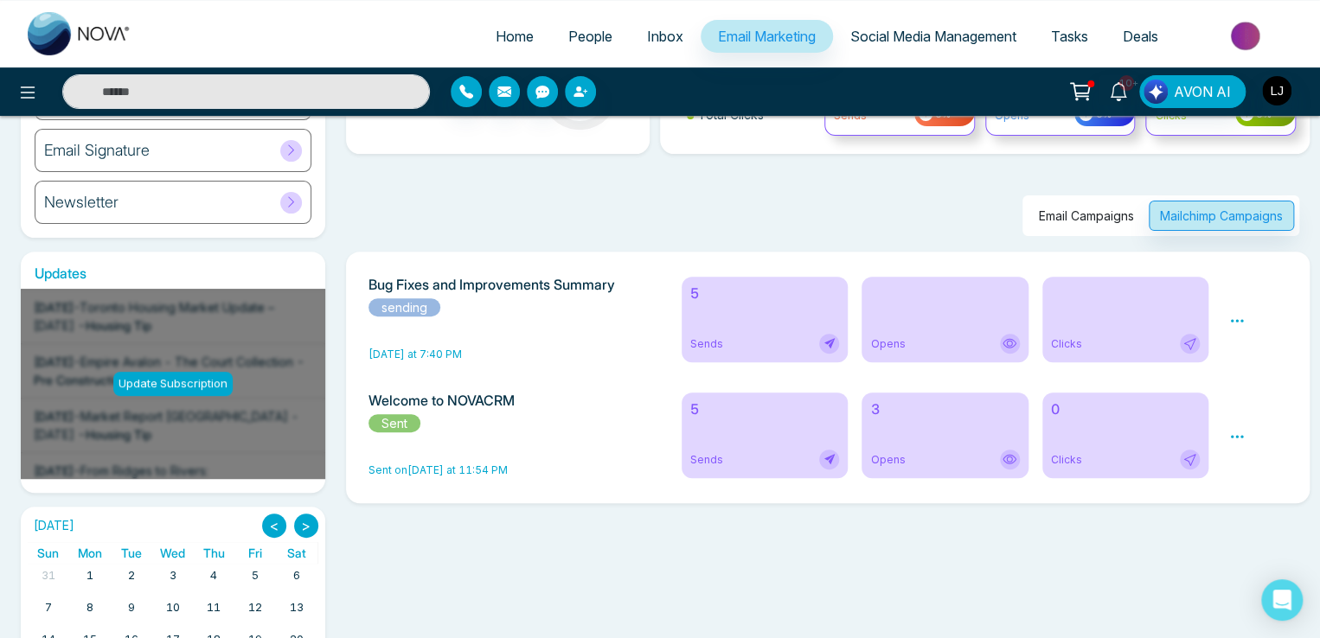
scroll to position [173, 0]
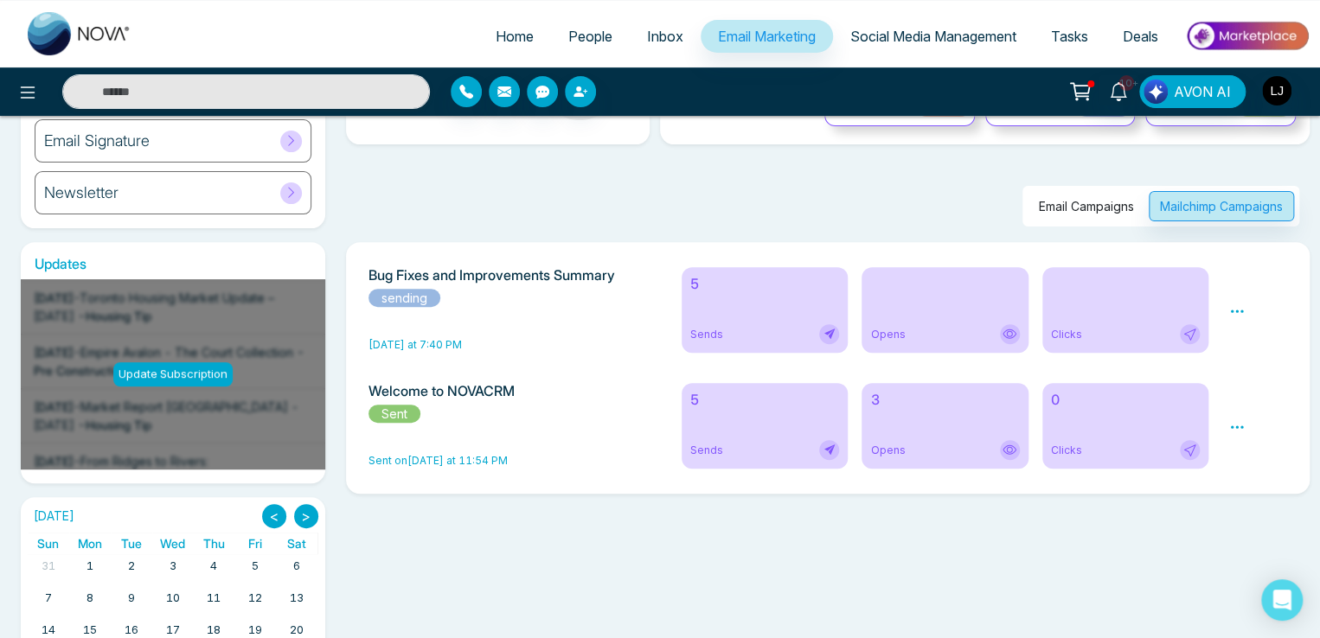
click at [557, 46] on link "People" at bounding box center [590, 36] width 79 height 33
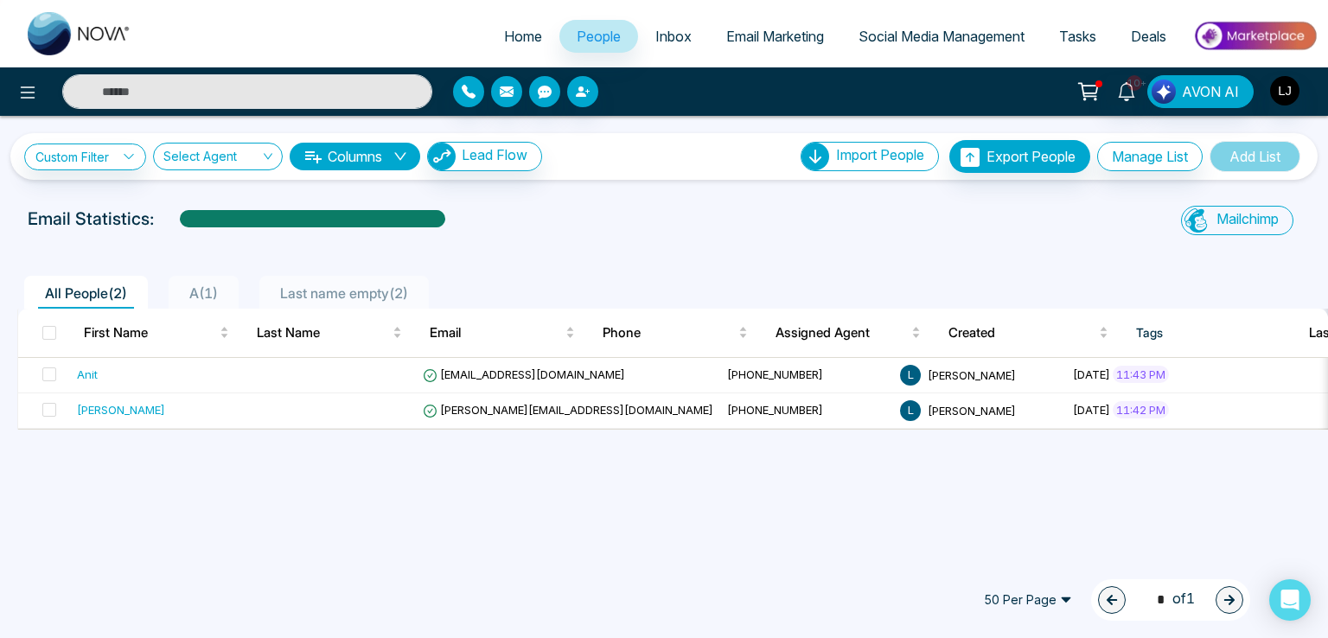
click at [504, 39] on span "Home" at bounding box center [523, 36] width 38 height 17
select select "*"
